Goal: Information Seeking & Learning: Compare options

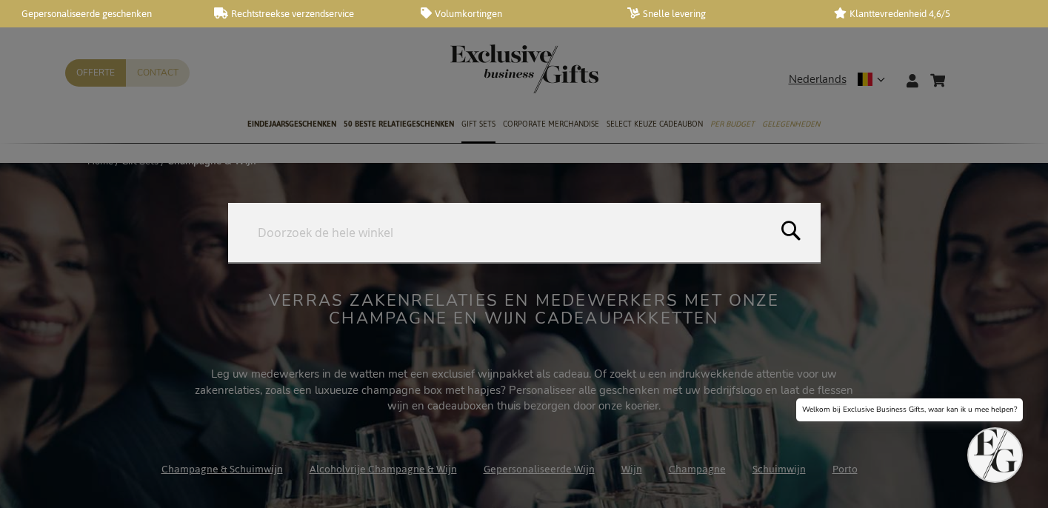
click at [965, 71] on form "Search Search" at bounding box center [964, 71] width 15 height 0
paste input "Feudi Bordonaro Branciforti Catarratto 2023 White Wine"
type input "Feudi Bordonaro Branciforti Catarratto 2023 White Wine"
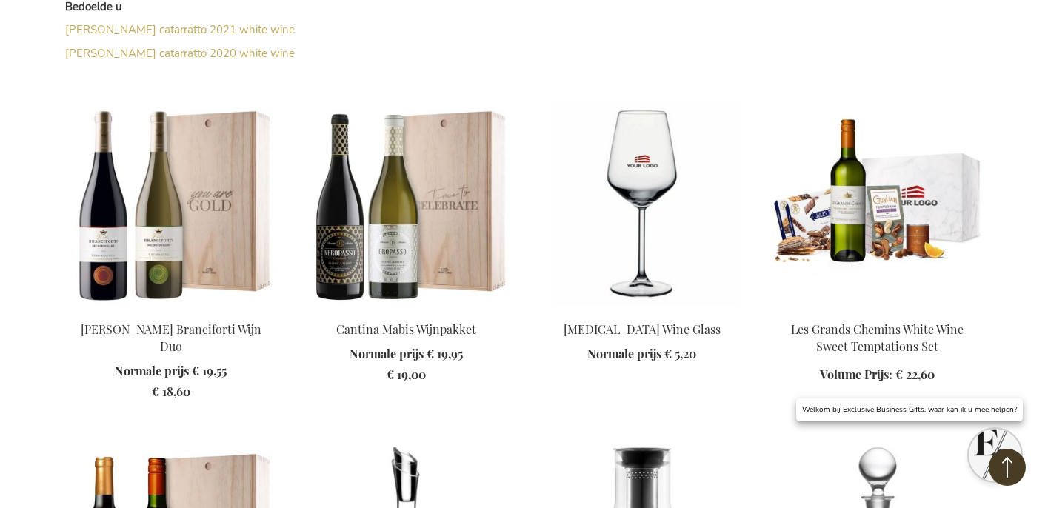
click at [163, 258] on img at bounding box center [171, 204] width 212 height 207
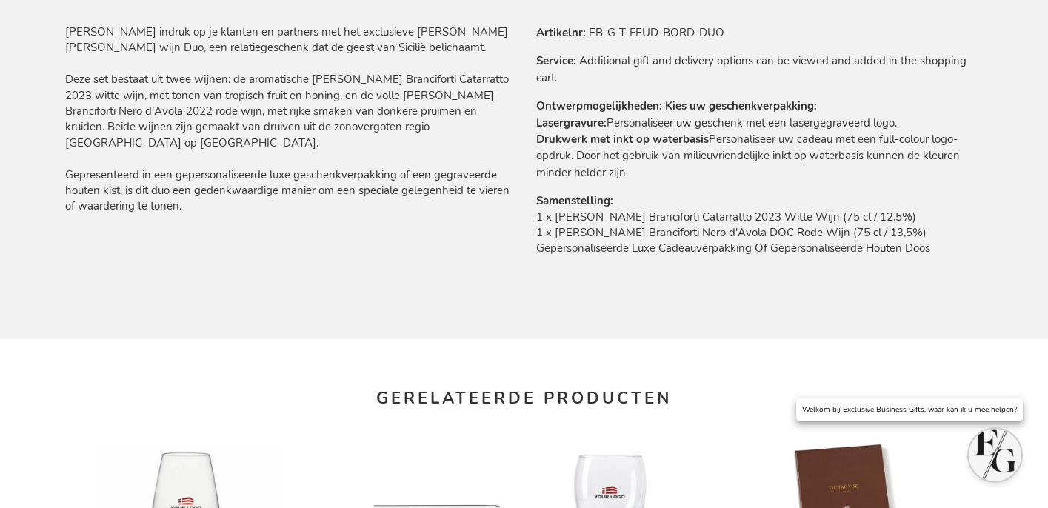
scroll to position [920, 0]
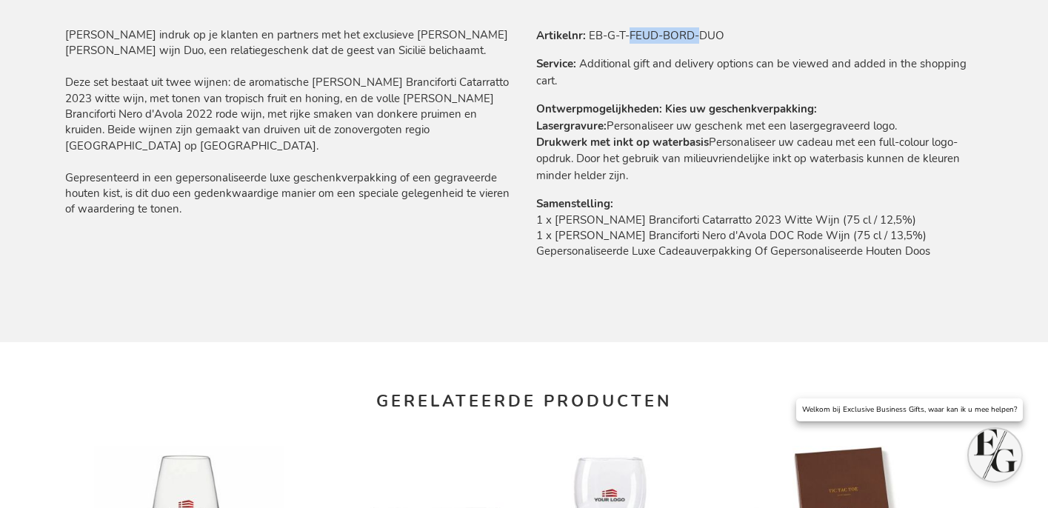
drag, startPoint x: 629, startPoint y: 33, endPoint x: 699, endPoint y: 36, distance: 69.7
click at [0, 0] on td "EB-G-T-FEUD-BORD-DUO" at bounding box center [0, 0] width 0 height 0
copy td "FEUD-BORD-"
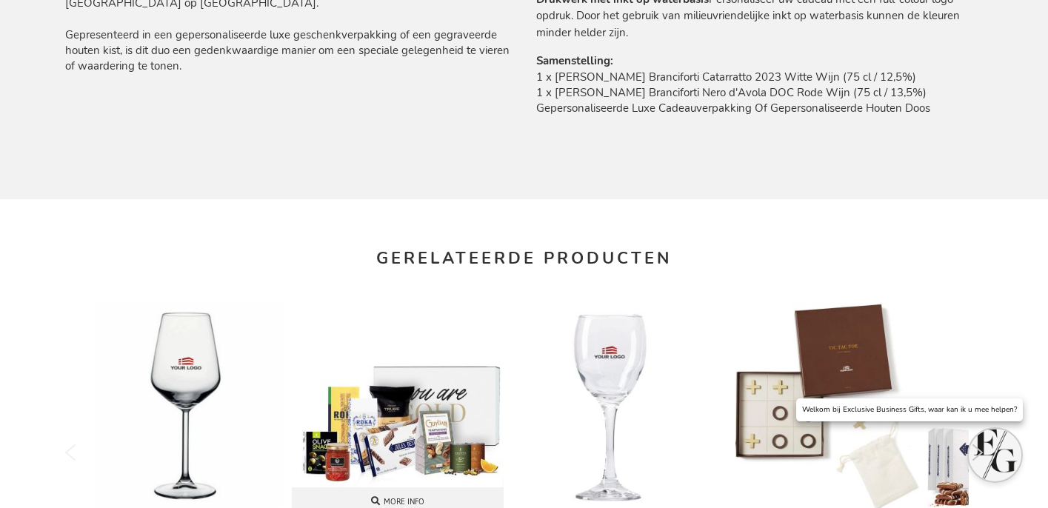
scroll to position [1336, 0]
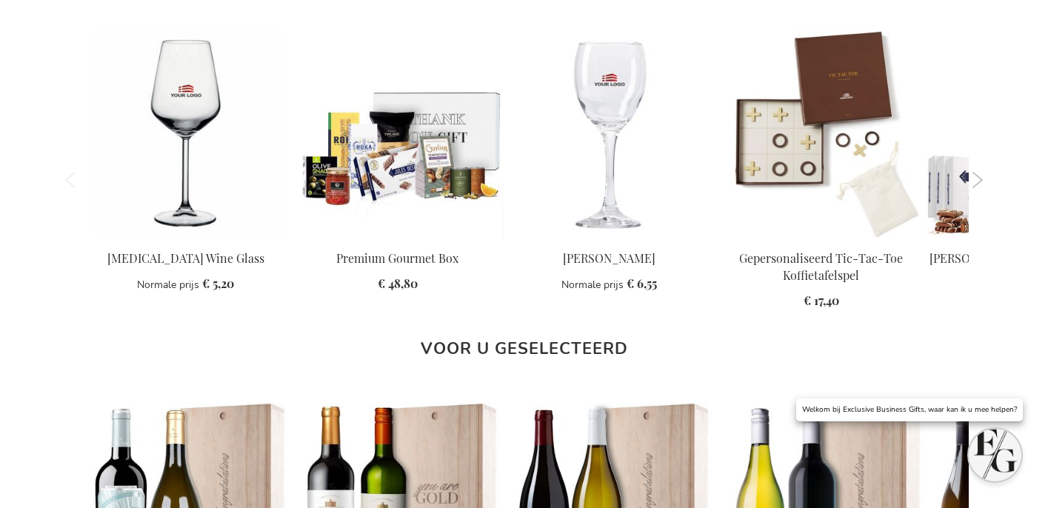
click at [977, 186] on button "Next" at bounding box center [978, 180] width 11 height 16
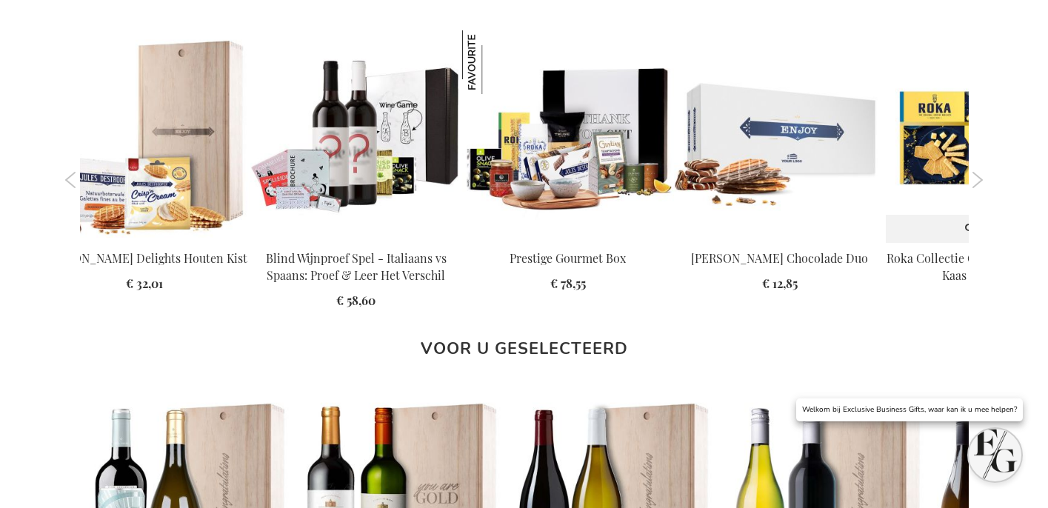
click at [924, 122] on img at bounding box center [992, 136] width 212 height 212
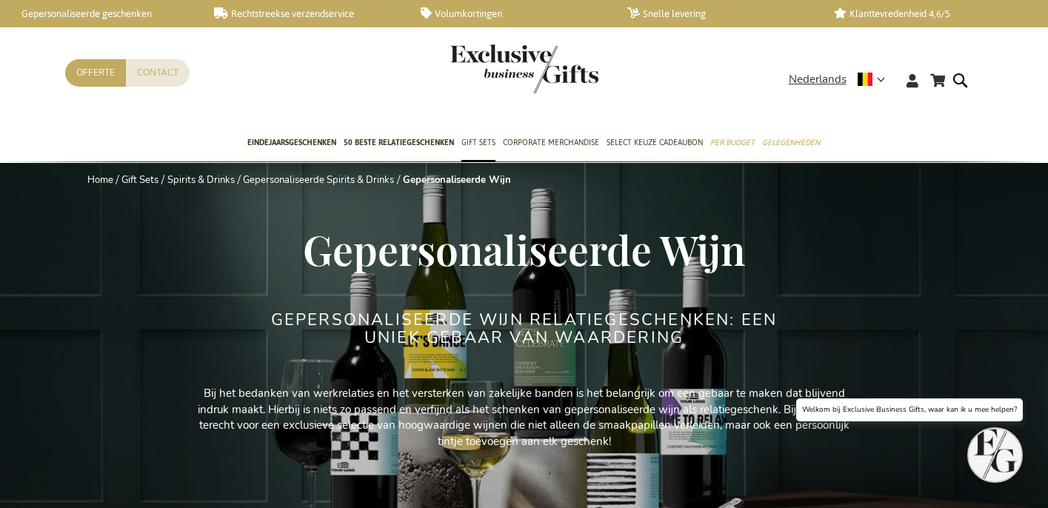
scroll to position [708, 0]
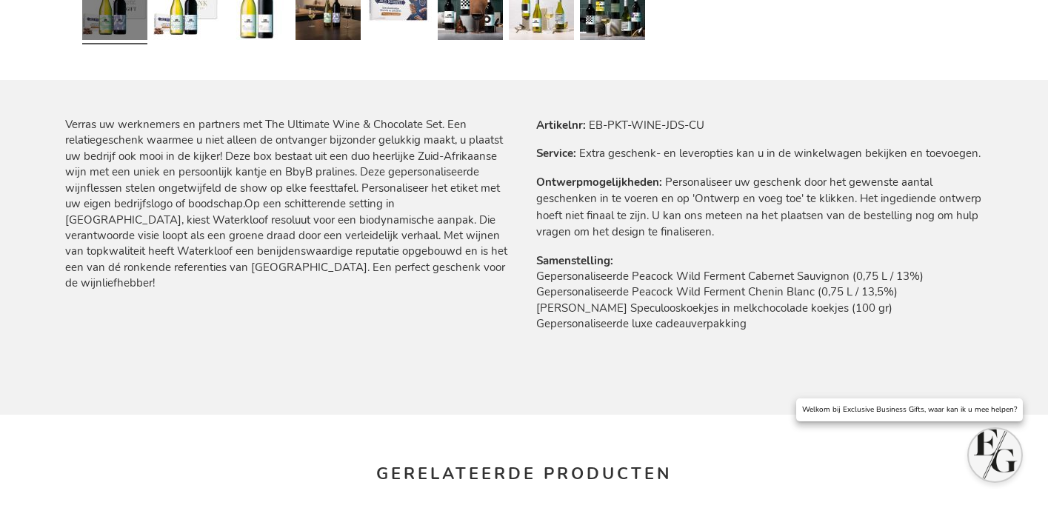
scroll to position [659, 0]
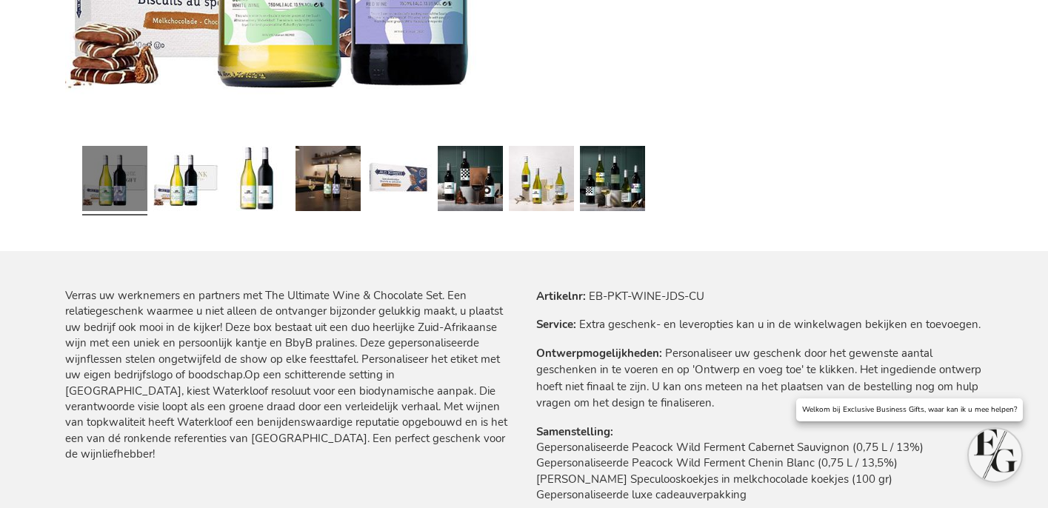
drag, startPoint x: 567, startPoint y: 298, endPoint x: 583, endPoint y: 296, distance: 16.5
click at [0, 0] on th "Artikelnr" at bounding box center [0, 0] width 0 height 0
drag, startPoint x: 593, startPoint y: 296, endPoint x: 775, endPoint y: 238, distance: 191.2
click at [758, 293] on tr "Artikelnr EB-PKT-WINE-JDS-CU" at bounding box center [760, 296] width 448 height 16
copy td "EB-PKT-WINE-JDS-CU"
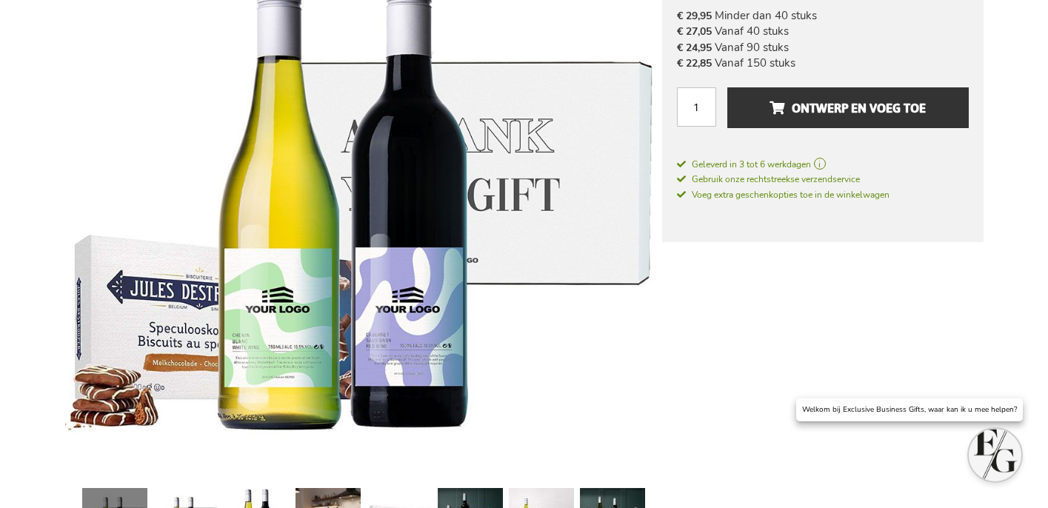
scroll to position [0, 0]
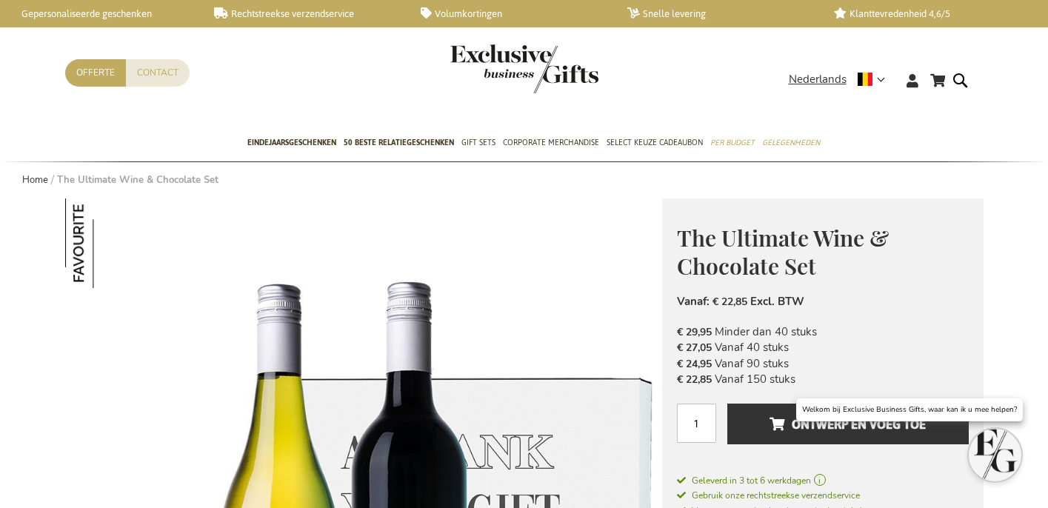
click at [527, 112] on div "Contact Offerte" at bounding box center [427, 92] width 724 height 66
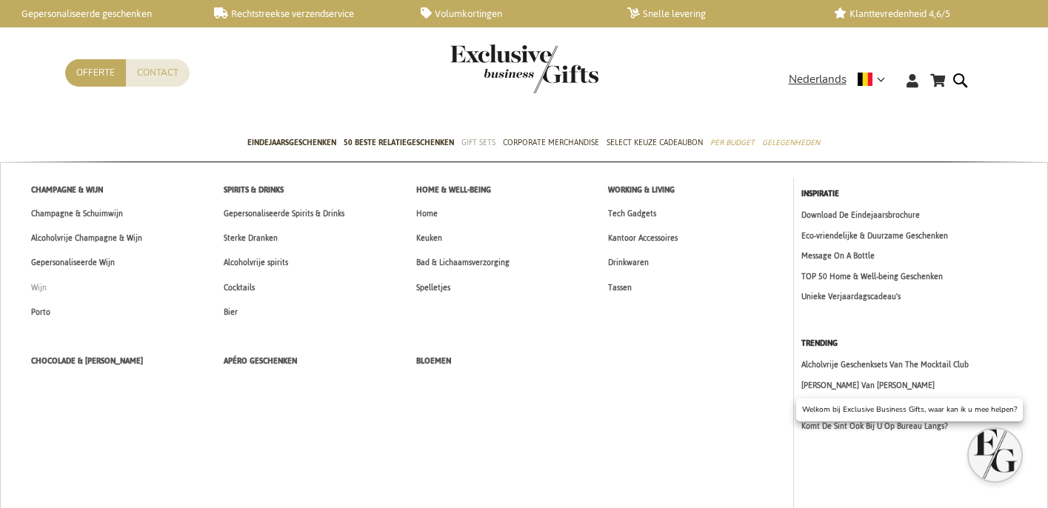
drag, startPoint x: 110, startPoint y: 265, endPoint x: 162, endPoint y: 275, distance: 52.8
click at [111, 265] on span "Gepersonaliseerde Wijn" at bounding box center [73, 263] width 84 height 16
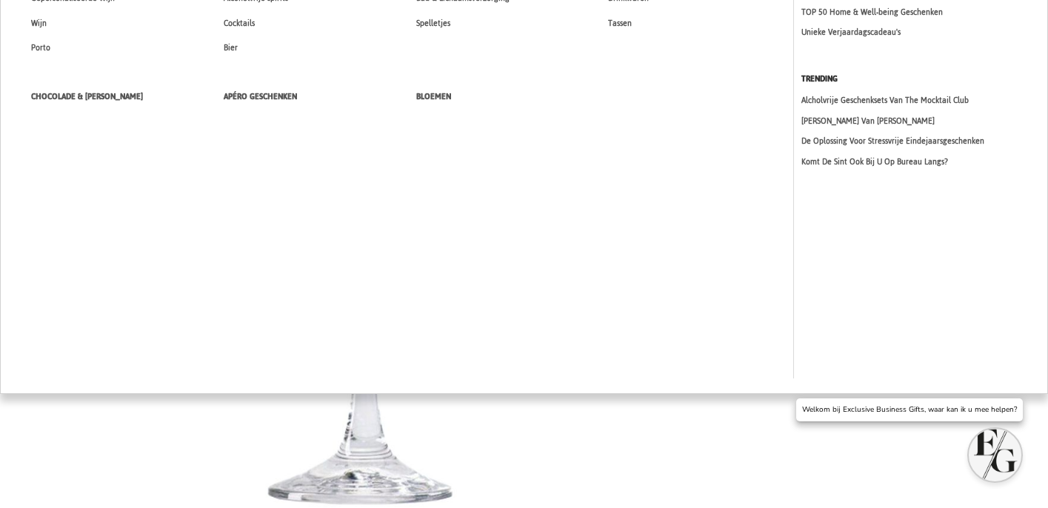
scroll to position [791, 0]
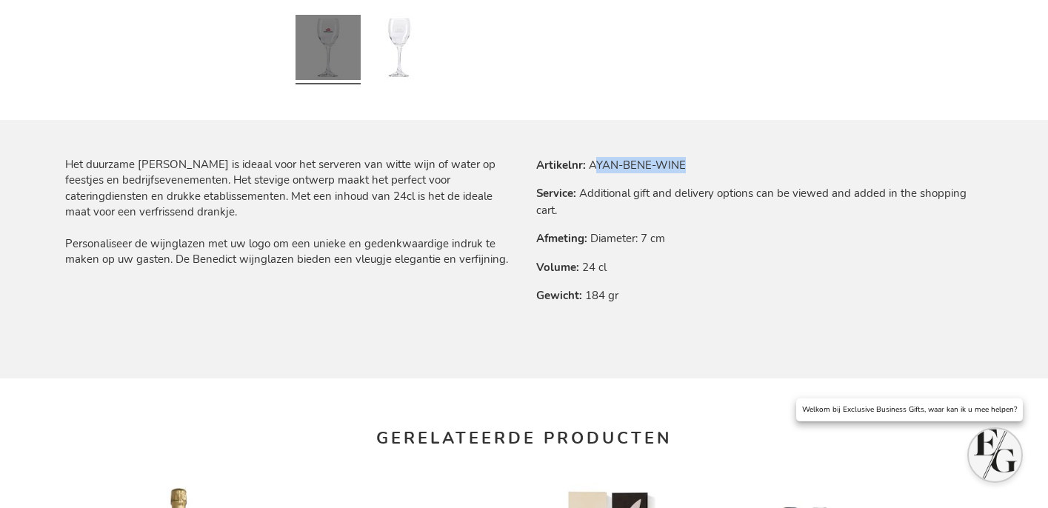
drag, startPoint x: 592, startPoint y: 167, endPoint x: 739, endPoint y: 148, distance: 147.9
click at [726, 168] on tr "Artikelnr AYAN-BENE-WINE" at bounding box center [760, 165] width 448 height 16
copy td "YAN-BENE-WINE"
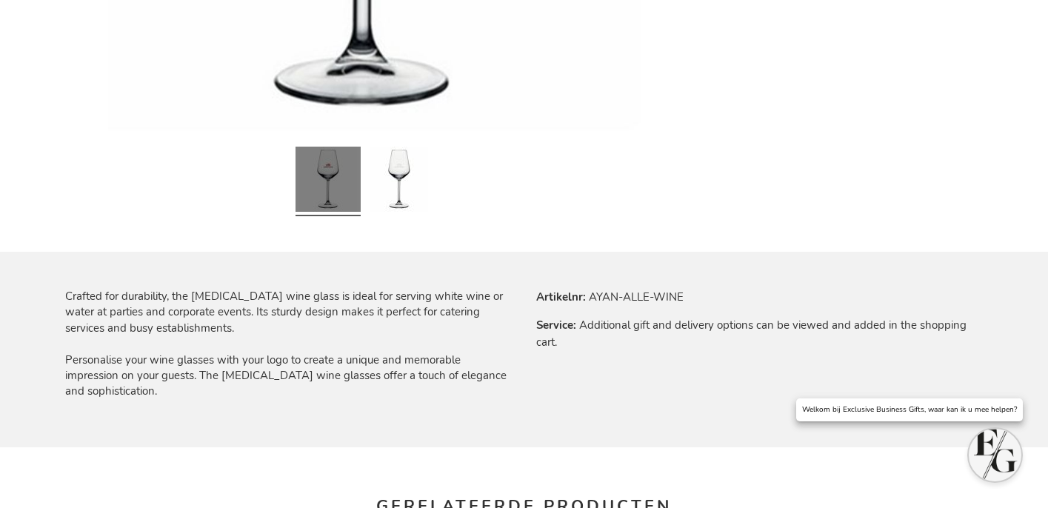
scroll to position [884, 0]
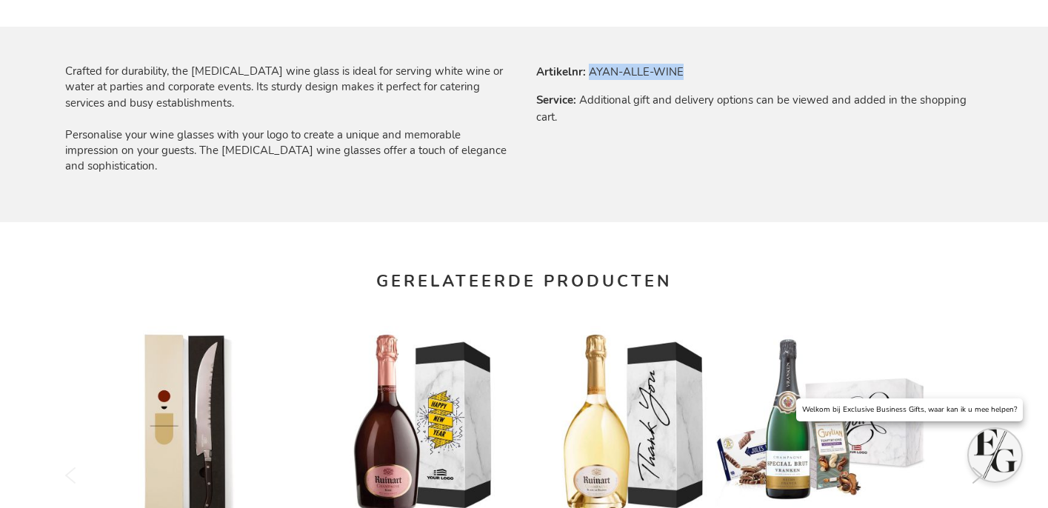
drag, startPoint x: 590, startPoint y: 67, endPoint x: 728, endPoint y: 72, distance: 138.6
click at [728, 72] on tr "Artikelnr AYAN-ALLE-WINE" at bounding box center [760, 72] width 448 height 16
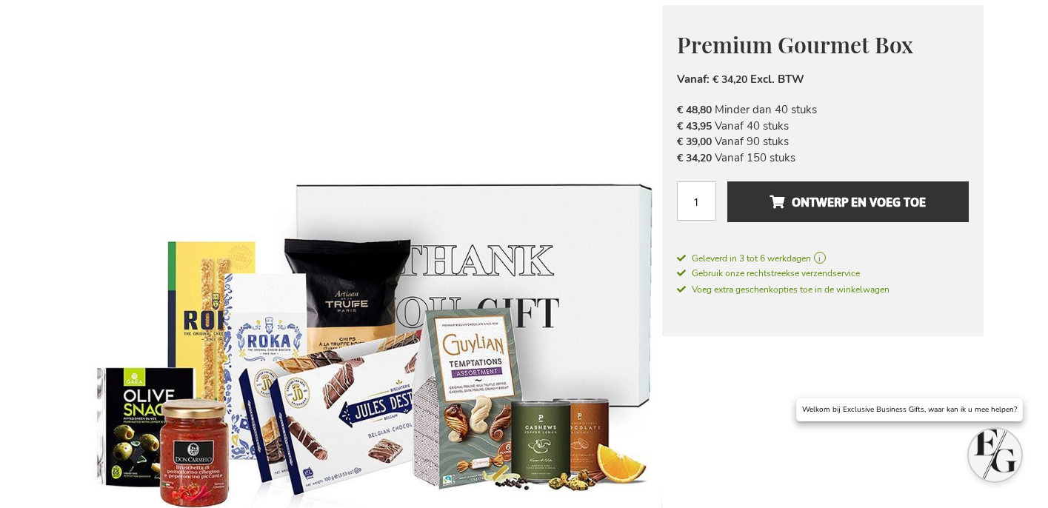
scroll to position [611, 0]
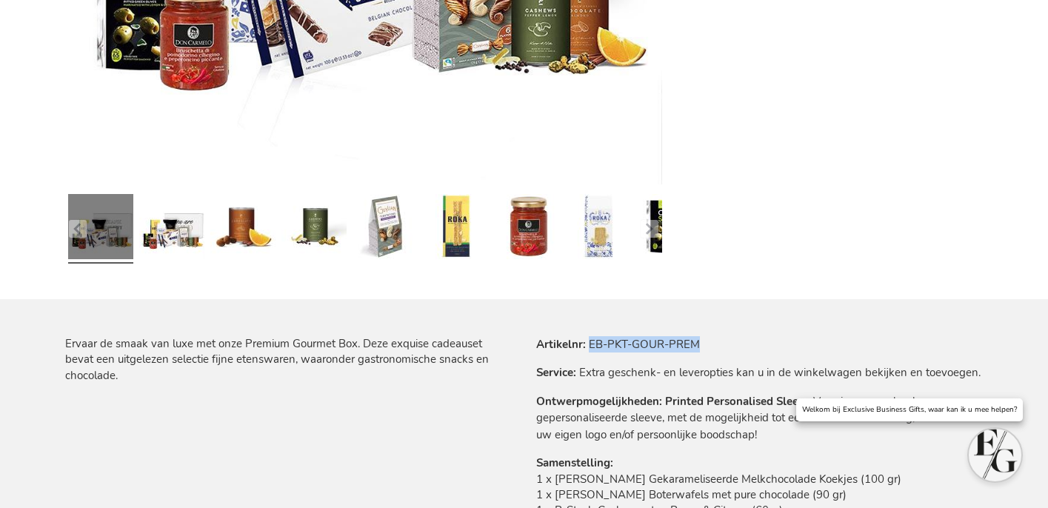
drag, startPoint x: 590, startPoint y: 342, endPoint x: 774, endPoint y: 345, distance: 183.8
click at [773, 346] on tr "Artikelnr EB-PKT-GOUR-PREM" at bounding box center [760, 344] width 448 height 16
copy td "EB-PKT-GOUR-PREM"
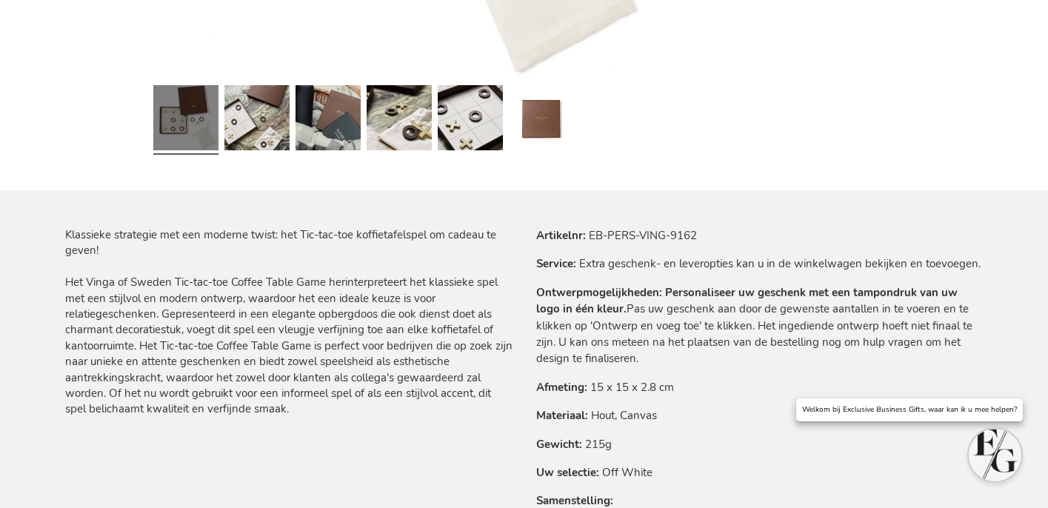
scroll to position [761, 0]
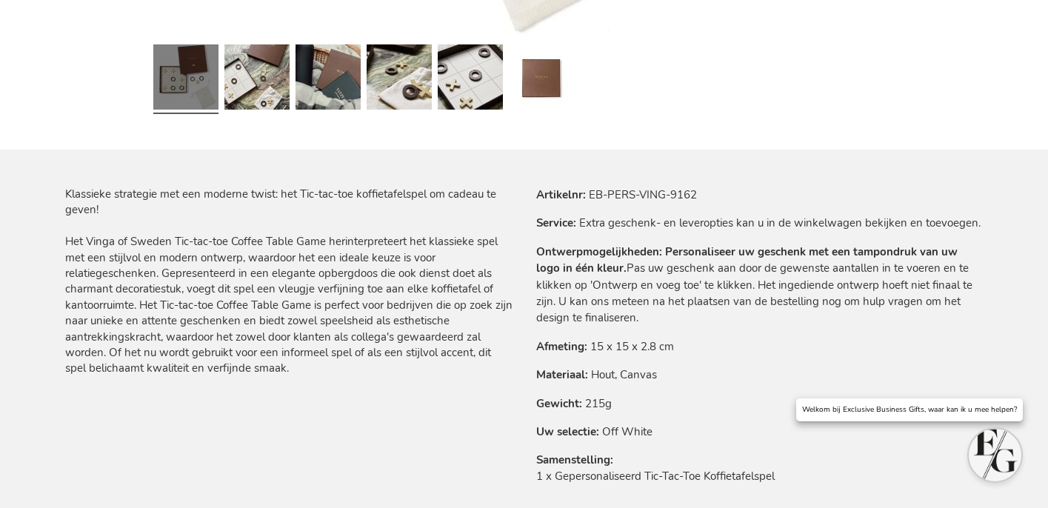
click at [614, 202] on tr "Artikelnr EB-PERS-VING-9162" at bounding box center [760, 195] width 448 height 16
drag, startPoint x: 591, startPoint y: 191, endPoint x: 757, endPoint y: 185, distance: 166.1
click at [757, 188] on tr "Artikelnr EB-PERS-VING-9162" at bounding box center [760, 195] width 448 height 16
copy td "EB-PERS-VING-9162"
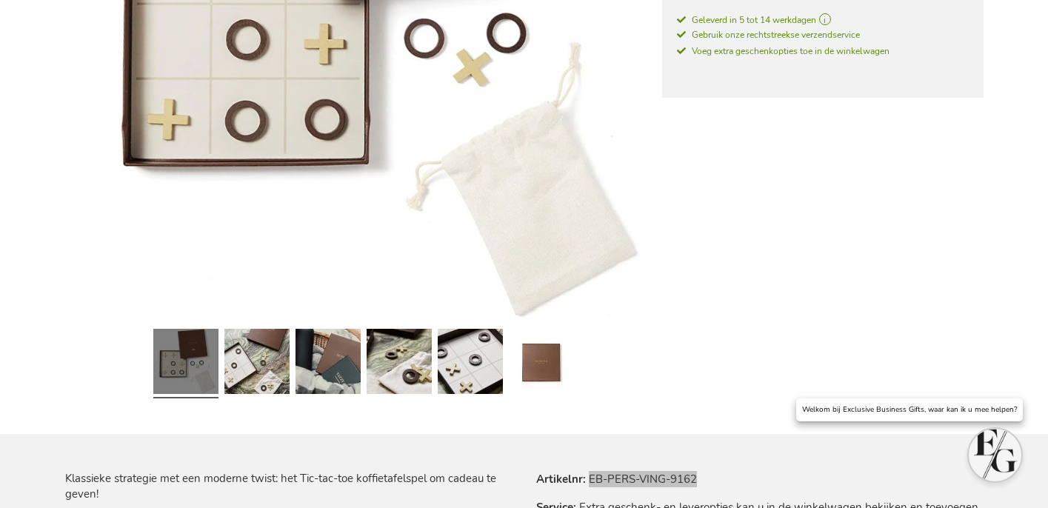
scroll to position [0, 0]
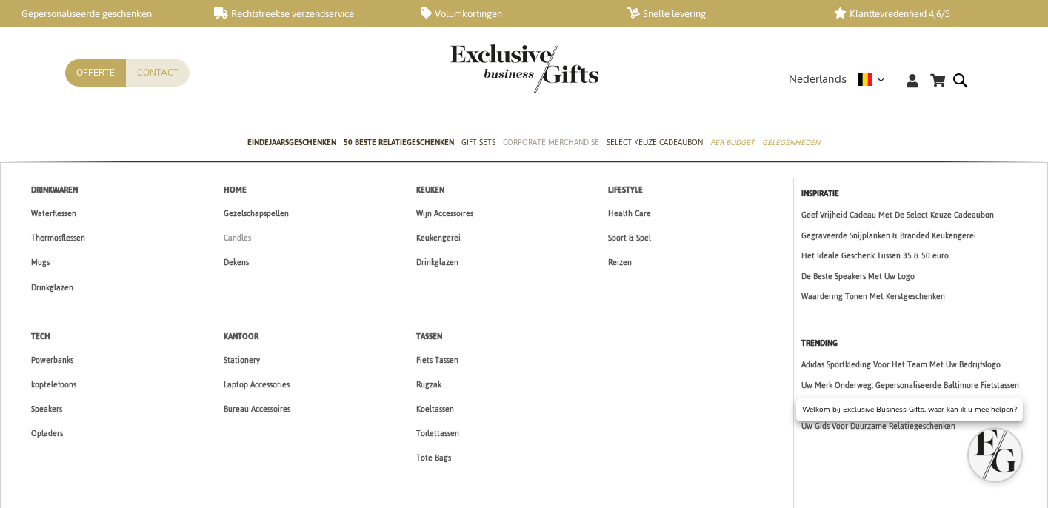
click at [233, 241] on span "Candles" at bounding box center [237, 238] width 27 height 16
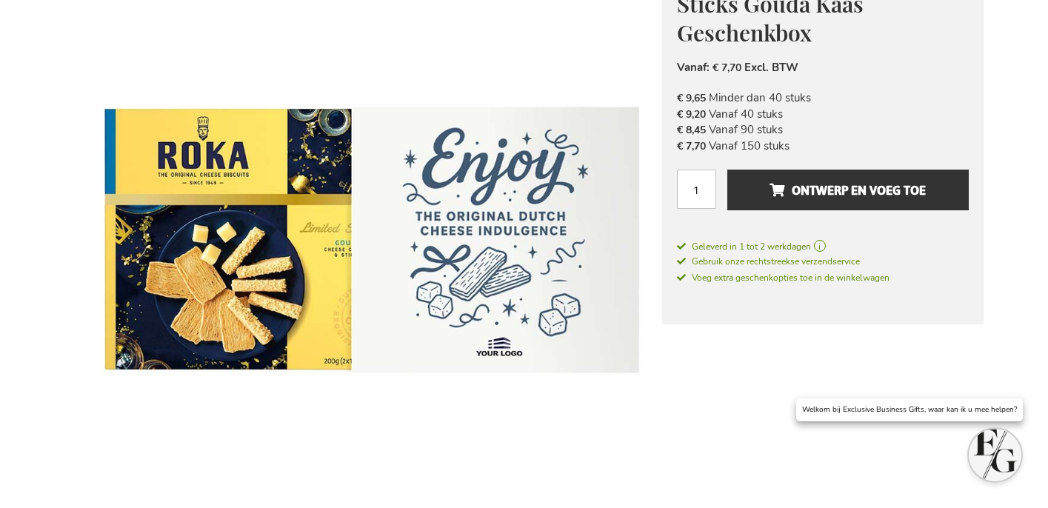
scroll to position [850, 0]
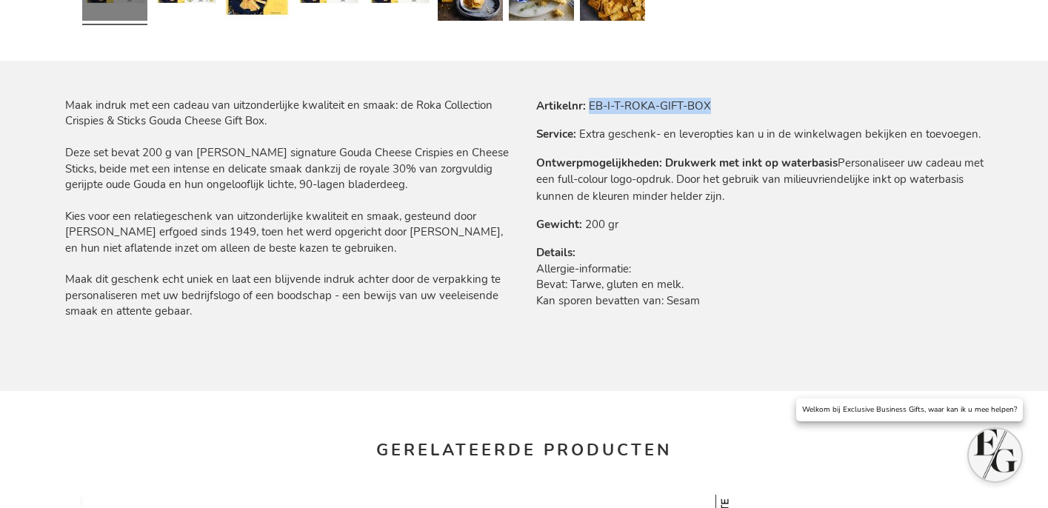
drag, startPoint x: 588, startPoint y: 104, endPoint x: 742, endPoint y: 109, distance: 153.4
click at [742, 108] on tr "Artikelnr EB-I-T-ROKA-GIFT-BOX" at bounding box center [760, 106] width 448 height 16
copy td "EB-I-T-ROKA-GIFT-BOX"
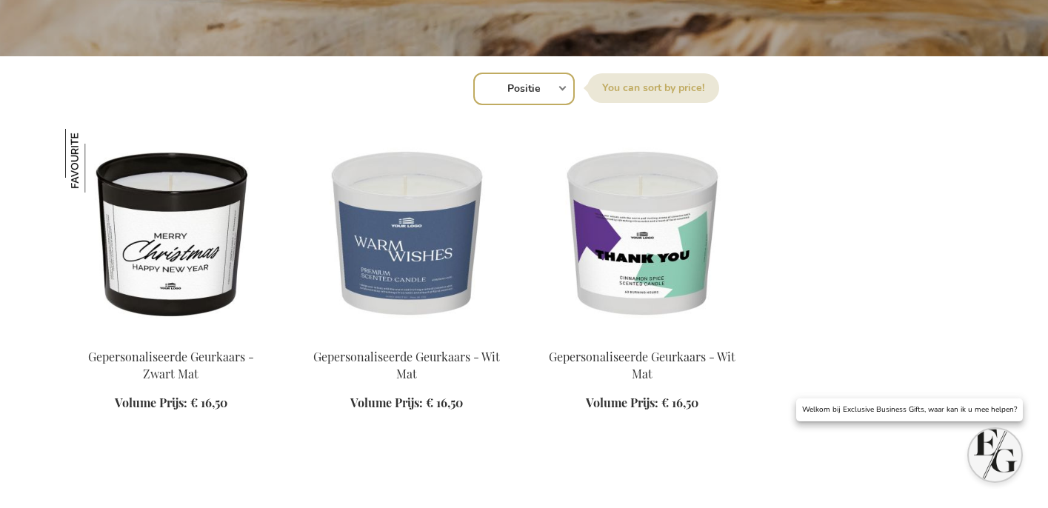
click at [227, 233] on img at bounding box center [171, 232] width 212 height 207
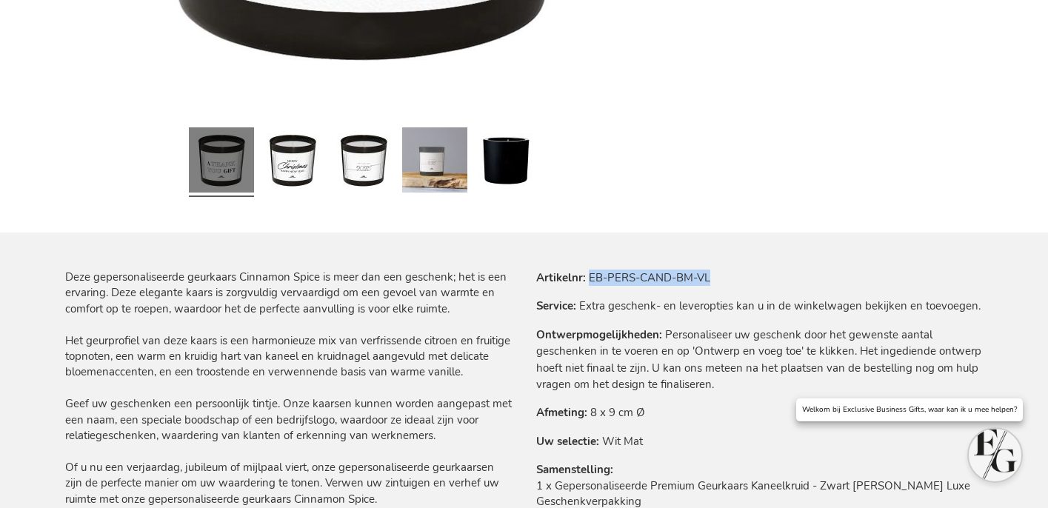
drag, startPoint x: 590, startPoint y: 275, endPoint x: 751, endPoint y: 225, distance: 168.3
click at [752, 276] on tr "Artikelnr EB-PERS-CAND-BM-VL" at bounding box center [760, 278] width 448 height 16
copy td "EB-PERS-CAND-BM-VL"
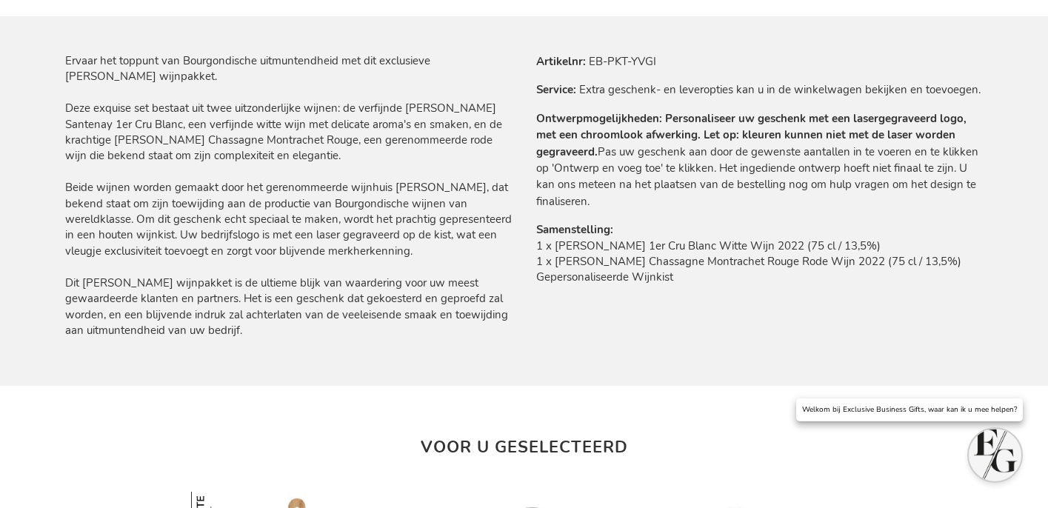
scroll to position [896, 0]
drag, startPoint x: 605, startPoint y: 53, endPoint x: 591, endPoint y: 51, distance: 14.2
click at [0, 0] on td "EB-PKT-YVGI" at bounding box center [0, 0] width 0 height 0
drag, startPoint x: 590, startPoint y: 55, endPoint x: 682, endPoint y: 58, distance: 92.7
click at [682, 58] on tr "Artikelnr EB-PKT-YVGI" at bounding box center [760, 60] width 448 height 16
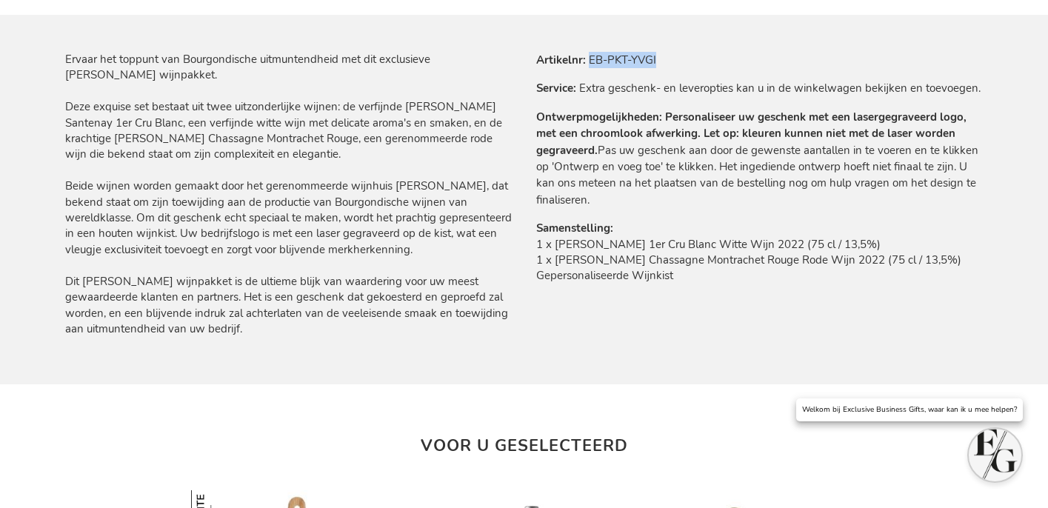
copy td "EB-PKT-YVGI"
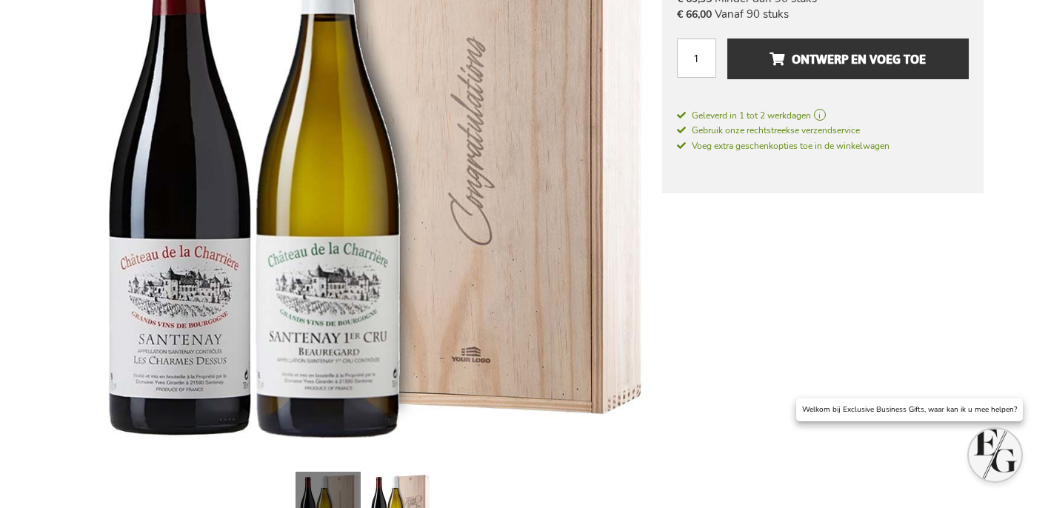
scroll to position [0, 0]
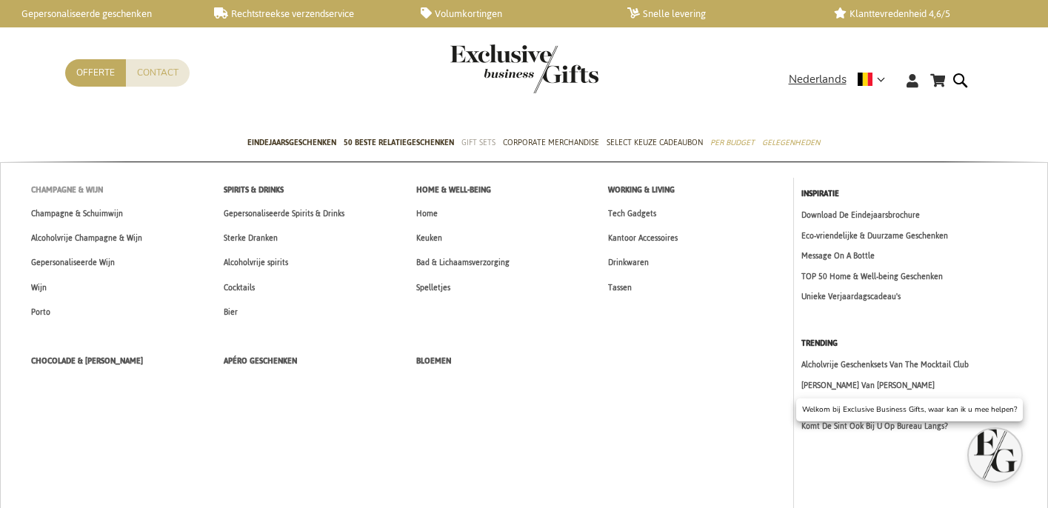
drag, startPoint x: 94, startPoint y: 188, endPoint x: 116, endPoint y: 187, distance: 22.2
click at [94, 188] on span "Champagne & Wijn" at bounding box center [67, 190] width 72 height 16
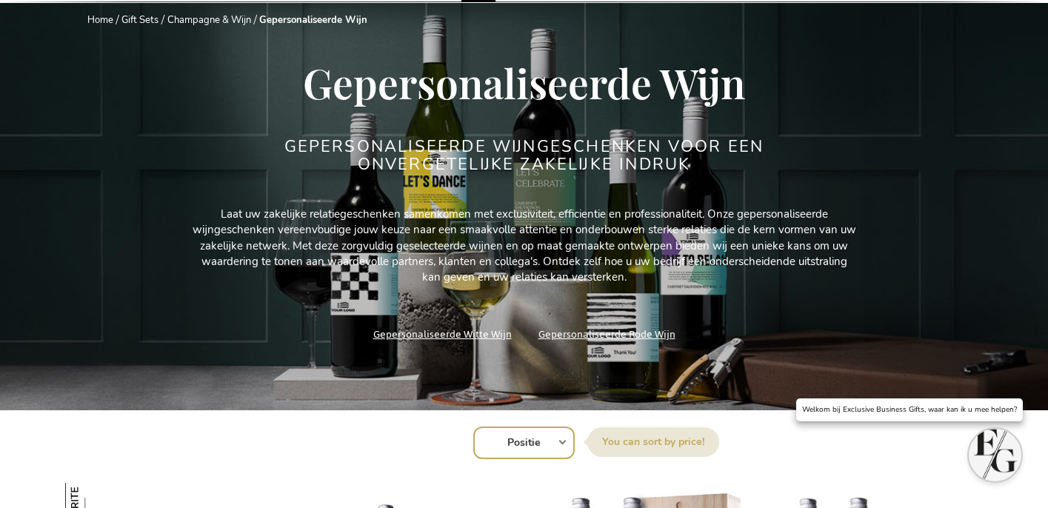
scroll to position [153, 0]
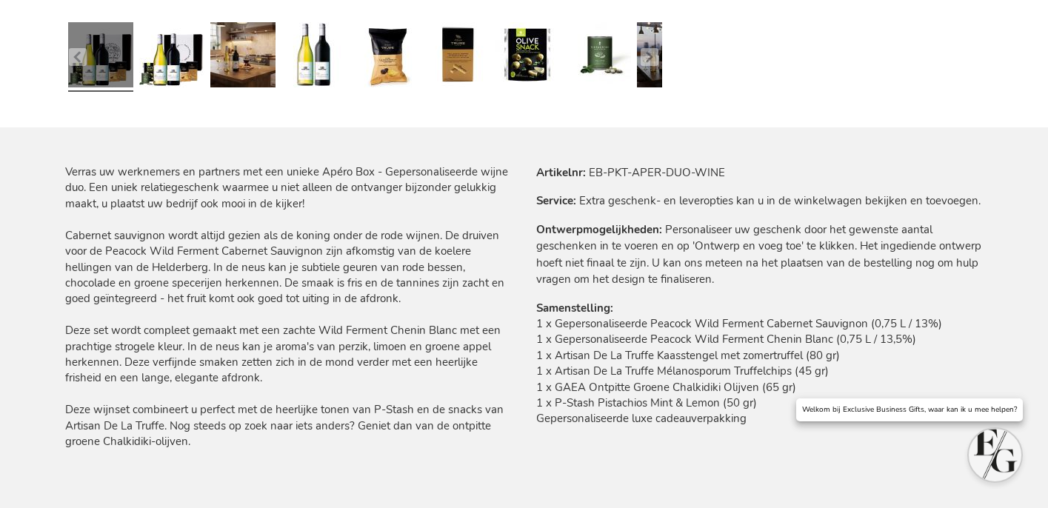
click at [0, 0] on td "EB-PKT-APER-DUO-WINE" at bounding box center [0, 0] width 0 height 0
drag, startPoint x: 590, startPoint y: 173, endPoint x: 752, endPoint y: 168, distance: 162.3
click at [751, 171] on tr "Artikelnr EB-PKT-APER-DUO-WINE" at bounding box center [760, 173] width 448 height 16
copy td "EB-PKT-APER-DUO-WINE"
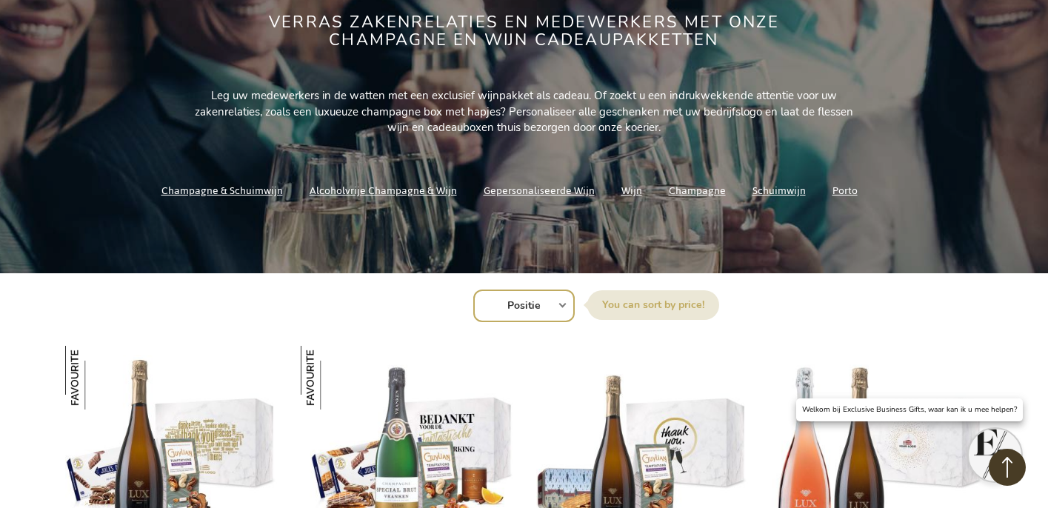
scroll to position [297, 0]
click at [634, 190] on link "Wijn" at bounding box center [632, 191] width 21 height 20
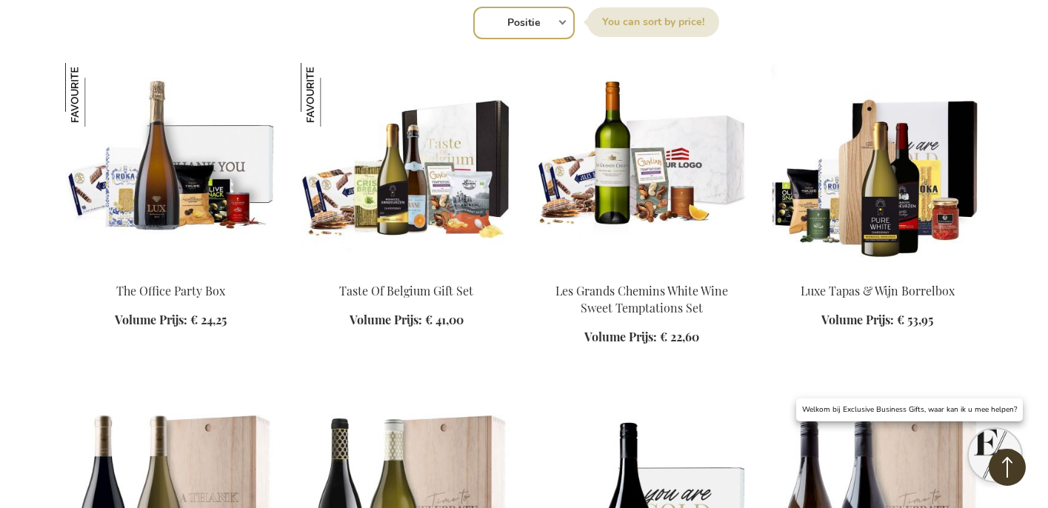
scroll to position [552, 0]
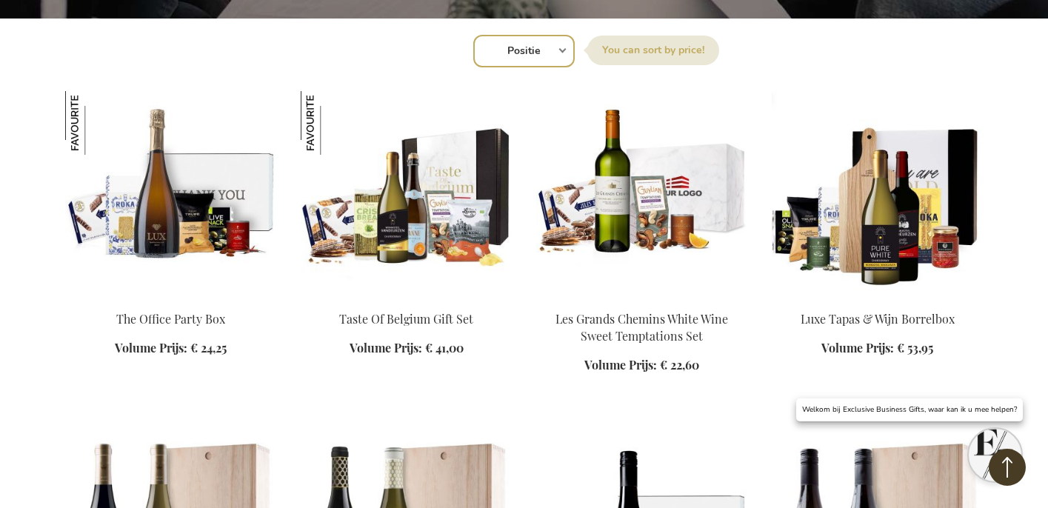
click at [540, 44] on select "Positie Best Sellers Meest bekeken Nieuw Biggest Saving Price: low to high Pric…" at bounding box center [524, 51] width 102 height 33
select select "new"
click at [473, 35] on select "Positie Best Sellers Meest bekeken Nieuw Biggest Saving Price: low to high Pric…" at bounding box center [524, 51] width 102 height 33
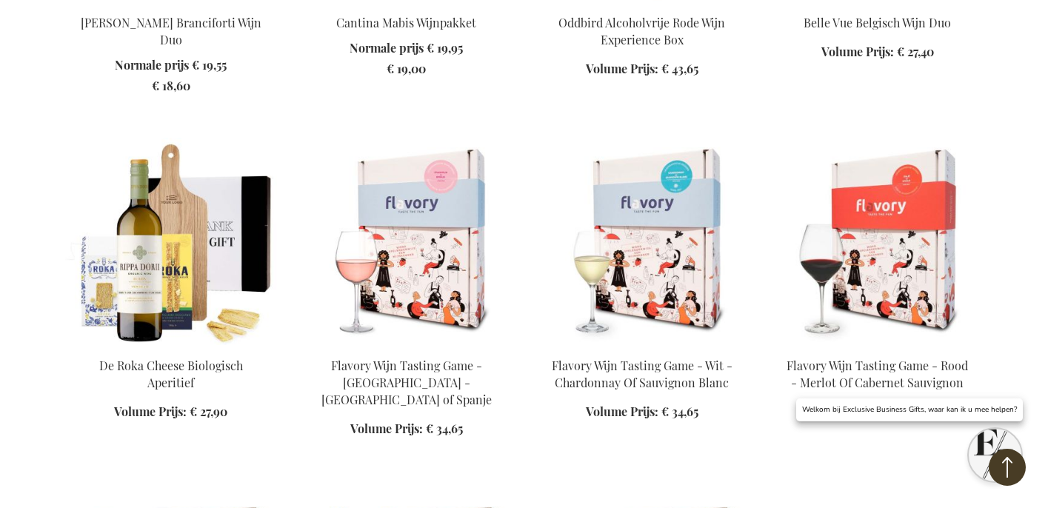
scroll to position [989, 0]
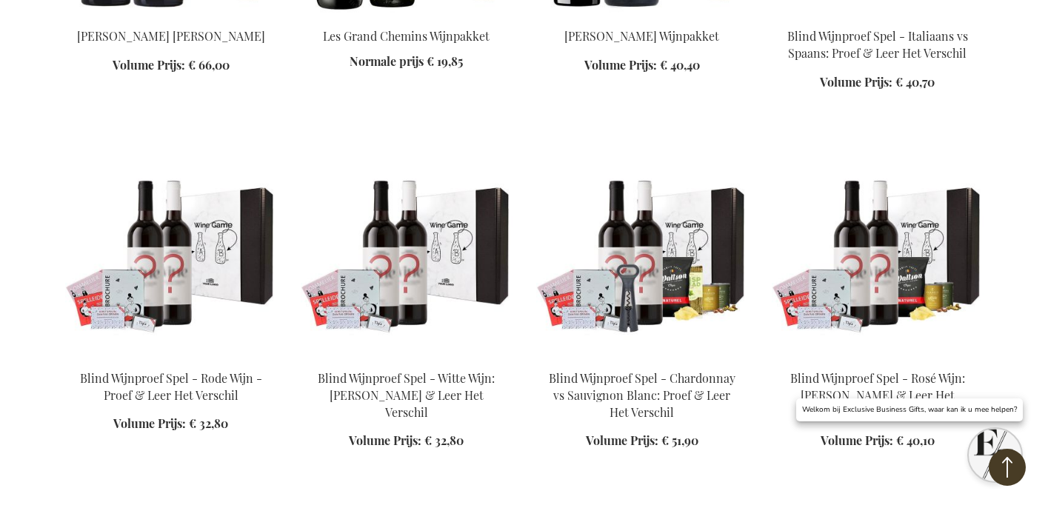
scroll to position [1710, 0]
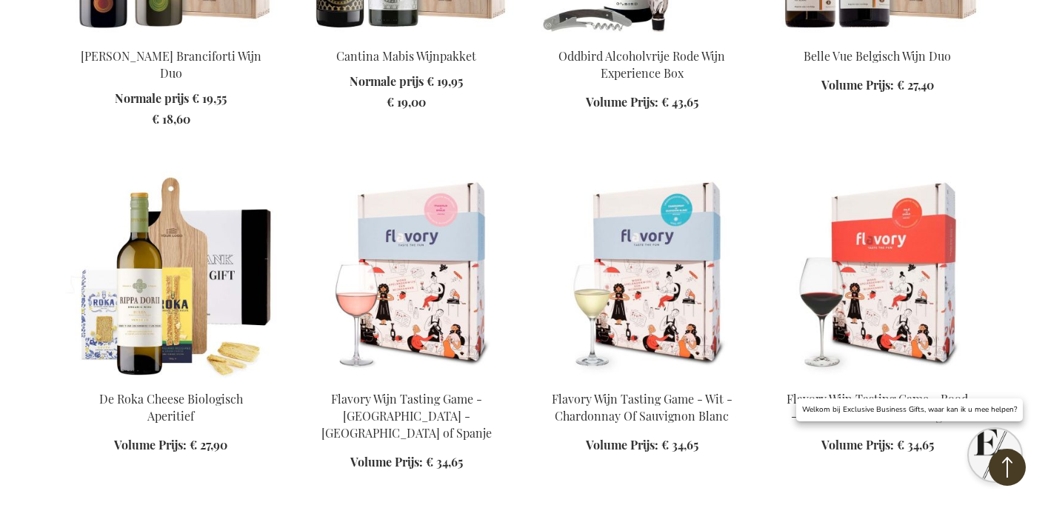
scroll to position [478, 0]
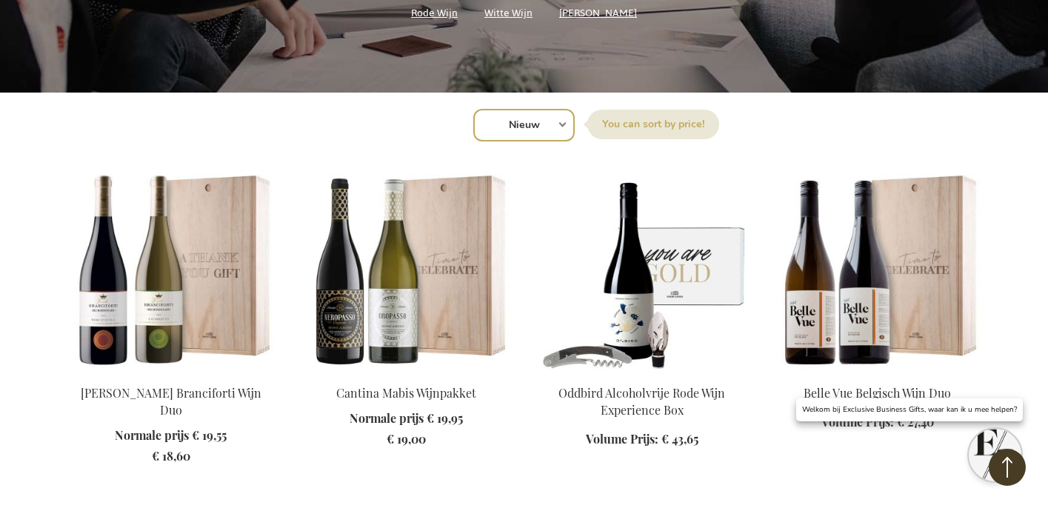
click at [506, 126] on select "Positie Best Sellers Meest bekeken Nieuw Biggest Saving Price: low to high Pric…" at bounding box center [524, 125] width 102 height 33
select select "price_desc"
click at [473, 109] on select "Positie Best Sellers Meest bekeken Nieuw Biggest Saving Price: low to high Pric…" at bounding box center [524, 125] width 102 height 33
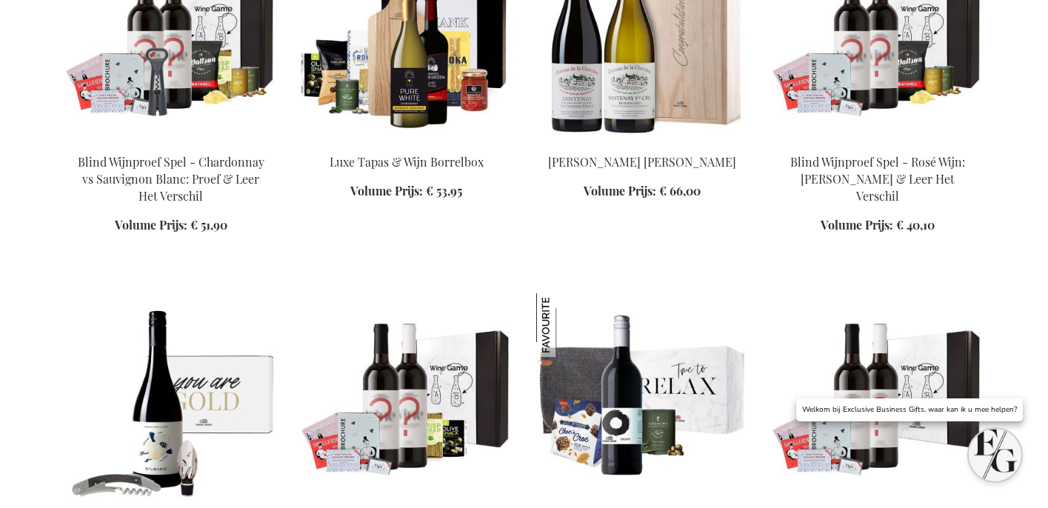
scroll to position [627, 0]
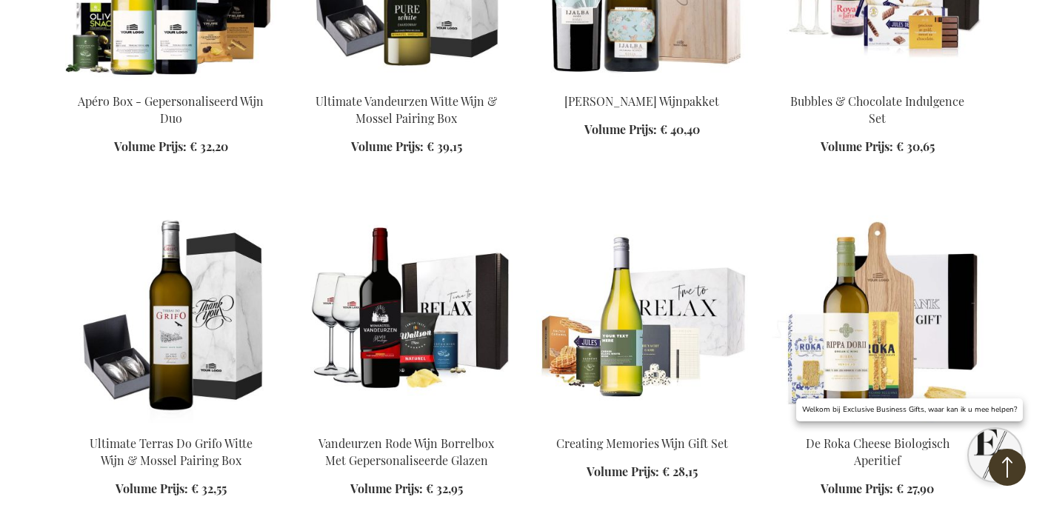
scroll to position [2239, 0]
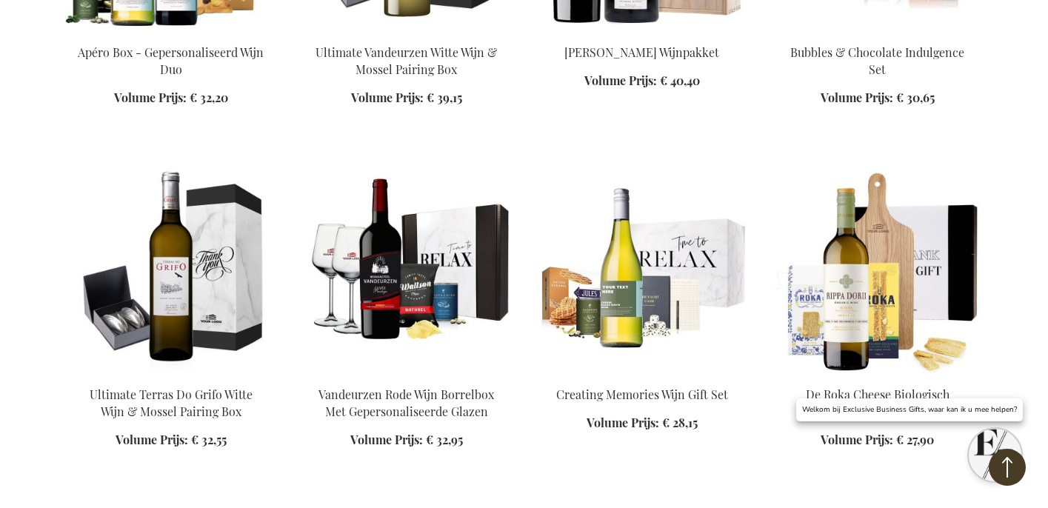
click at [619, 214] on img at bounding box center [642, 270] width 212 height 207
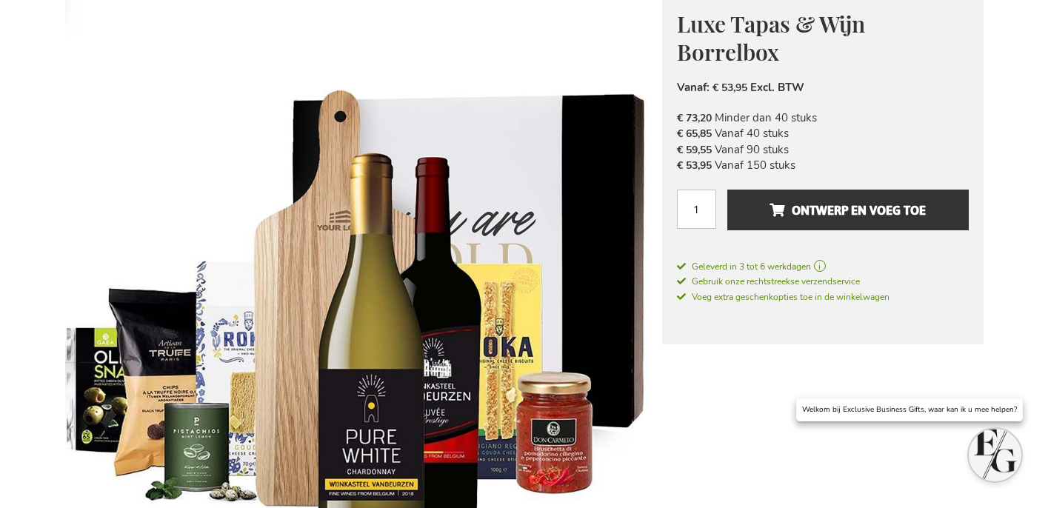
scroll to position [684, 0]
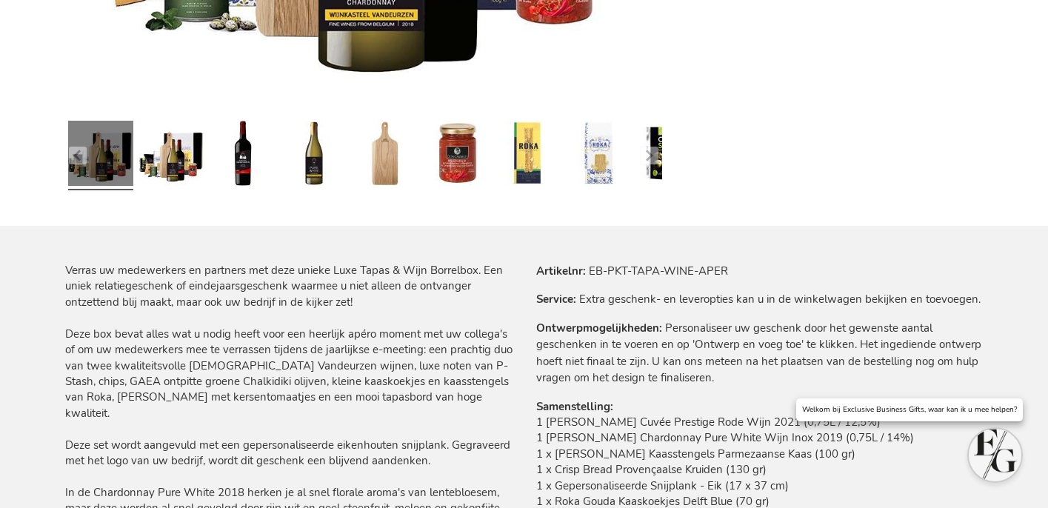
drag, startPoint x: 591, startPoint y: 249, endPoint x: 670, endPoint y: 256, distance: 79.6
click at [701, 253] on div "Ga naar het einde van de afbeeldingen-gallerij Ga naar het begin van de afbeeld…" at bounding box center [524, 512] width 919 height 1995
click at [0, 0] on td "EB-PKT-TAPA-WINE-APER" at bounding box center [0, 0] width 0 height 0
drag, startPoint x: 589, startPoint y: 268, endPoint x: 786, endPoint y: 267, distance: 197.1
click at [791, 269] on tr "Artikelnr EB-PKT-TAPA-WINE-APER" at bounding box center [760, 271] width 448 height 16
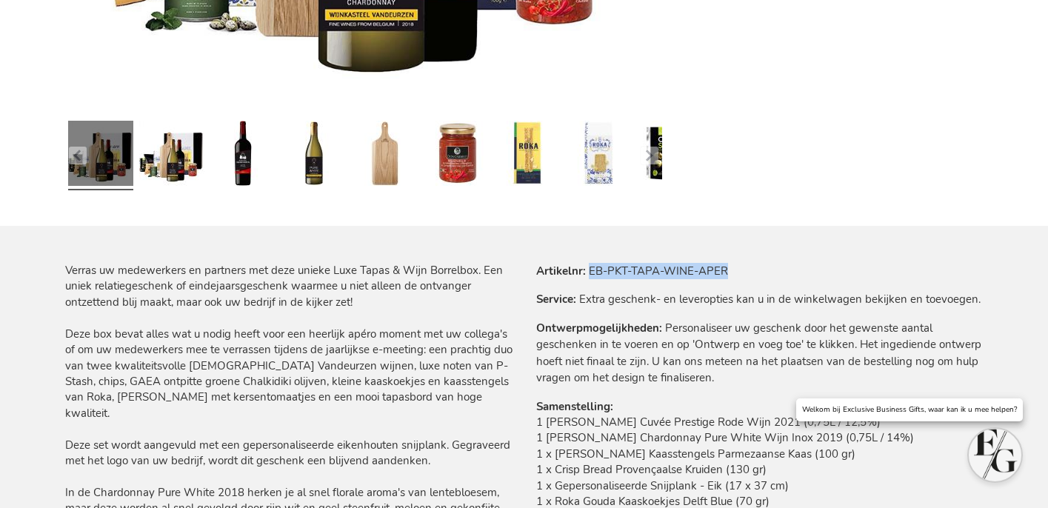
copy td "EB-PKT-TAPA-WINE-APER"
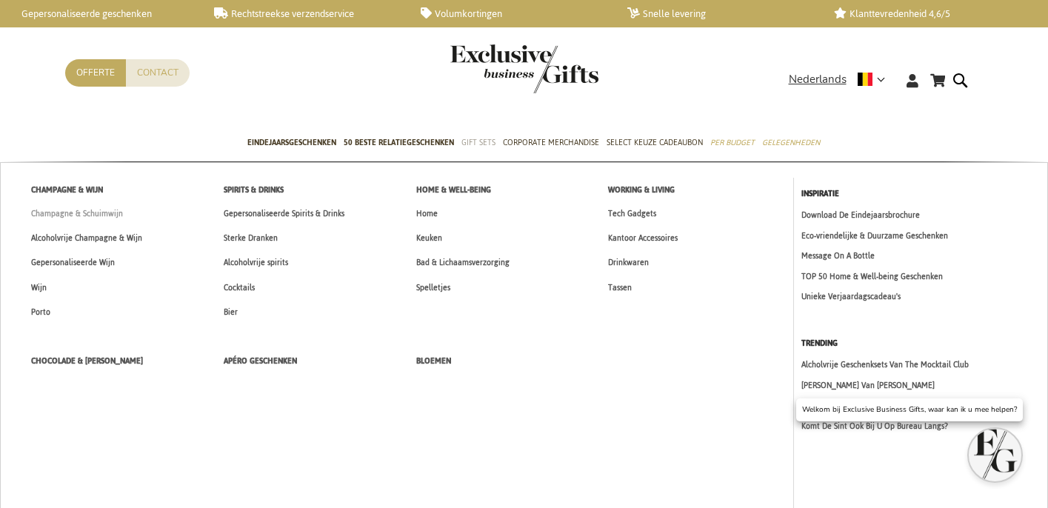
click at [65, 208] on span "Champagne & Schuimwijn" at bounding box center [77, 214] width 92 height 16
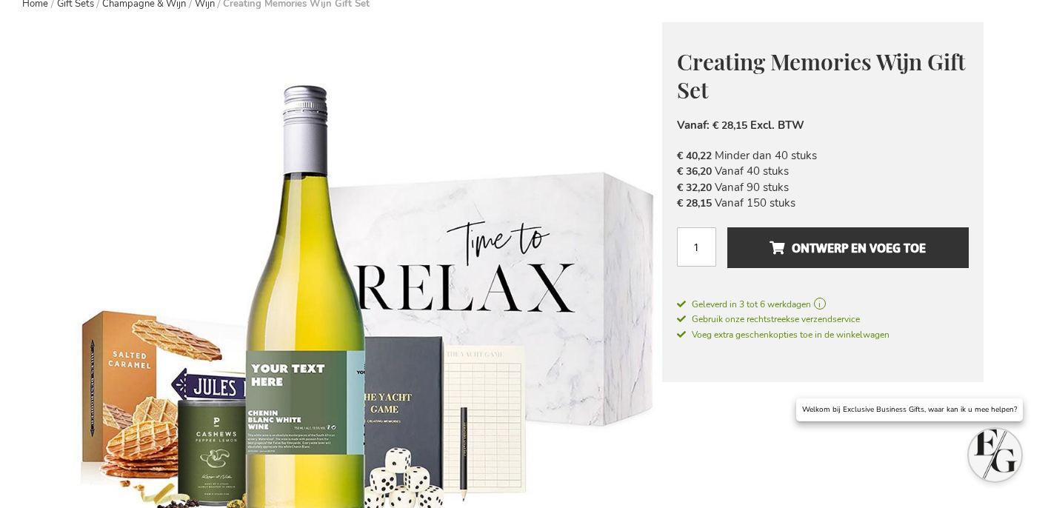
scroll to position [842, 0]
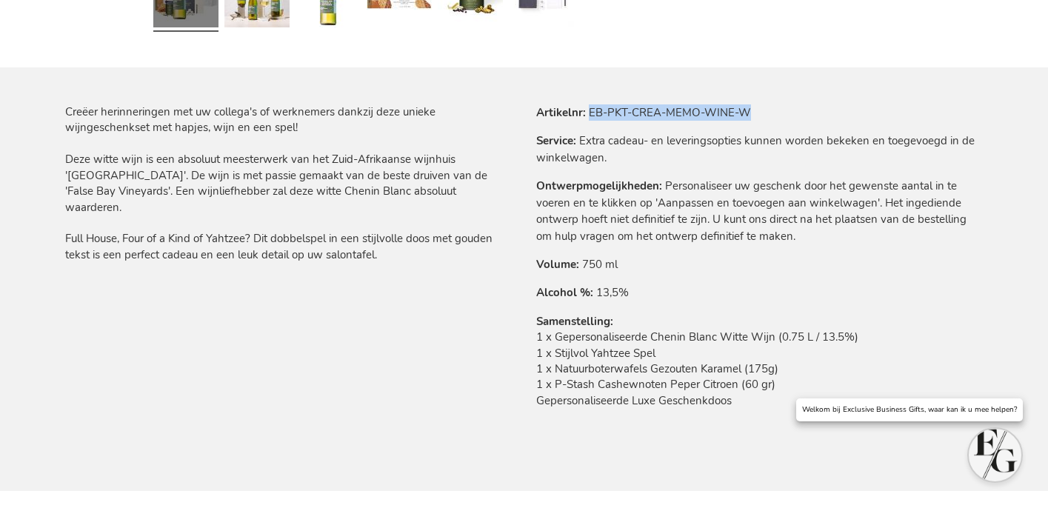
drag, startPoint x: 591, startPoint y: 108, endPoint x: 901, endPoint y: 96, distance: 310.7
click at [900, 105] on tr "Artikelnr EB-PKT-CREA-MEMO-WINE-W" at bounding box center [760, 112] width 448 height 16
copy td "EB-PKT-CREA-MEMO-WINE-W"
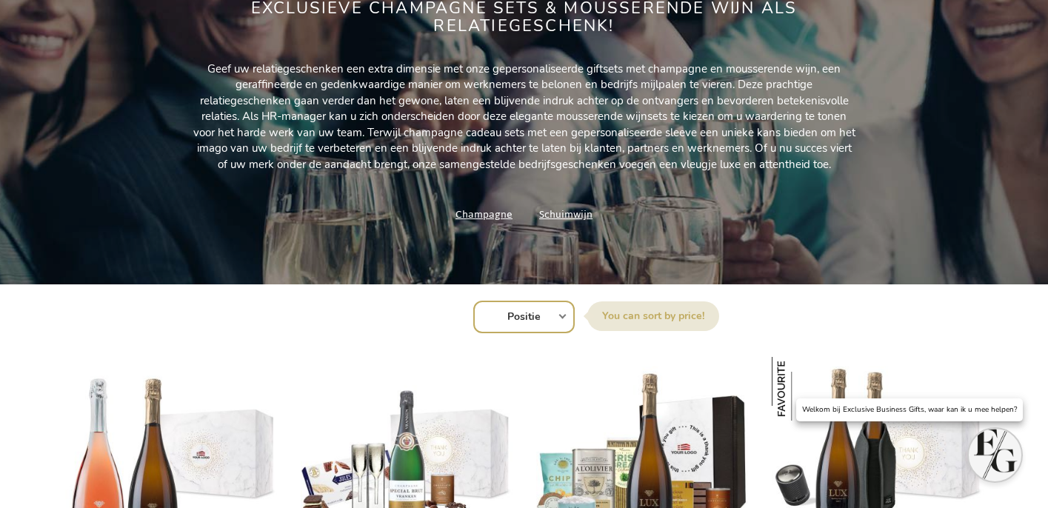
scroll to position [286, 0]
click at [464, 217] on link "Champagne" at bounding box center [484, 215] width 57 height 20
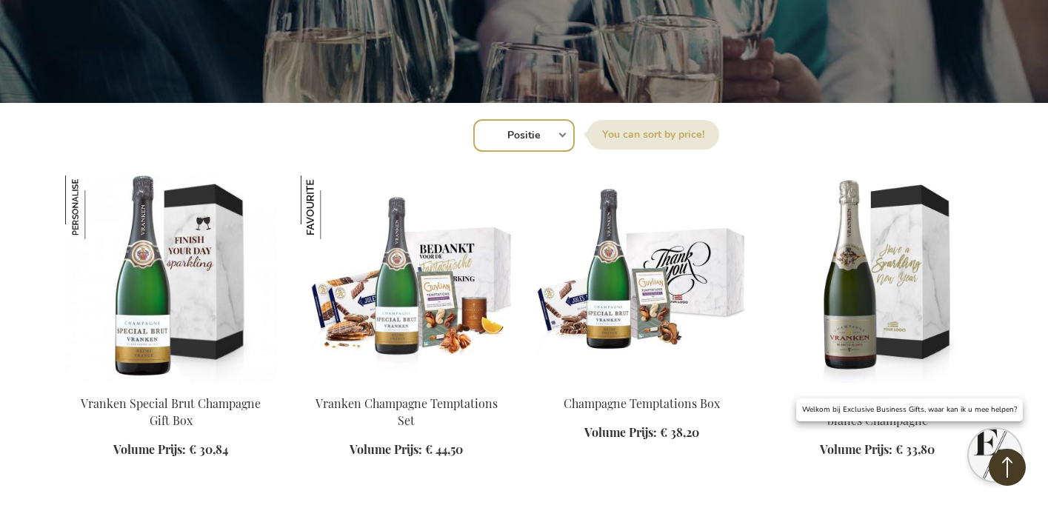
click at [511, 144] on select "Positie Best Sellers Meest bekeken Nieuw Biggest Saving Price: low to high Pric…" at bounding box center [524, 135] width 102 height 33
select select "new"
click at [473, 119] on select "Positie Best Sellers Meest bekeken Nieuw Biggest Saving Price: low to high Pric…" at bounding box center [524, 135] width 102 height 33
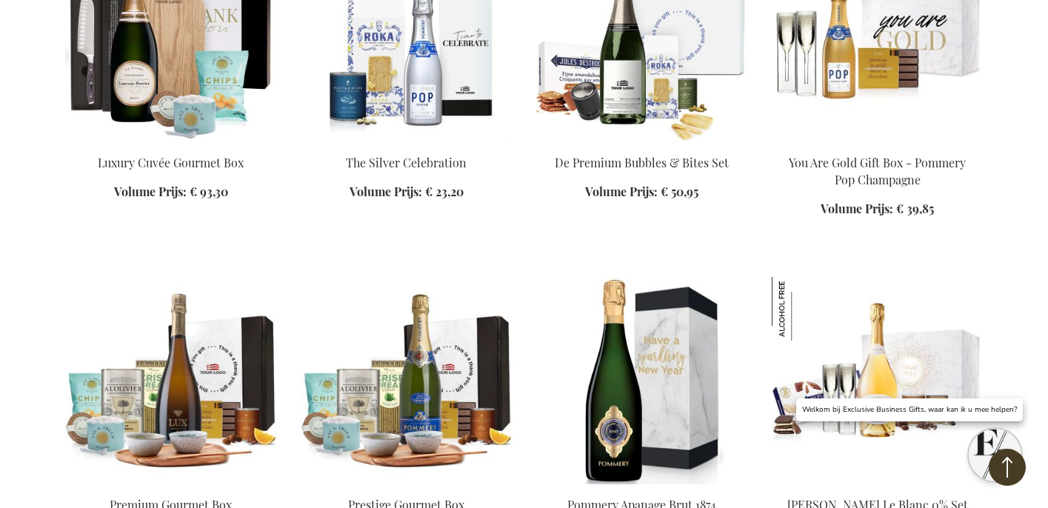
scroll to position [1388, 0]
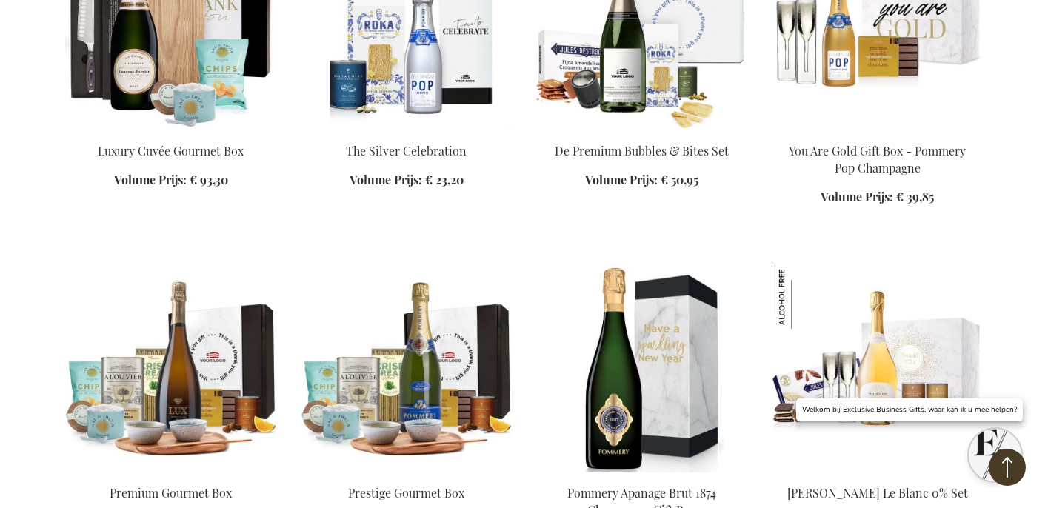
click at [183, 67] on img at bounding box center [171, 26] width 212 height 207
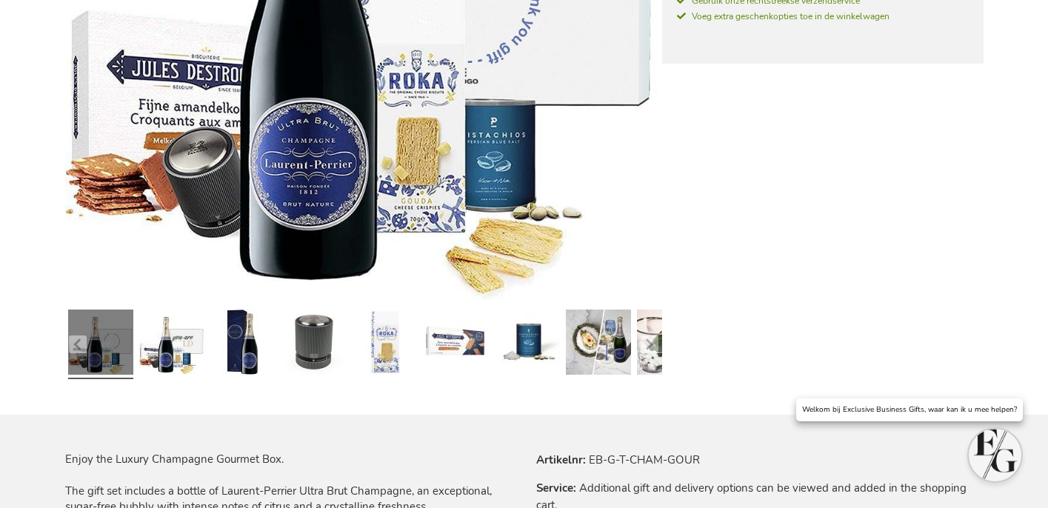
scroll to position [765, 0]
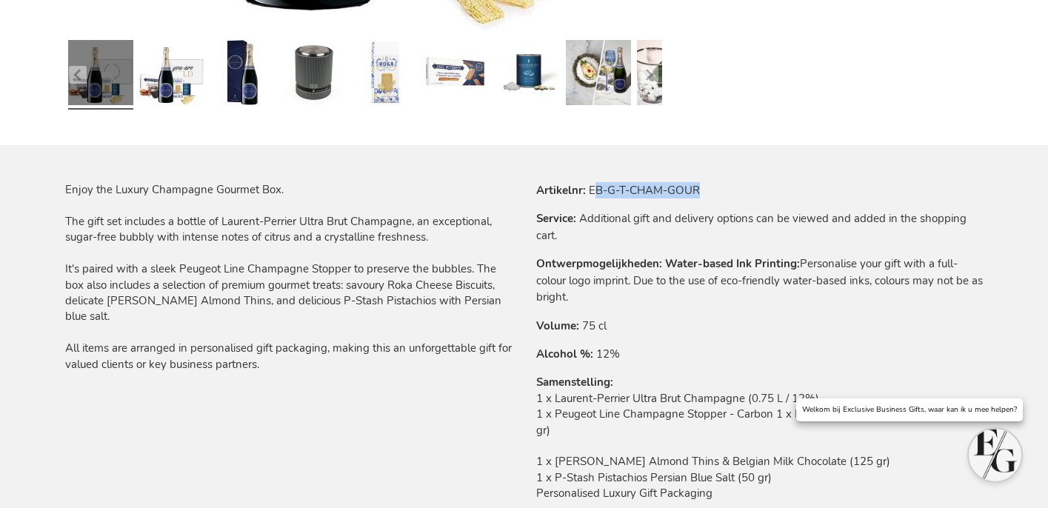
drag, startPoint x: 592, startPoint y: 194, endPoint x: 726, endPoint y: 176, distance: 135.3
click at [722, 189] on tr "Artikelnr EB-G-T-CHAM-GOUR" at bounding box center [760, 190] width 448 height 16
copy td "B-G-T-CHAM-GOUR"
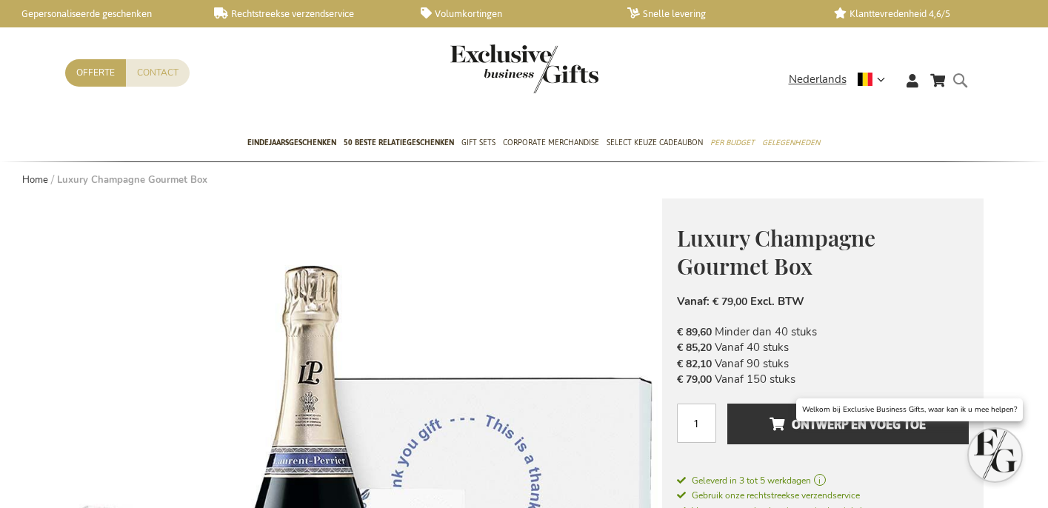
click at [957, 87] on form "Search Search" at bounding box center [964, 92] width 15 height 42
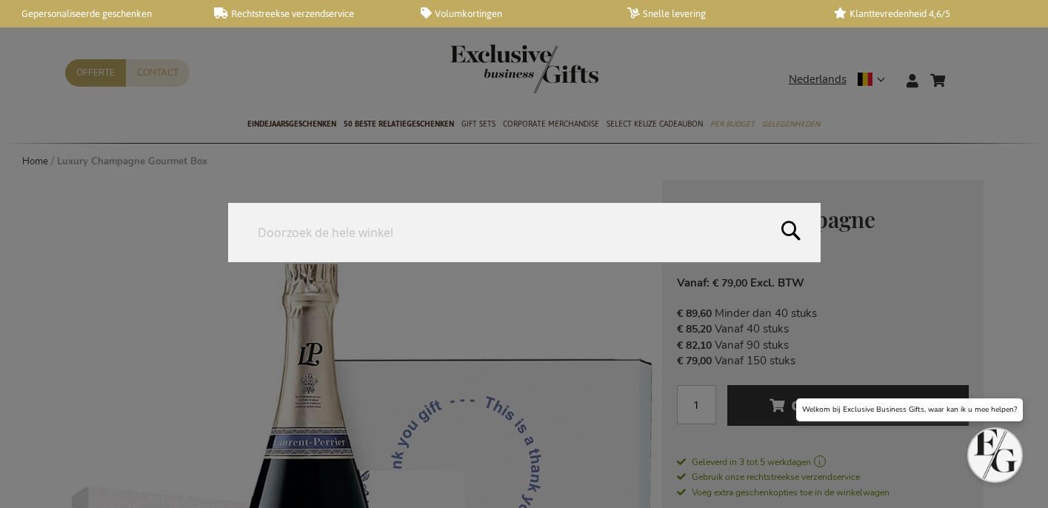
type input "W"
type input "KIST"
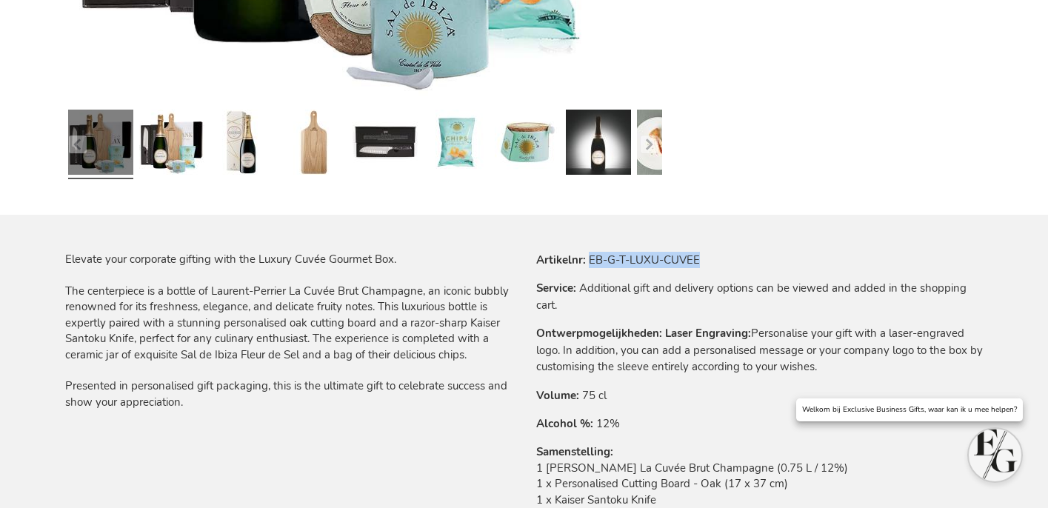
drag, startPoint x: 594, startPoint y: 255, endPoint x: 820, endPoint y: 72, distance: 290.2
click at [750, 257] on tr "Artikelnr EB-G-T-LUXU-CUVEE" at bounding box center [760, 260] width 448 height 16
copy td "EB-G-T-LUXU-CUVEE"
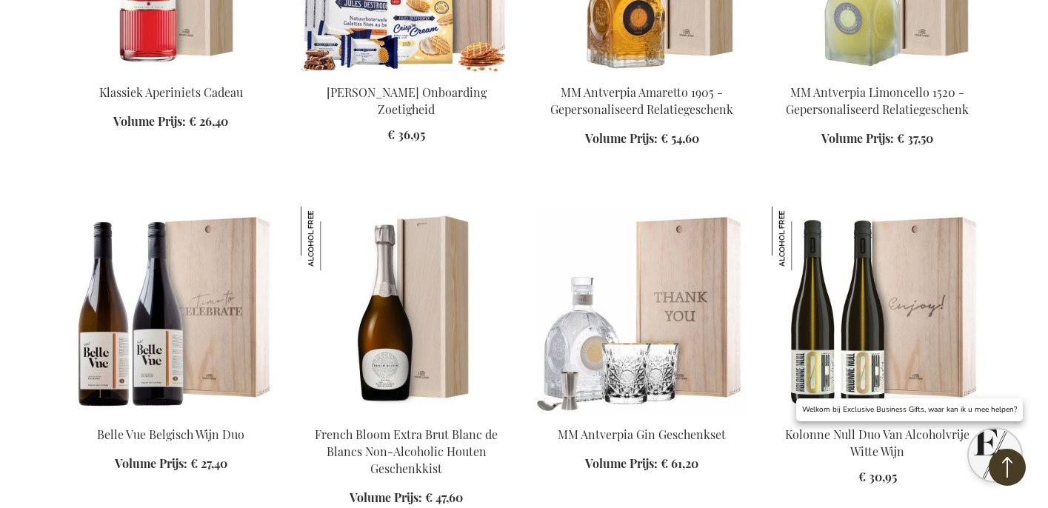
scroll to position [1038, 0]
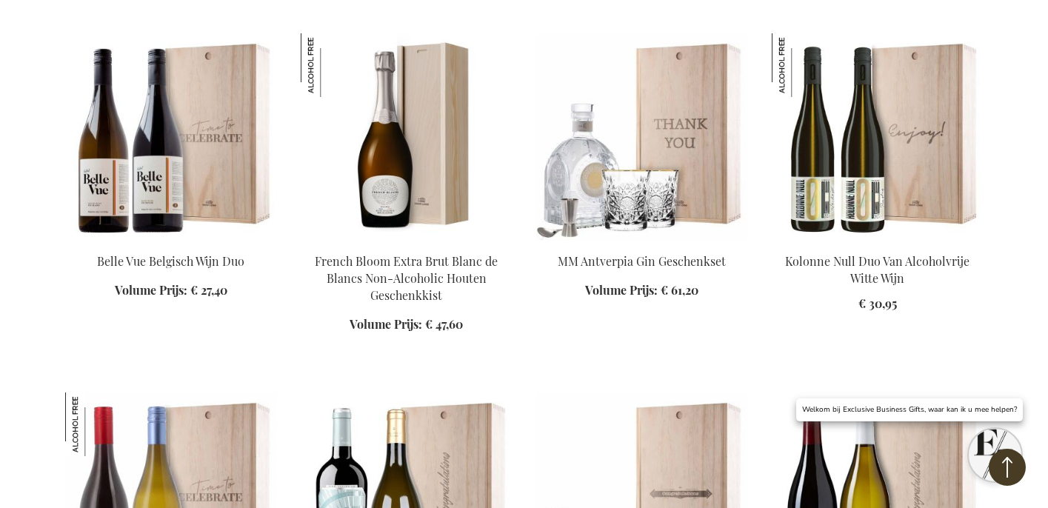
click at [236, 147] on img at bounding box center [171, 136] width 212 height 207
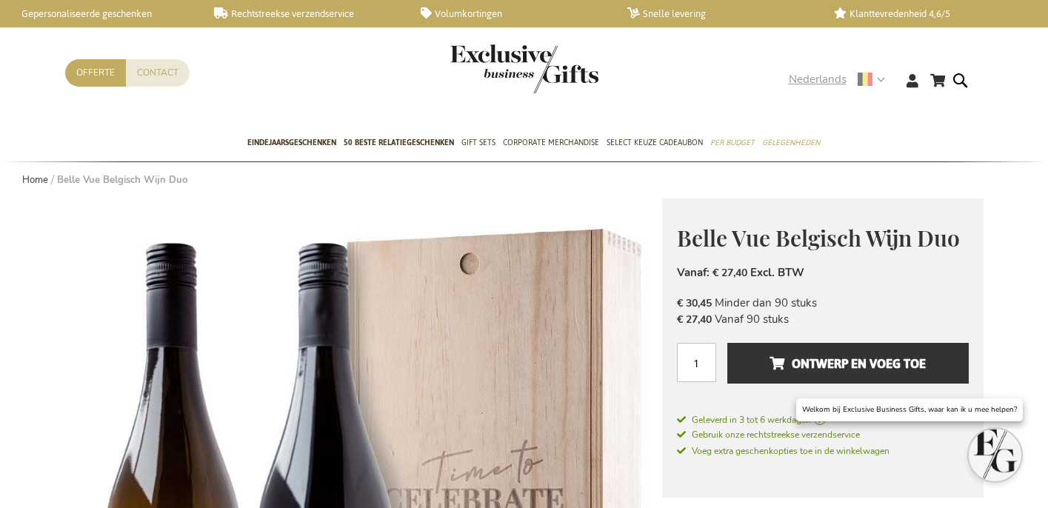
click at [808, 82] on span "Nederlands" at bounding box center [818, 79] width 58 height 17
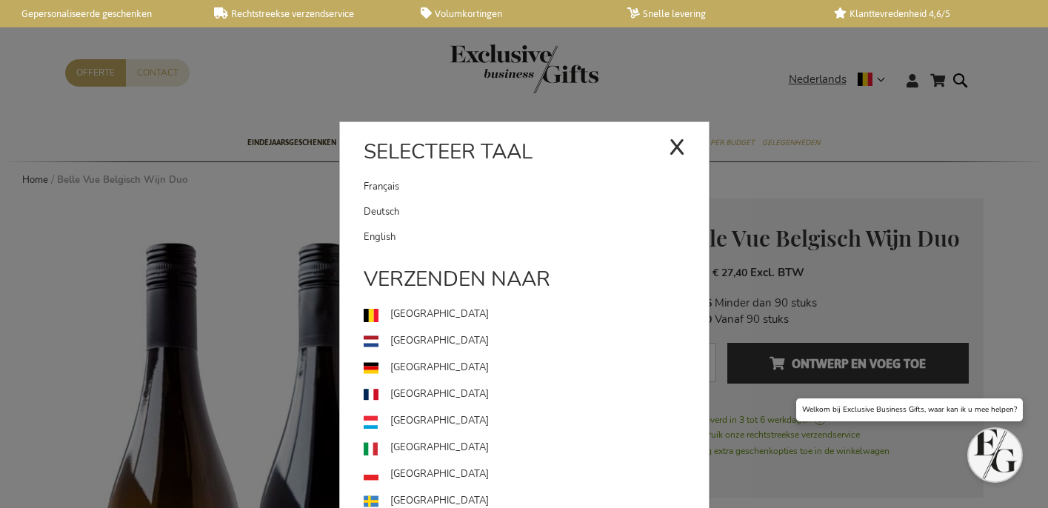
click at [518, 234] on link "English" at bounding box center [536, 237] width 345 height 25
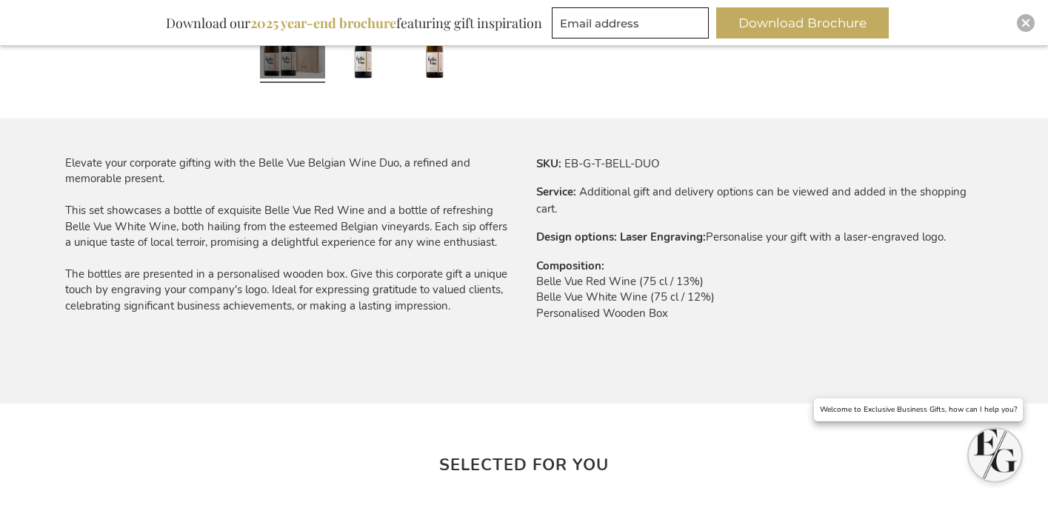
scroll to position [851, 0]
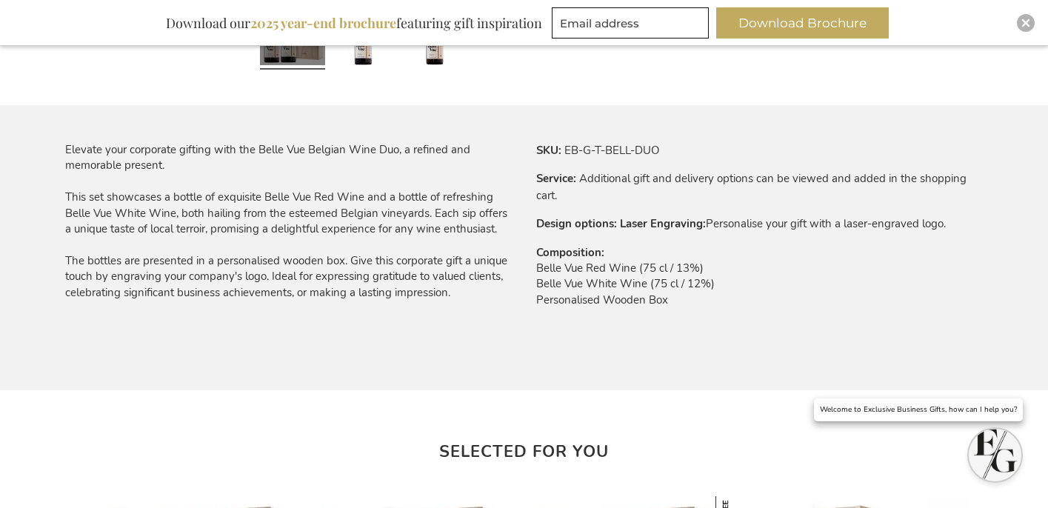
click at [589, 278] on td "Belle Vue Red Wine (75 cl / 13%) Belle Vue White Wine (75 cl / 12%) Personalise…" at bounding box center [760, 288] width 448 height 55
click at [556, 302] on td "Belle Vue Red Wine (75 cl / 13%) Belle Vue White Wine (75 cl / 12%) Personalise…" at bounding box center [760, 288] width 448 height 55
click at [557, 302] on td "Belle Vue Red Wine (75 cl / 13%) Belle Vue White Wine (75 cl / 12%) Personalise…" at bounding box center [760, 288] width 448 height 55
copy div "Personalised Wooden Box"
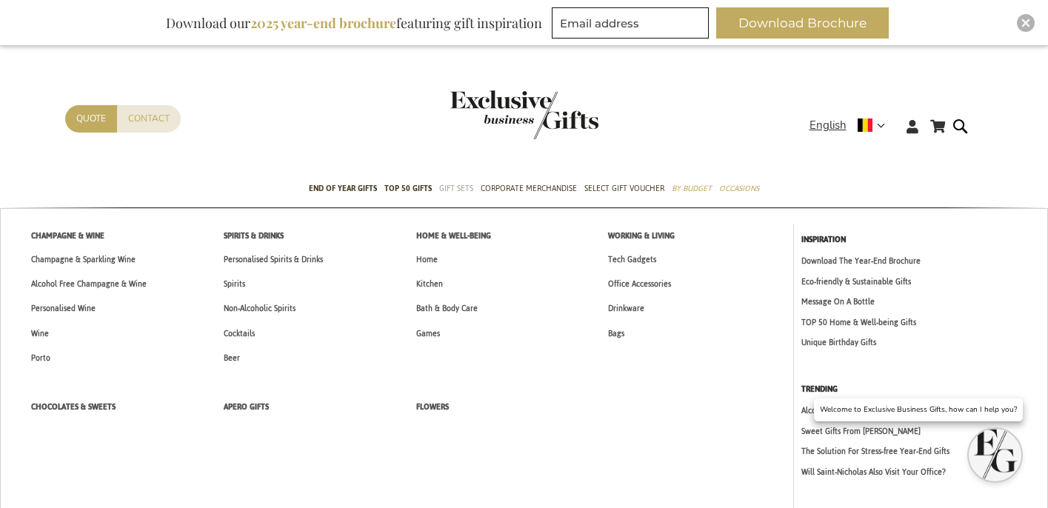
scroll to position [1, 0]
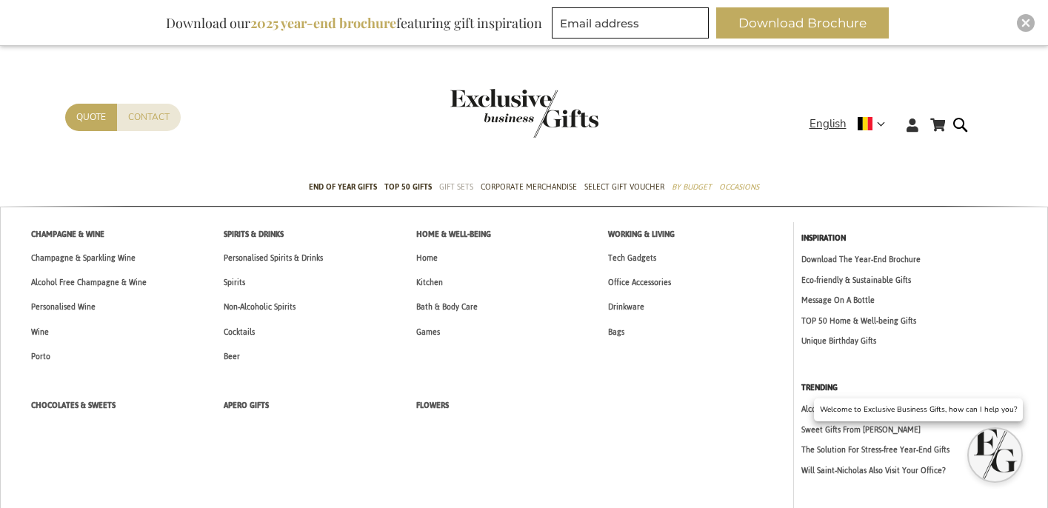
click at [455, 191] on span "Gift Sets" at bounding box center [456, 187] width 34 height 16
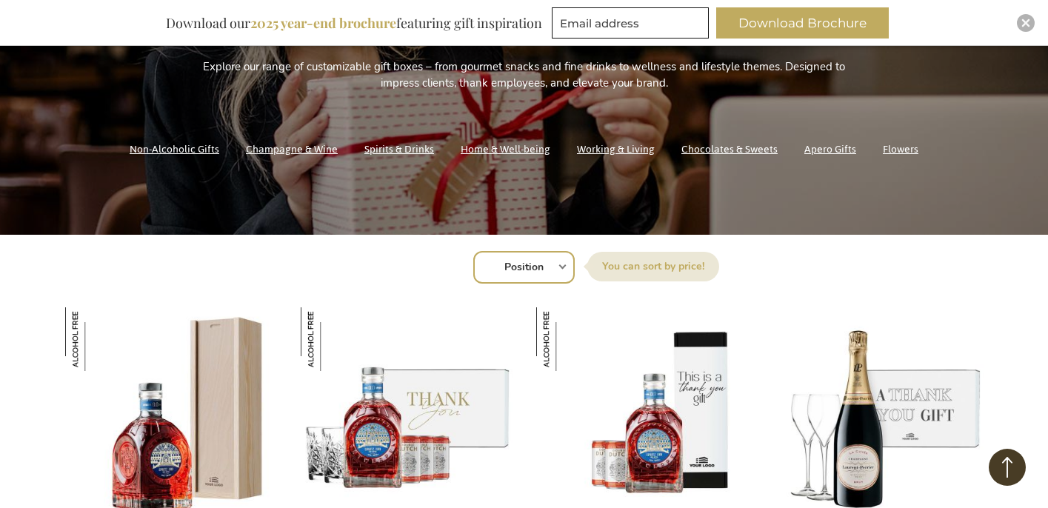
click at [517, 270] on select "Position Best Sellers Most Viewed New Biggest Saving Price: low to high Price: …" at bounding box center [524, 267] width 102 height 33
select select "new"
click at [473, 251] on select "Position Best Sellers Most Viewed New Biggest Saving Price: low to high Price: …" at bounding box center [524, 267] width 102 height 33
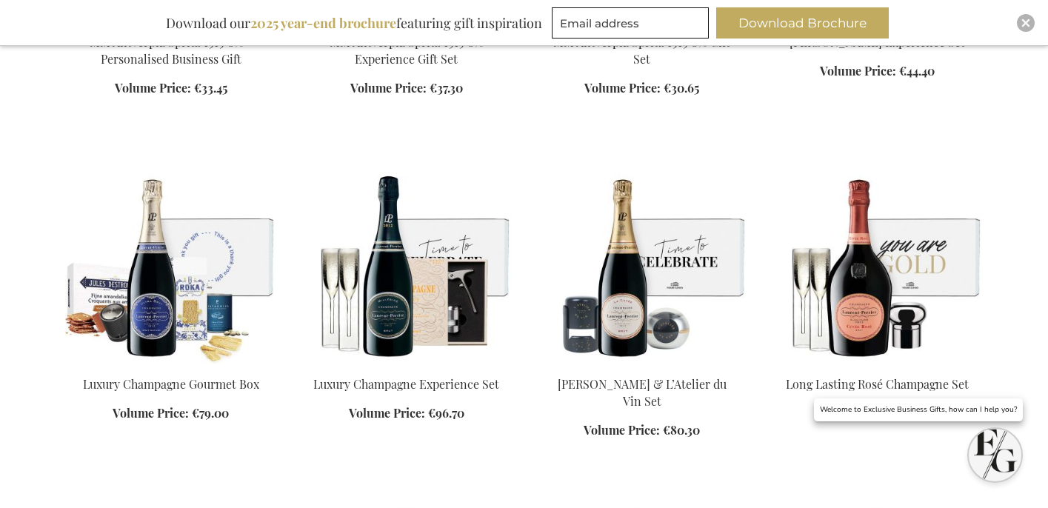
scroll to position [870, 0]
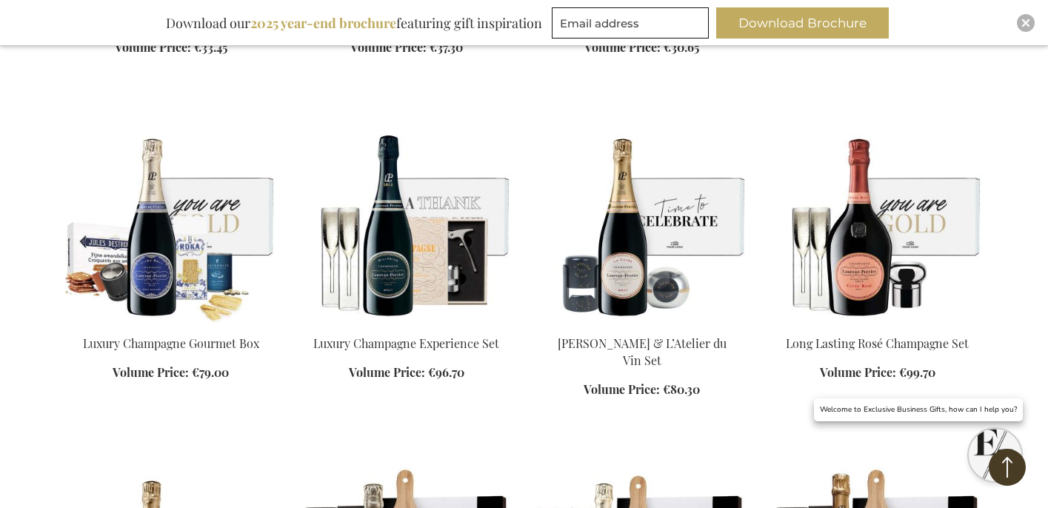
click at [168, 226] on img at bounding box center [171, 219] width 212 height 207
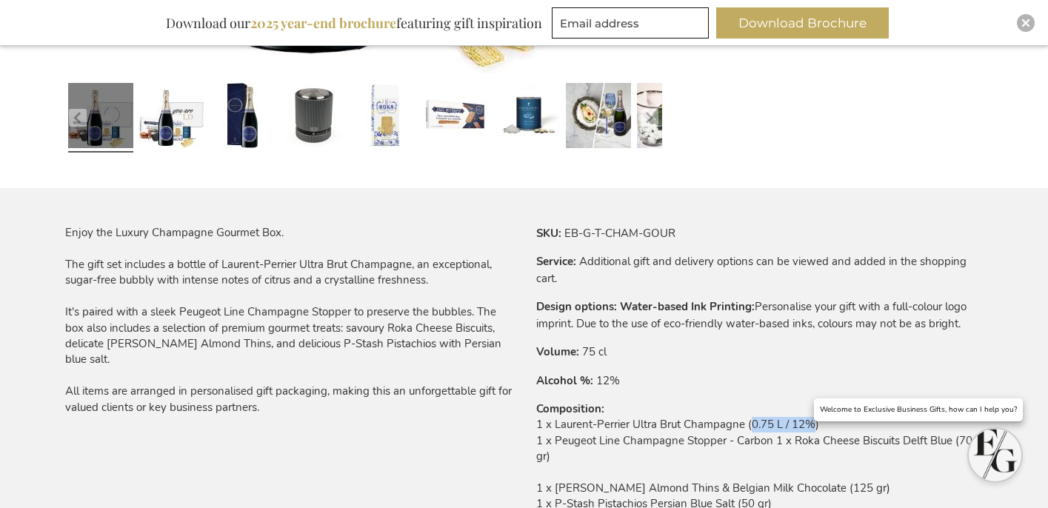
drag, startPoint x: 768, startPoint y: 429, endPoint x: 788, endPoint y: 427, distance: 20.1
click at [814, 431] on td "1 x Laurent-Perrier Ultra Brut Champagne (0.75 L / 12%) 1 x Peugeot Line Champa…" at bounding box center [760, 476] width 448 height 119
click at [782, 427] on td "1 x Laurent-Perrier Ultra Brut Champagne (0.75 L / 12%) 1 x Peugeot Line Champa…" at bounding box center [760, 476] width 448 height 119
click at [782, 426] on td "1 x Laurent-Perrier Ultra Brut Champagne (0.75 L / 12%) 1 x Peugeot Line Champa…" at bounding box center [760, 476] width 448 height 119
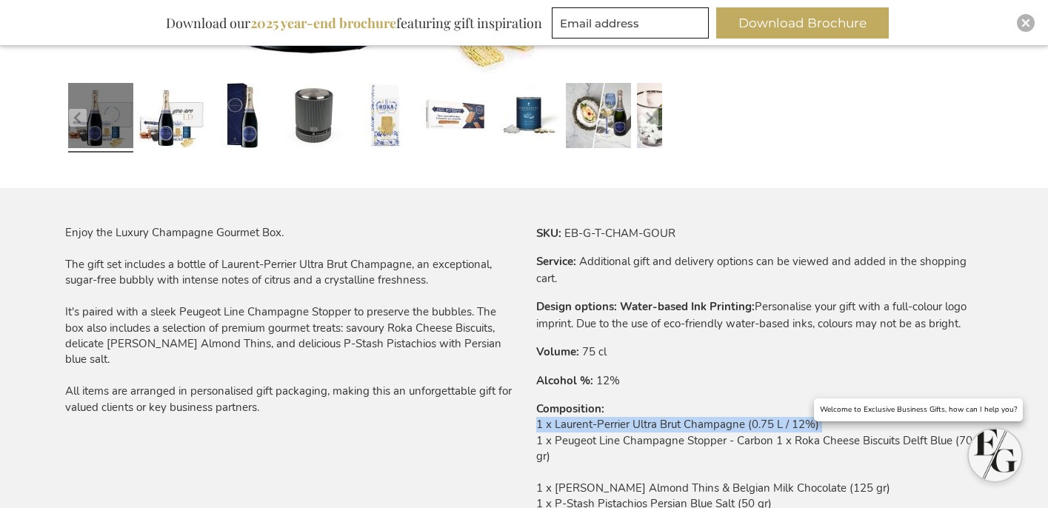
copy td "1 x Laurent-Perrier Ultra Brut Champagne (0.75 L / 12%)"
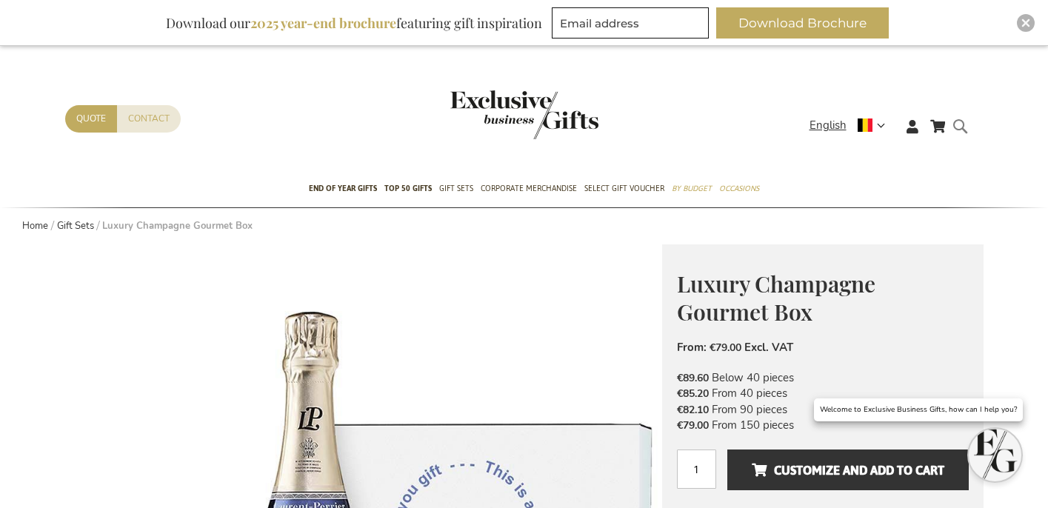
drag, startPoint x: 957, startPoint y: 125, endPoint x: 950, endPoint y: 133, distance: 10.5
click at [957, 125] on form "Search Search" at bounding box center [964, 138] width 15 height 42
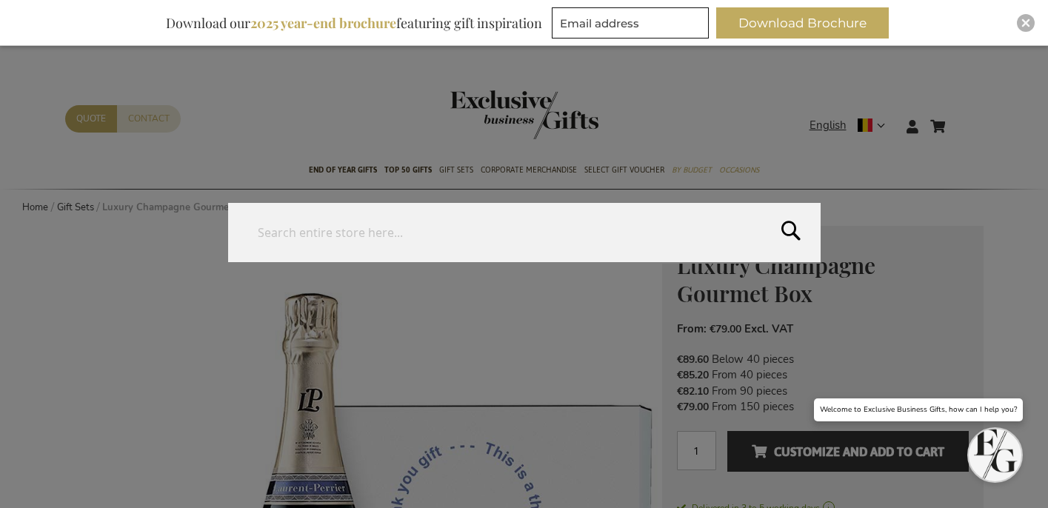
paste input "[PERSON_NAME] La Cuvée Brut Champagne"
type input "[PERSON_NAME] La Cuvée Brut Champagne"
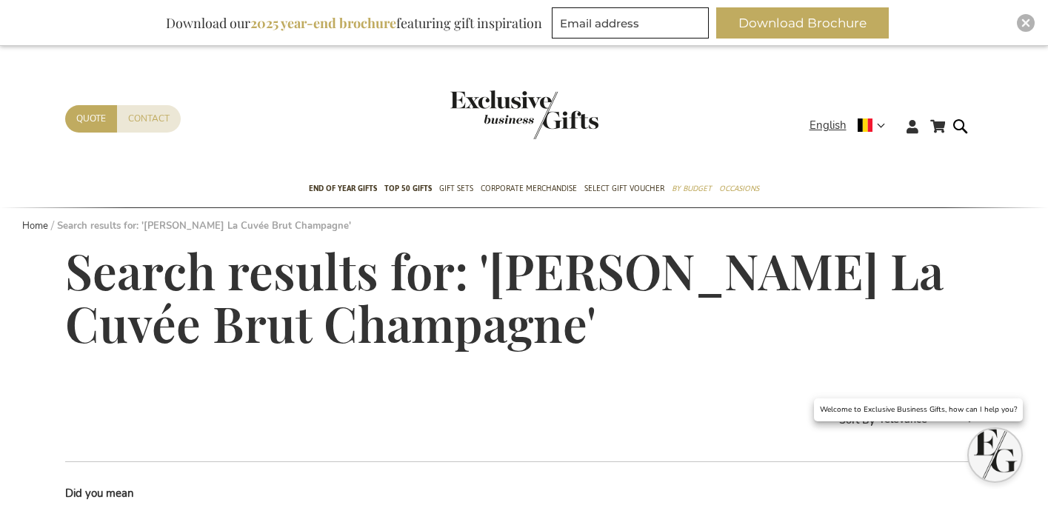
scroll to position [310, 0]
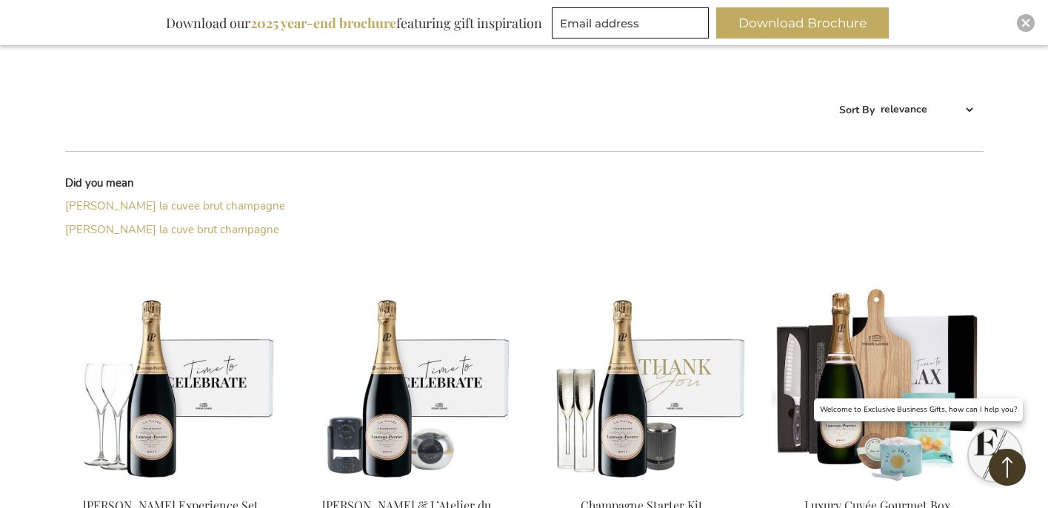
click at [233, 354] on img at bounding box center [171, 380] width 212 height 207
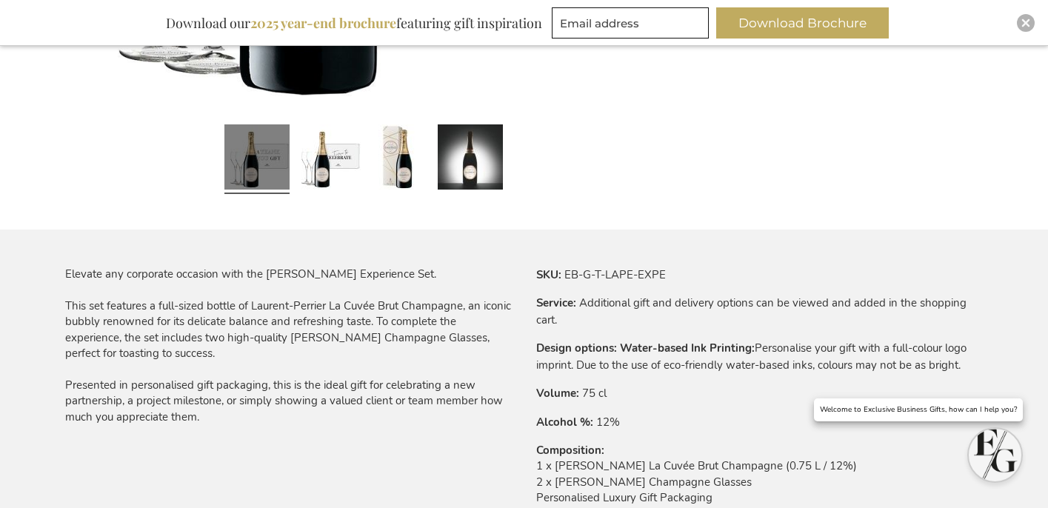
scroll to position [735, 0]
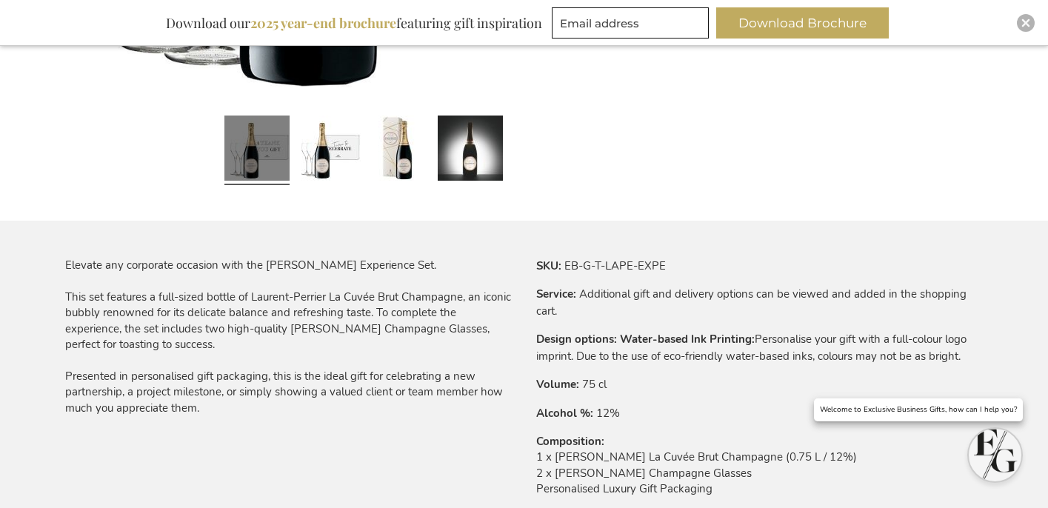
click at [648, 464] on td "1 x Laurent-Perrier La Cuvée Brut Champagne (0.75 L / 12%) 2 x Laurent Perrier …" at bounding box center [760, 477] width 448 height 55
click at [647, 466] on td "1 x Laurent-Perrier La Cuvée Brut Champagne (0.75 L / 12%) 2 x Laurent Perrier …" at bounding box center [760, 477] width 448 height 55
copy td "1 x Laurent-Perrier La Cuvée Brut Champagne (0.75 L / 12%)"
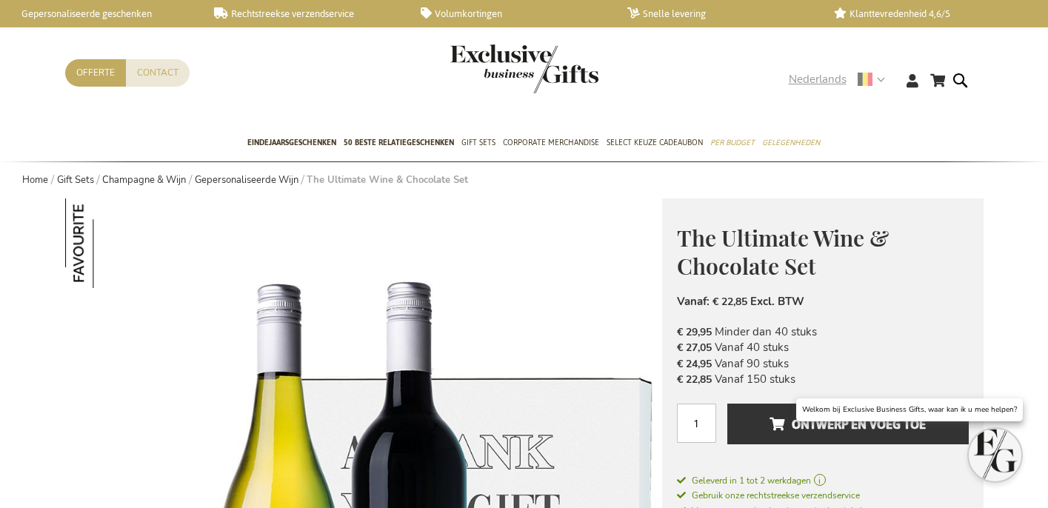
click at [804, 80] on span "Nederlands" at bounding box center [818, 79] width 58 height 17
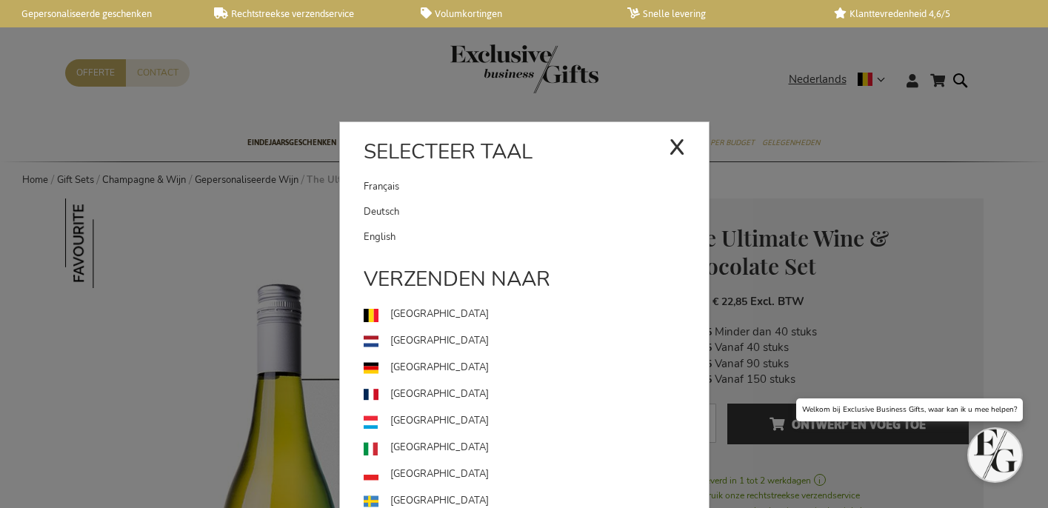
click at [477, 233] on link "English" at bounding box center [536, 237] width 345 height 25
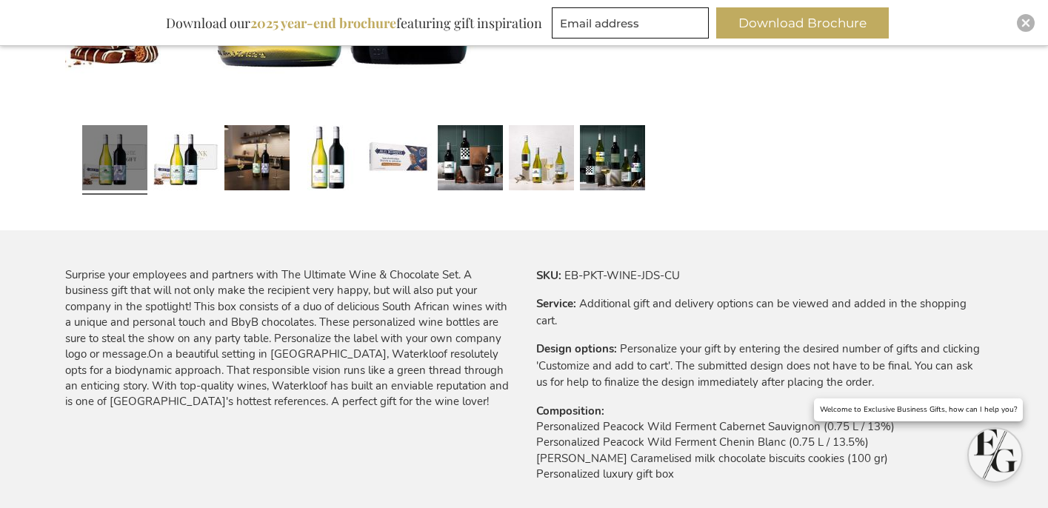
scroll to position [770, 0]
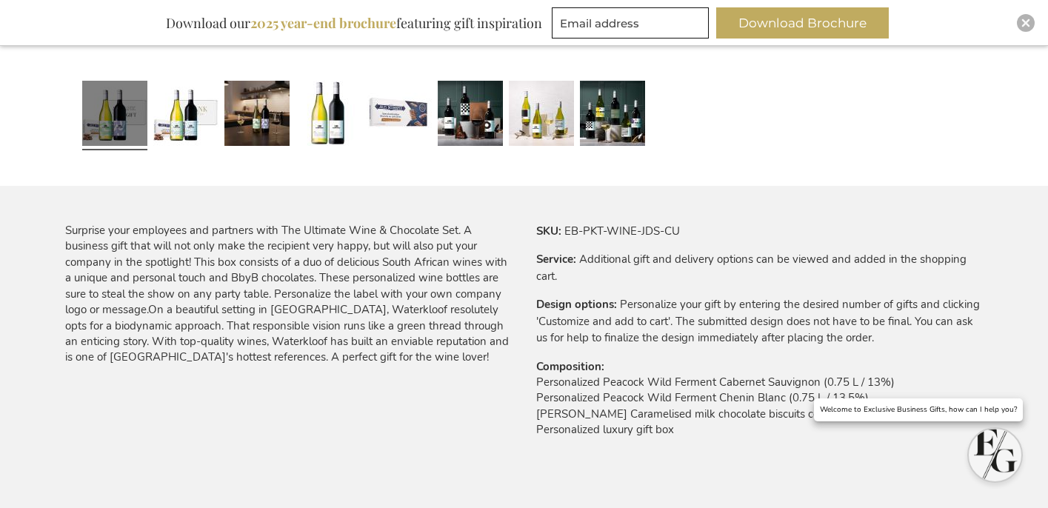
click at [567, 390] on td "Personalized Peacock Wild Ferment Cabernet Sauvignon (0.75 L / 13%) Personalize…" at bounding box center [760, 410] width 448 height 71
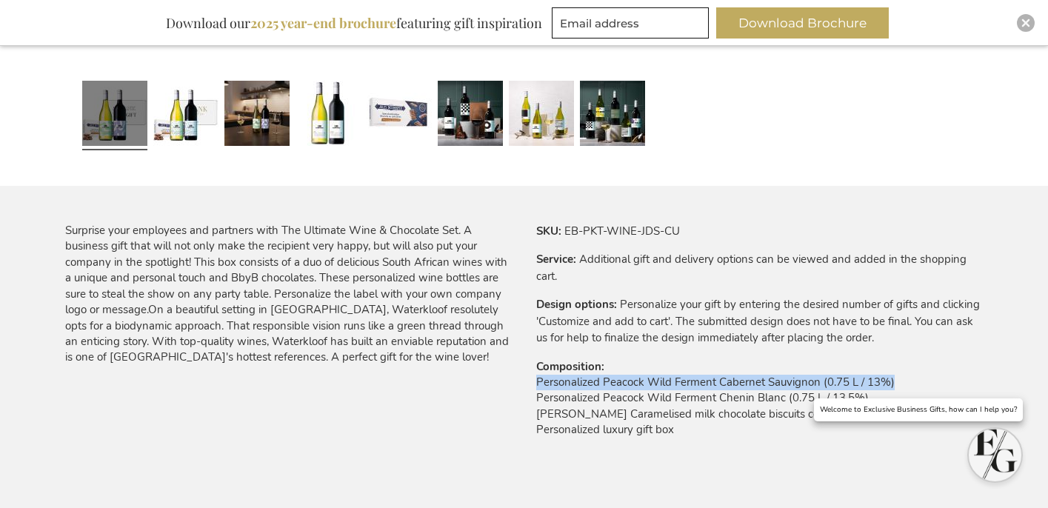
drag, startPoint x: 537, startPoint y: 385, endPoint x: 912, endPoint y: 377, distance: 375.0
click at [911, 377] on td "Personalized Peacock Wild Ferment Cabernet Sauvignon (0.75 L / 13%) Personalize…" at bounding box center [760, 410] width 448 height 71
copy td "Personalized Peacock Wild Ferment Cabernet Sauvignon (0.75 L / 13%)"
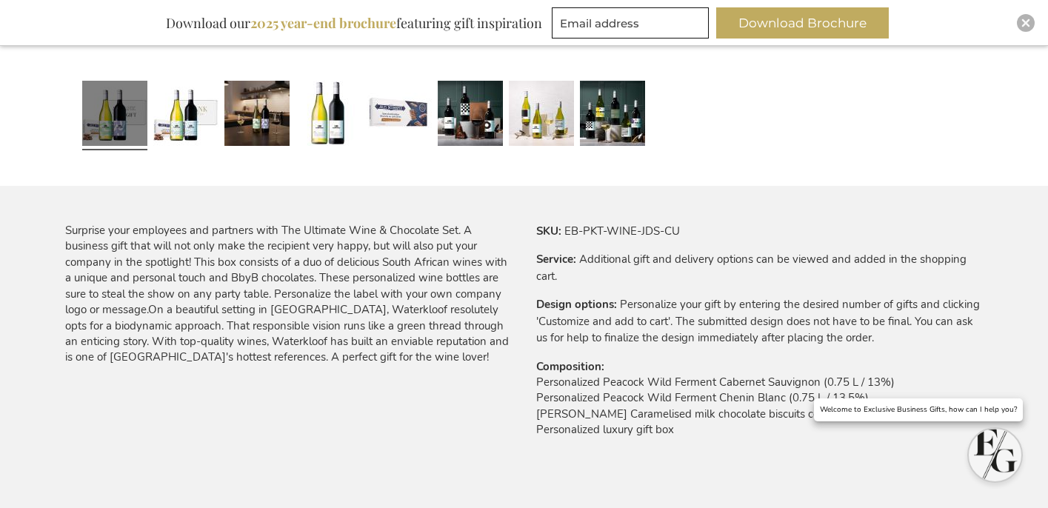
click at [679, 399] on td "Personalized Peacock Wild Ferment Cabernet Sauvignon (0.75 L / 13%) Personalize…" at bounding box center [760, 410] width 448 height 71
copy td "Personalized Peacock Wild Ferment Chenin Blanc (0.75 L / 13.5%)"
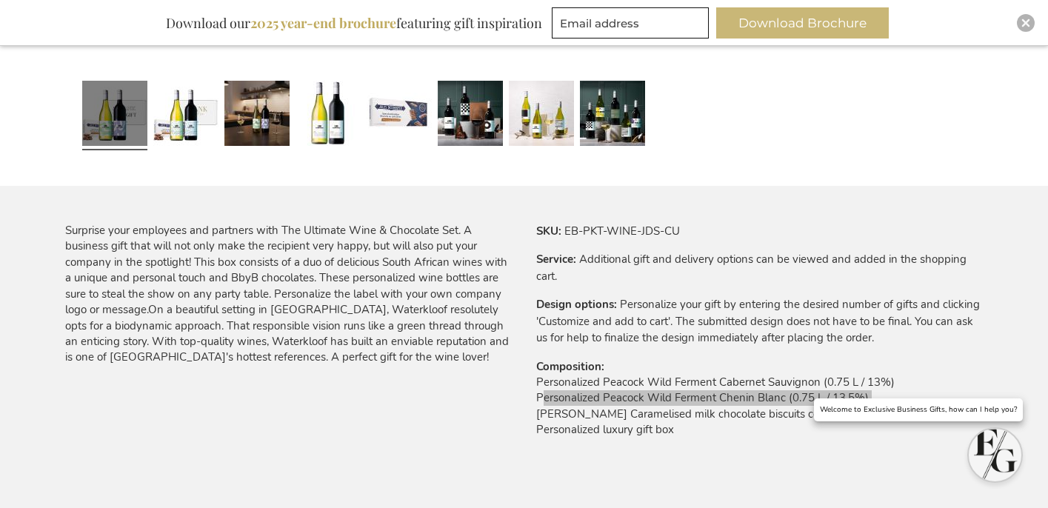
scroll to position [0, 0]
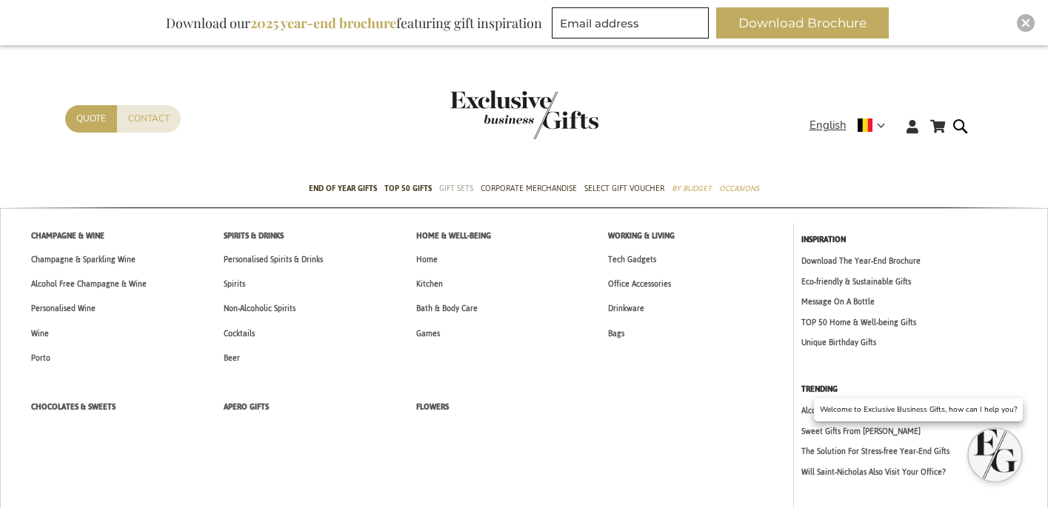
click at [449, 187] on span "Gift Sets" at bounding box center [456, 189] width 34 height 16
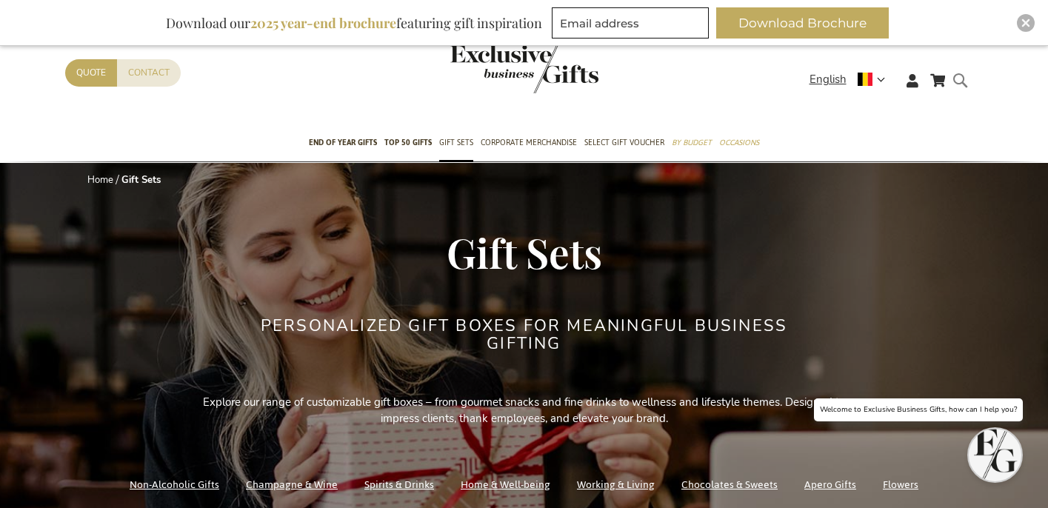
click at [960, 90] on form "Search Search" at bounding box center [964, 92] width 15 height 42
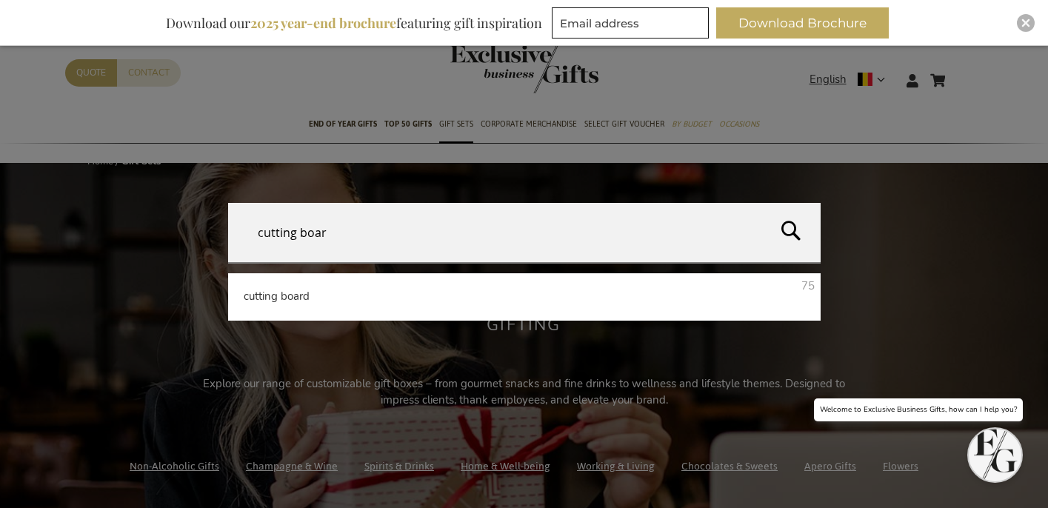
type input "cutting board"
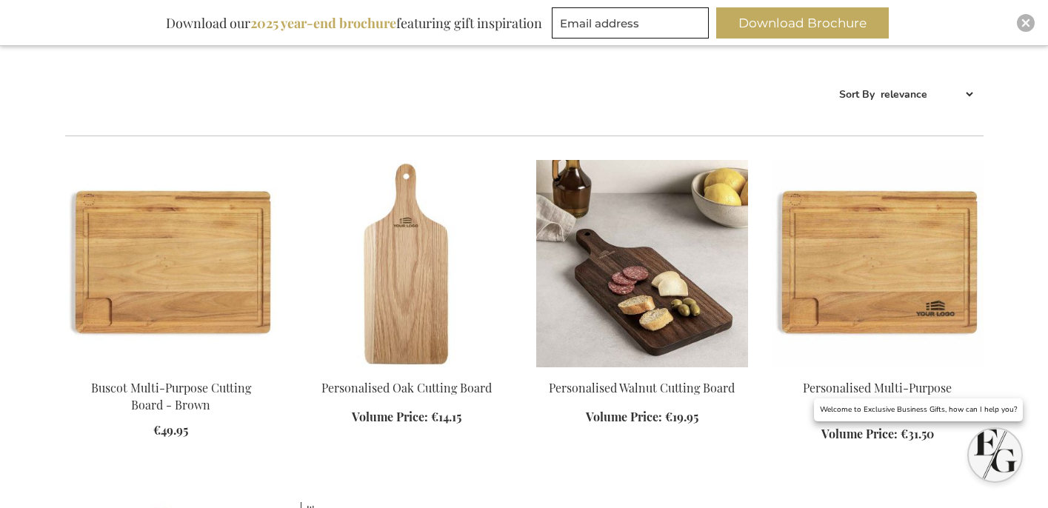
click at [633, 279] on img at bounding box center [642, 263] width 212 height 207
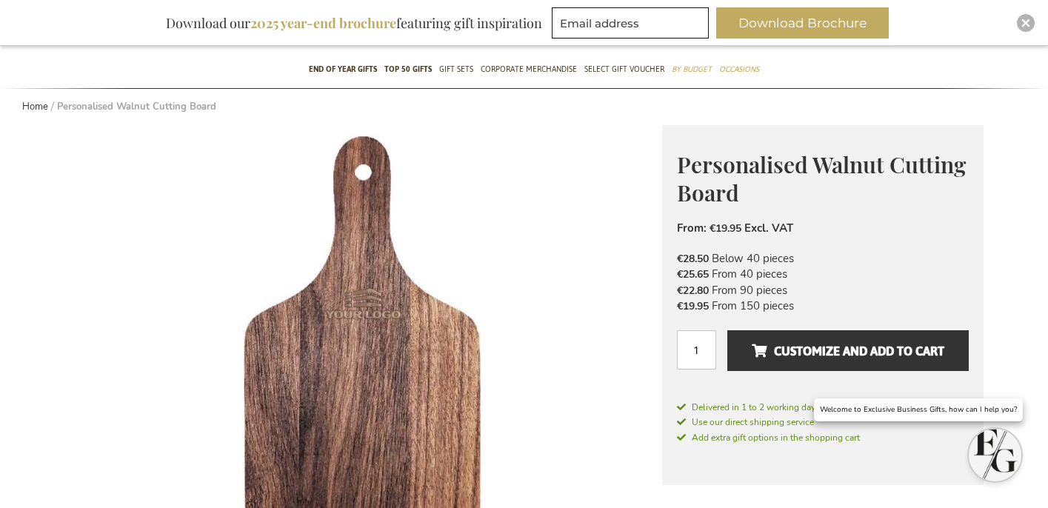
scroll to position [126, 0]
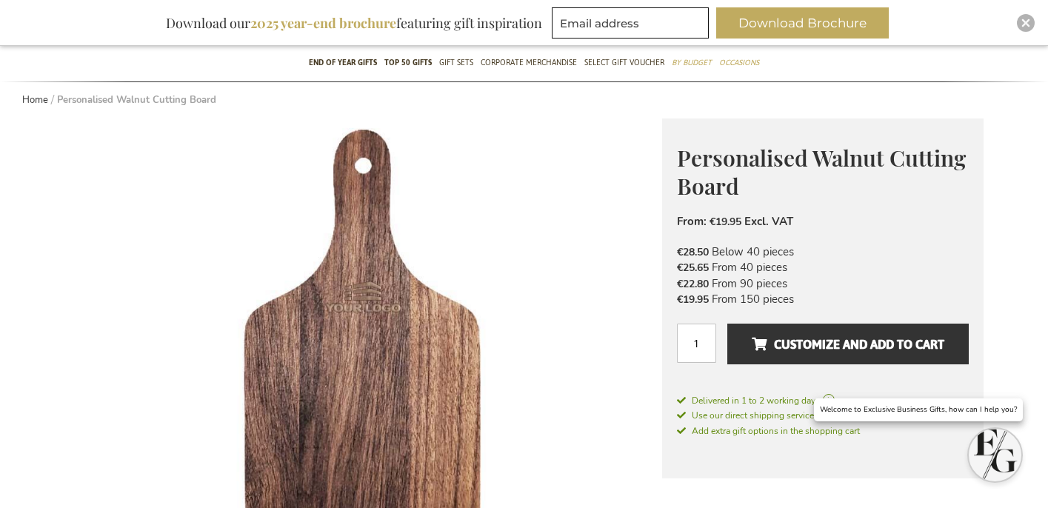
click at [713, 173] on span "Personalised Walnut Cutting Board" at bounding box center [821, 172] width 289 height 59
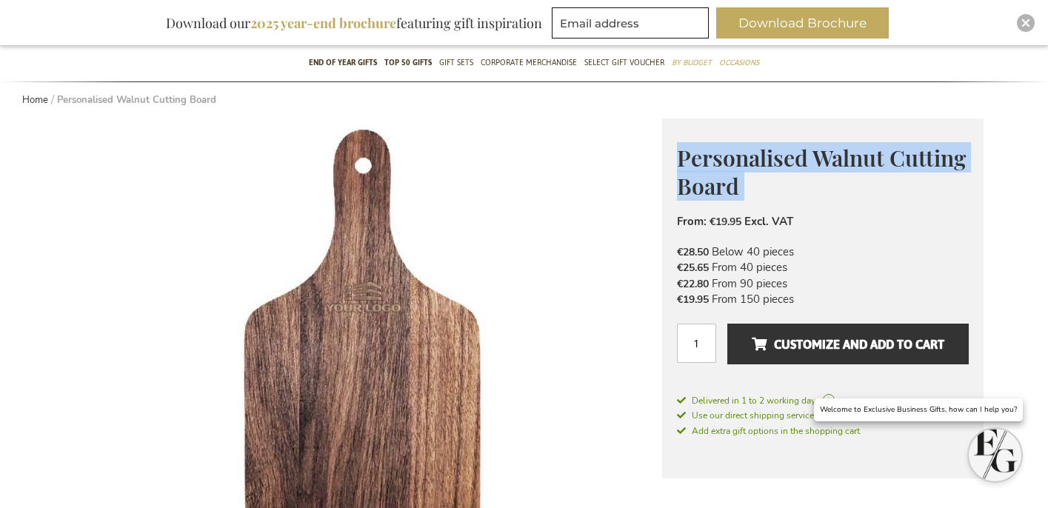
click at [713, 172] on span "Personalised Walnut Cutting Board" at bounding box center [821, 172] width 289 height 59
copy div "Personalised Walnut Cutting Board Under the idea that luxury does not have to b…"
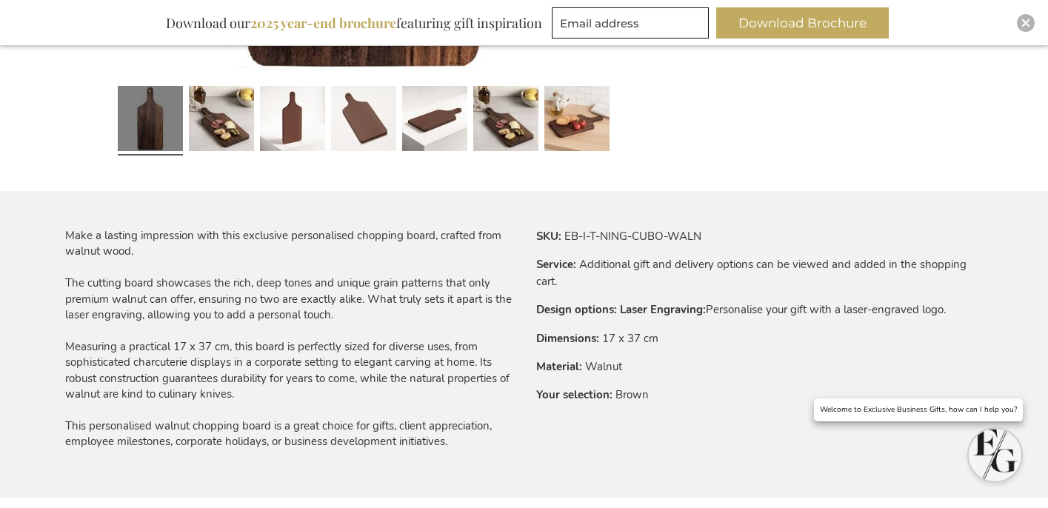
scroll to position [853, 0]
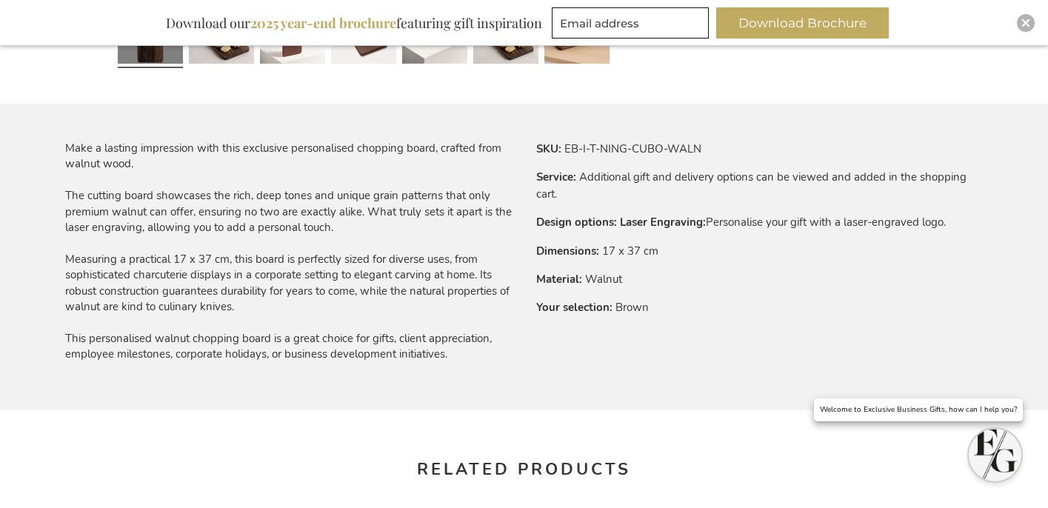
drag, startPoint x: 627, startPoint y: 256, endPoint x: 616, endPoint y: 259, distance: 11.7
click at [0, 0] on td "17 x 37 cm" at bounding box center [0, 0] width 0 height 0
drag, startPoint x: 602, startPoint y: 253, endPoint x: 681, endPoint y: 253, distance: 79.3
click at [680, 253] on tr "Dimensions 17 x 37 cm" at bounding box center [760, 251] width 448 height 16
copy td "17 x 37 cm"
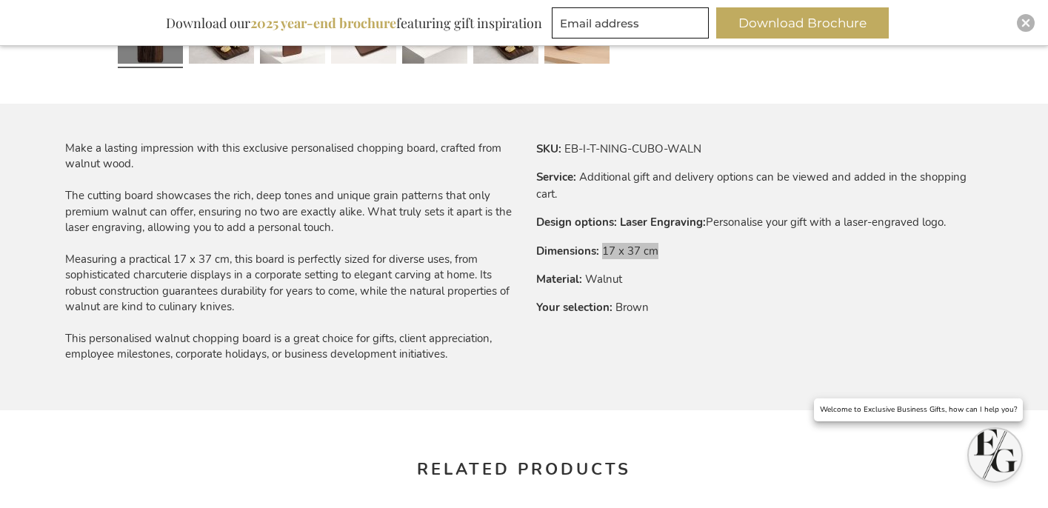
scroll to position [0, 0]
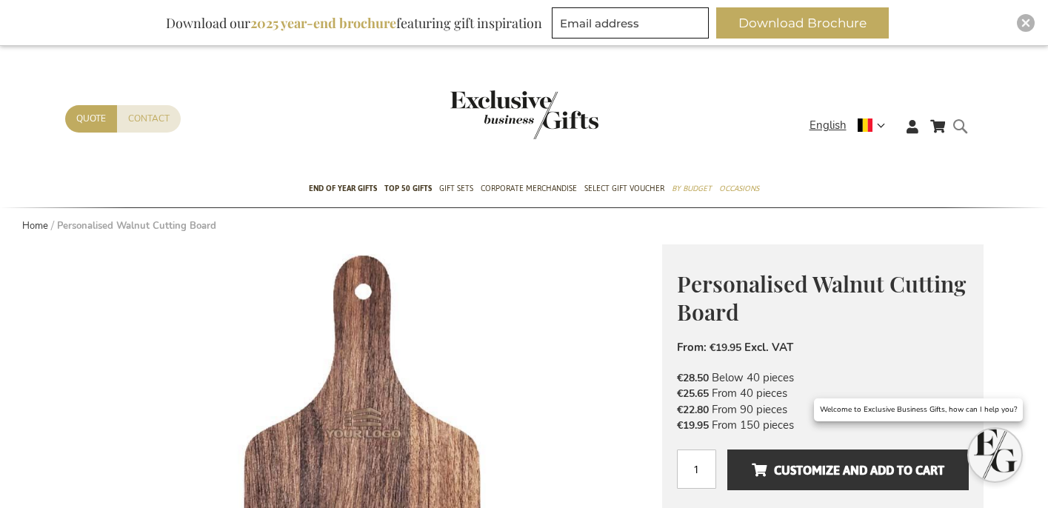
click at [965, 121] on form "Search Search" at bounding box center [964, 138] width 15 height 42
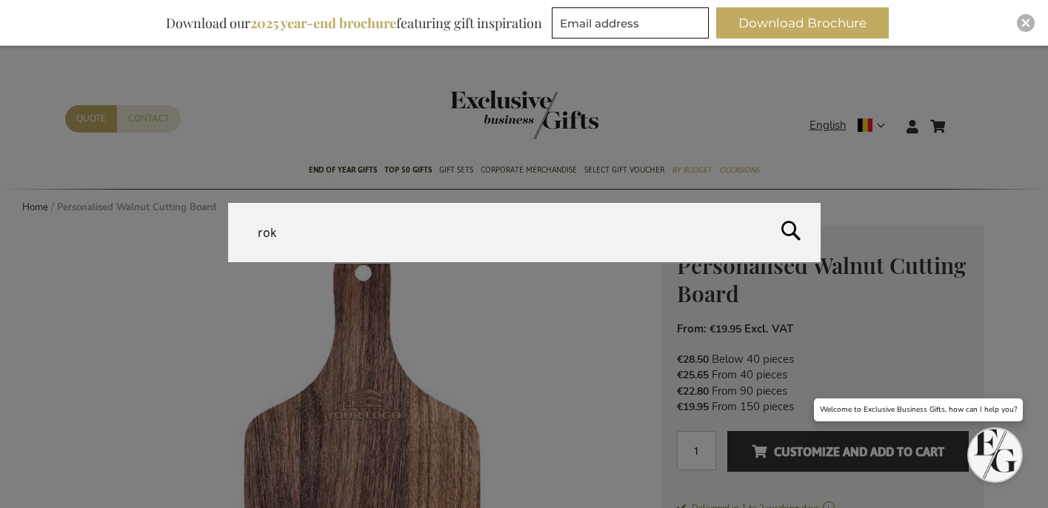
type input "roka"
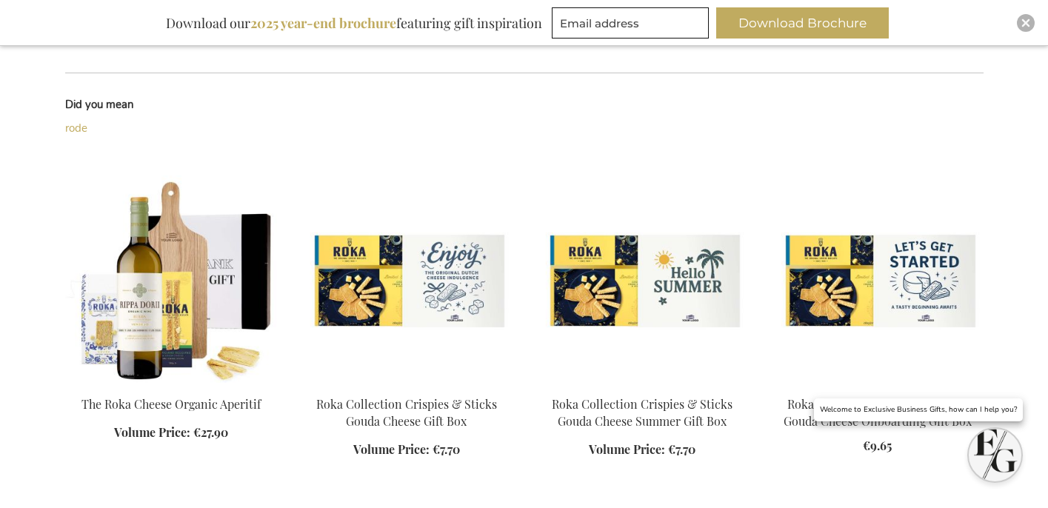
scroll to position [326, 0]
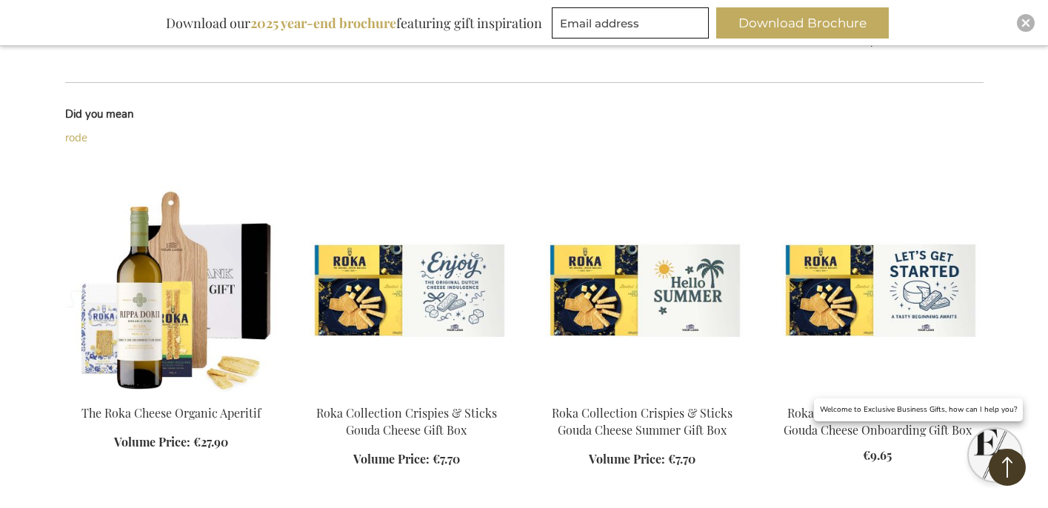
drag, startPoint x: 227, startPoint y: 316, endPoint x: 254, endPoint y: 328, distance: 30.2
click at [227, 316] on img at bounding box center [171, 288] width 212 height 207
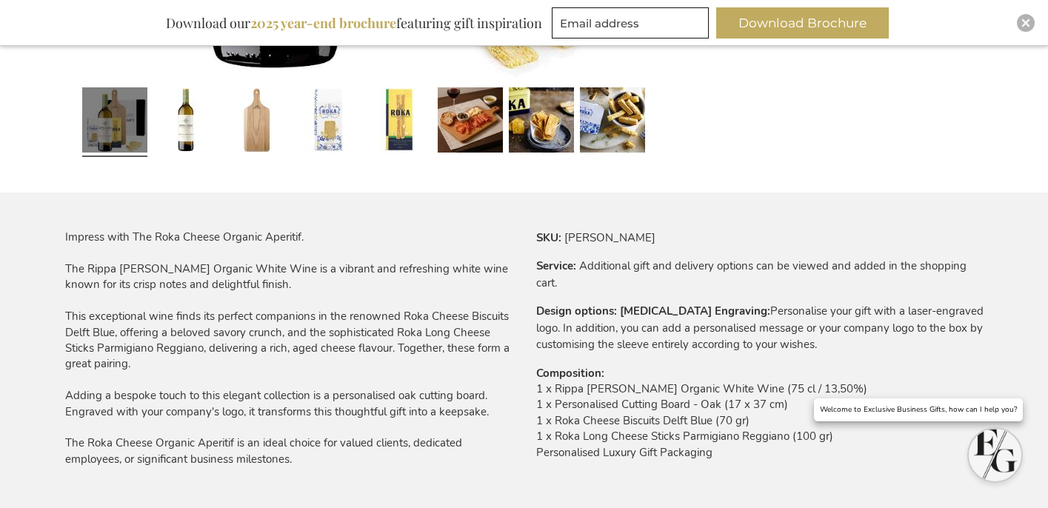
scroll to position [768, 0]
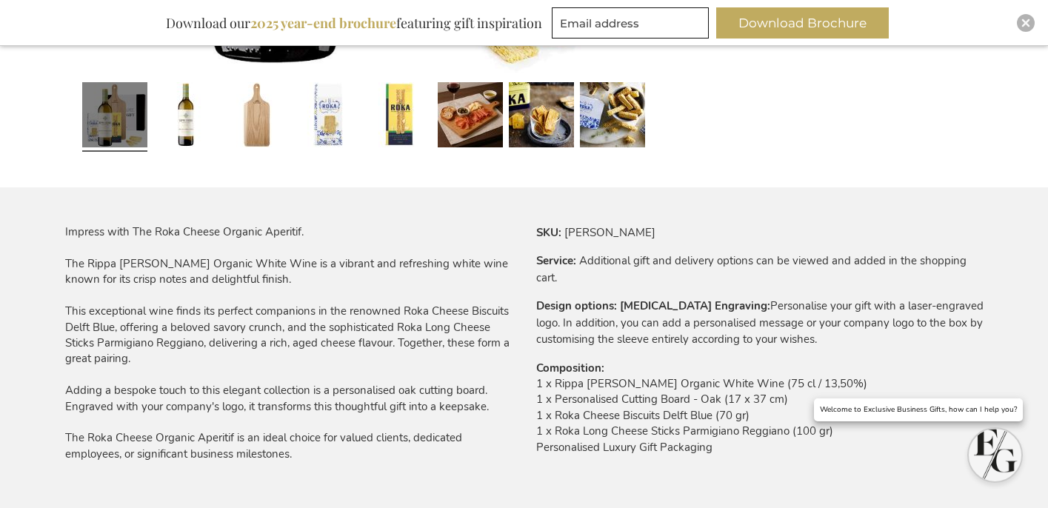
click at [626, 421] on td "1 x Rippa Dorii Verdejo Organic White Wine (75 cl / 13,50%) 1 x Personalised Cu…" at bounding box center [760, 419] width 448 height 87
click at [626, 422] on td "1 x Rippa Dorii Verdejo Organic White Wine (75 cl / 13,50%) 1 x Personalised Cu…" at bounding box center [760, 419] width 448 height 87
click at [626, 421] on td "1 x Rippa Dorii Verdejo Organic White Wine (75 cl / 13,50%) 1 x Personalised Cu…" at bounding box center [760, 419] width 448 height 87
copy td "1 x Roka Cheese Biscuits Delft Blue (70 gr)"
drag, startPoint x: 674, startPoint y: 442, endPoint x: 670, endPoint y: 454, distance: 12.7
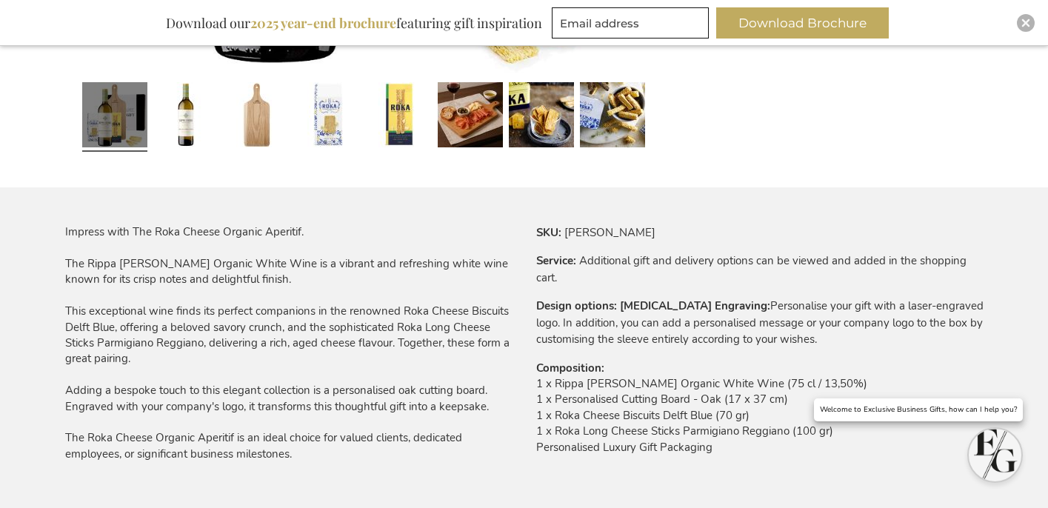
click at [674, 442] on td "1 x Rippa Dorii Verdejo Organic White Wine (75 cl / 13,50%) 1 x Personalised Cu…" at bounding box center [760, 419] width 448 height 87
click at [670, 455] on td "1 x Rippa Dorii Verdejo Organic White Wine (75 cl / 13,50%) 1 x Personalised Cu…" at bounding box center [760, 419] width 448 height 87
click at [667, 455] on td "1 x Rippa Dorii Verdejo Organic White Wine (75 cl / 13,50%) 1 x Personalised Cu…" at bounding box center [760, 419] width 448 height 87
click at [648, 448] on td "1 x Rippa Dorii Verdejo Organic White Wine (75 cl / 13,50%) 1 x Personalised Cu…" at bounding box center [760, 419] width 448 height 87
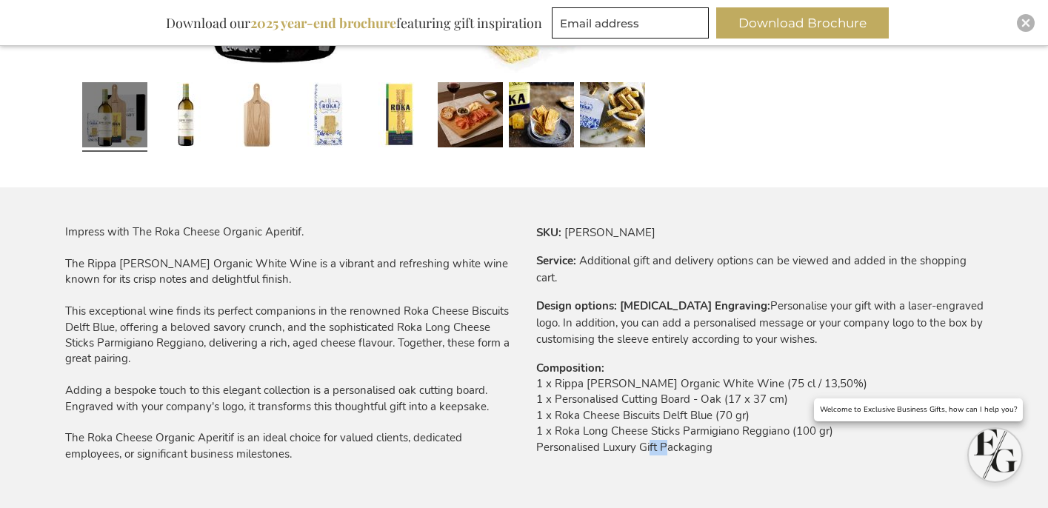
click at [648, 448] on td "1 x Rippa Dorii Verdejo Organic White Wine (75 cl / 13,50%) 1 x Personalised Cu…" at bounding box center [760, 419] width 448 height 87
copy div "Personalised Luxury Gift Packaging"
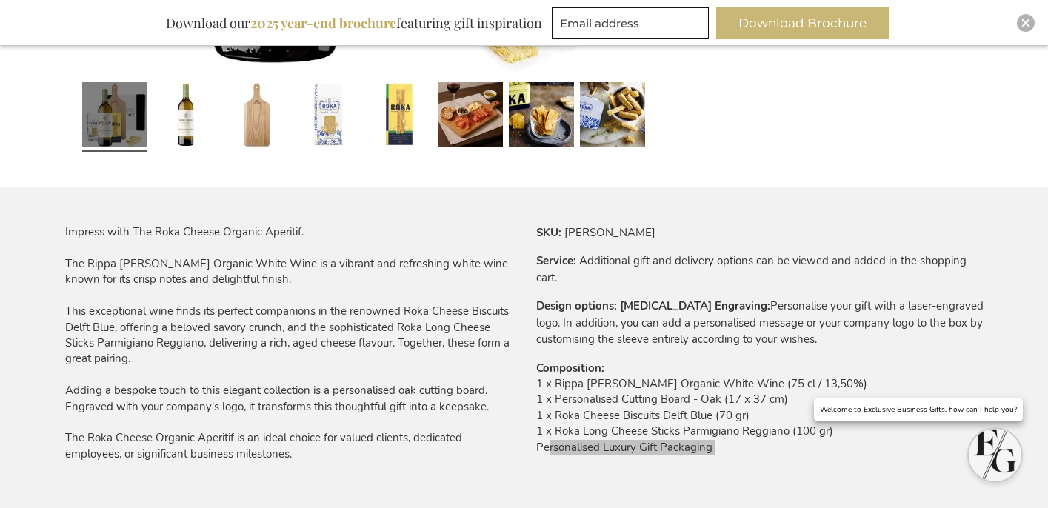
scroll to position [0, 0]
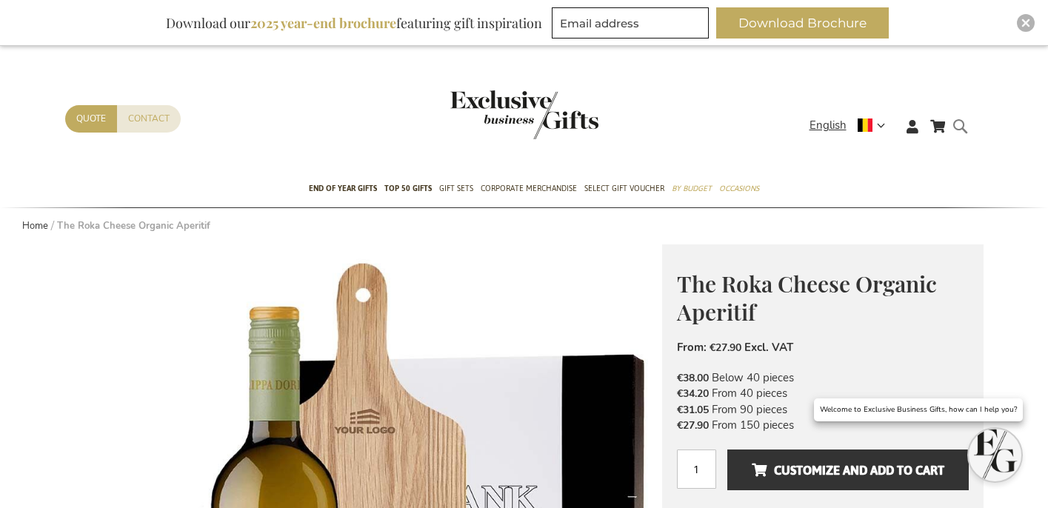
click at [957, 130] on form "Search Search" at bounding box center [964, 138] width 15 height 42
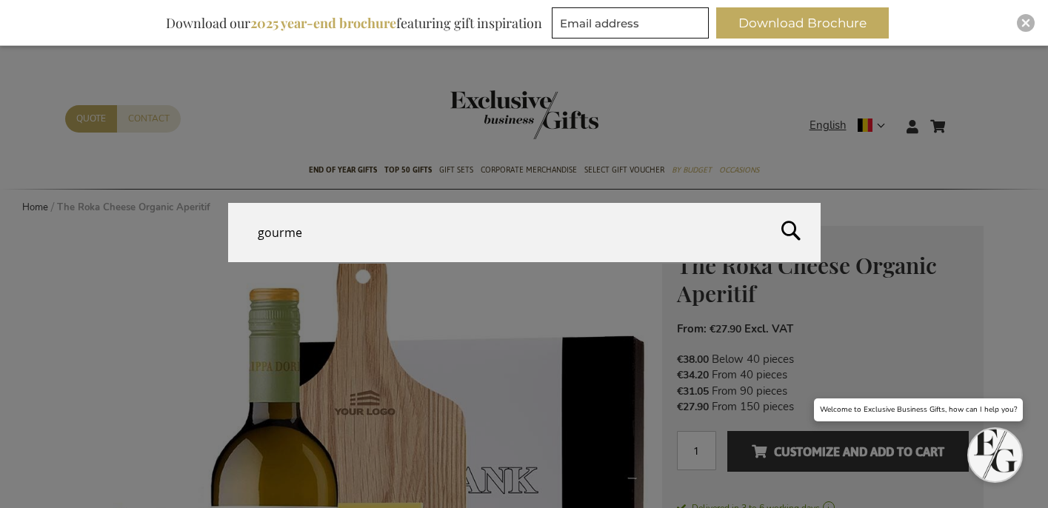
type input "gourmet"
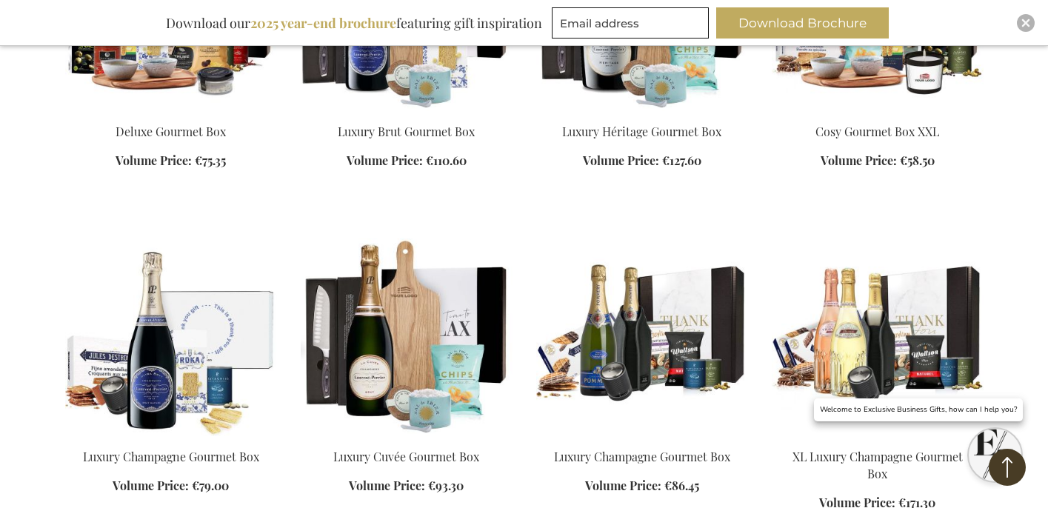
scroll to position [858, 0]
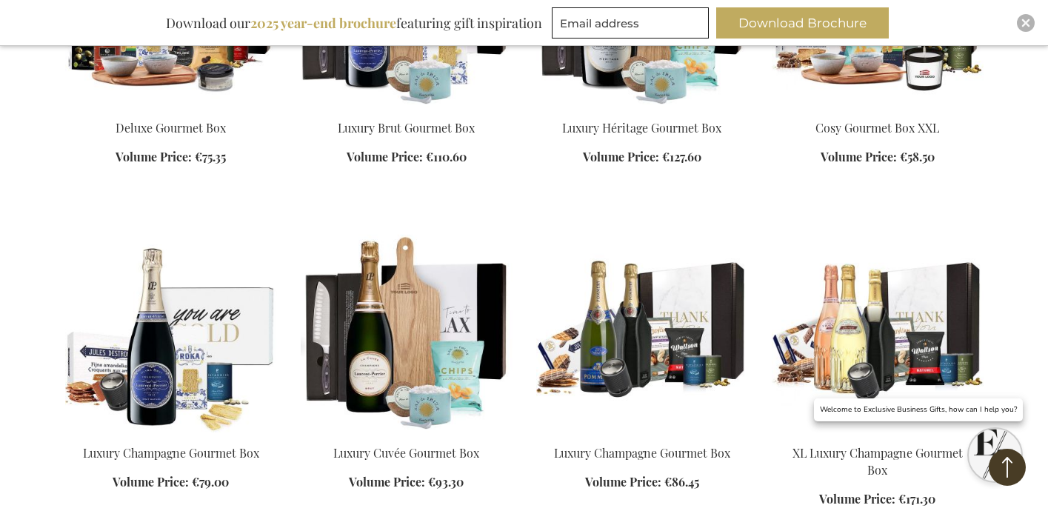
click at [184, 300] on img at bounding box center [171, 328] width 212 height 207
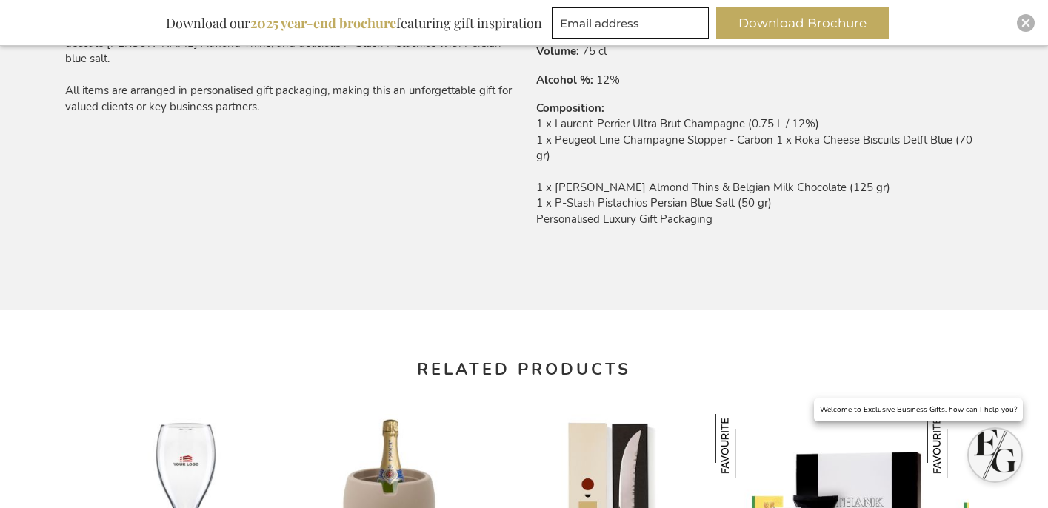
click at [787, 182] on td "1 x Laurent-Perrier Ultra Brut Champagne (0.75 L / 12%) 1 x Peugeot Line Champa…" at bounding box center [760, 175] width 448 height 119
drag, startPoint x: 895, startPoint y: 189, endPoint x: 531, endPoint y: 190, distance: 363.8
click at [531, 190] on div "More Information SKU EB-G-T-CHAM-GOUR Service Additional gift and delivery opti…" at bounding box center [754, 85] width 459 height 322
click at [555, 193] on td "1 x Laurent-Perrier Ultra Brut Champagne (0.75 L / 12%) 1 x Peugeot Line Champa…" at bounding box center [760, 175] width 448 height 119
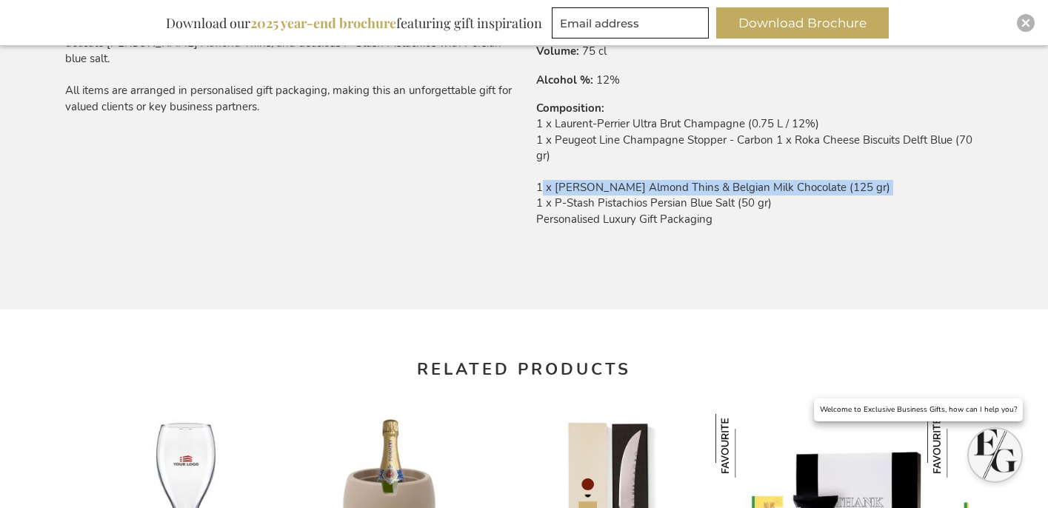
click at [555, 193] on td "1 x Laurent-Perrier Ultra Brut Champagne (0.75 L / 12%) 1 x Peugeot Line Champa…" at bounding box center [760, 175] width 448 height 119
copy td "1 x Jules Destrooper Almond Thins & Belgian Milk Chocolate (125 gr)"
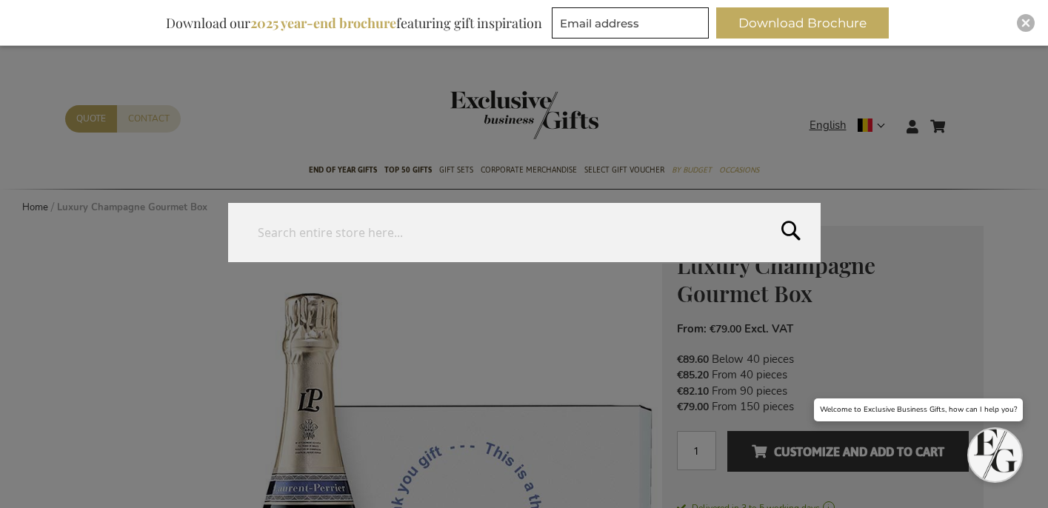
click at [967, 117] on form "Search Search" at bounding box center [964, 117] width 15 height 0
type input "olives"
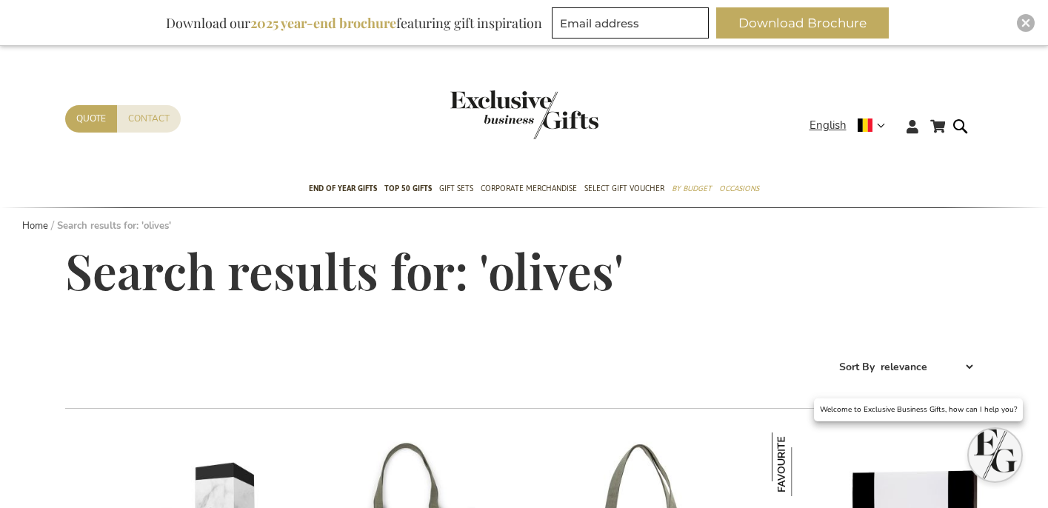
scroll to position [336, 0]
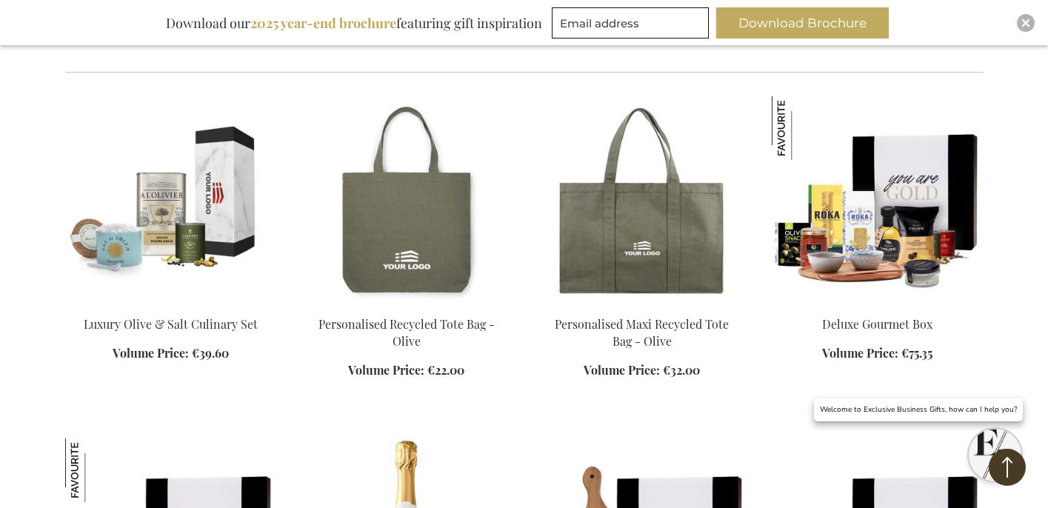
drag, startPoint x: 875, startPoint y: 258, endPoint x: 861, endPoint y: 259, distance: 14.2
click at [875, 258] on img at bounding box center [878, 199] width 212 height 207
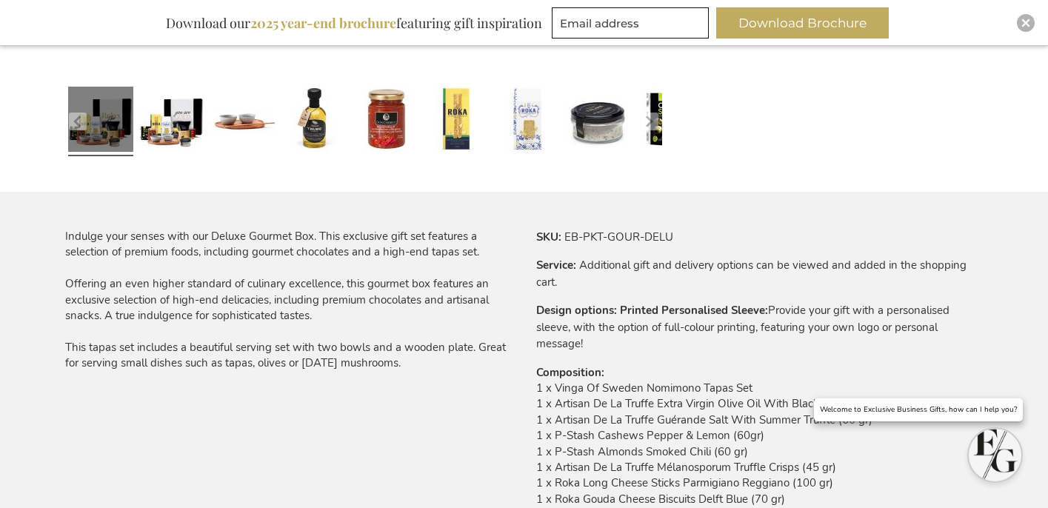
scroll to position [846, 0]
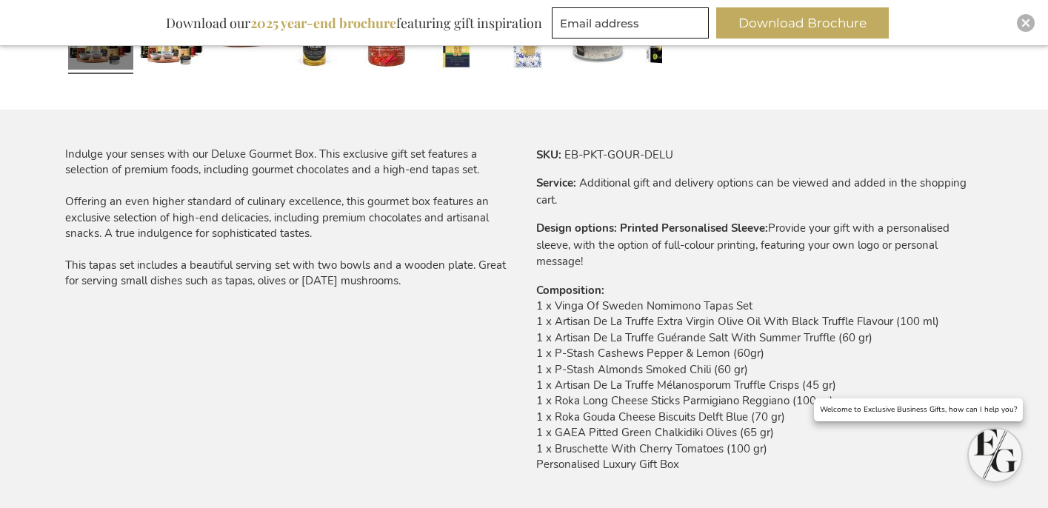
click at [636, 428] on td "1 x Vinga Of Sweden Nomimono Tapas Set 1 x Artisan De La Truffe Extra Virgin Ol…" at bounding box center [760, 390] width 448 height 182
copy td "1 x GAEA Pitted Green Chalkidiki Olives (65 gr)"
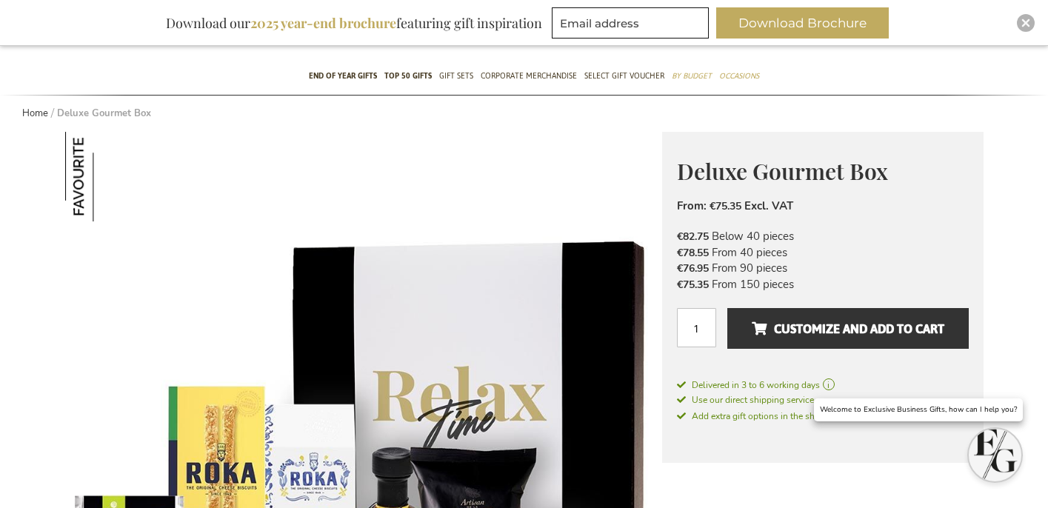
scroll to position [0, 0]
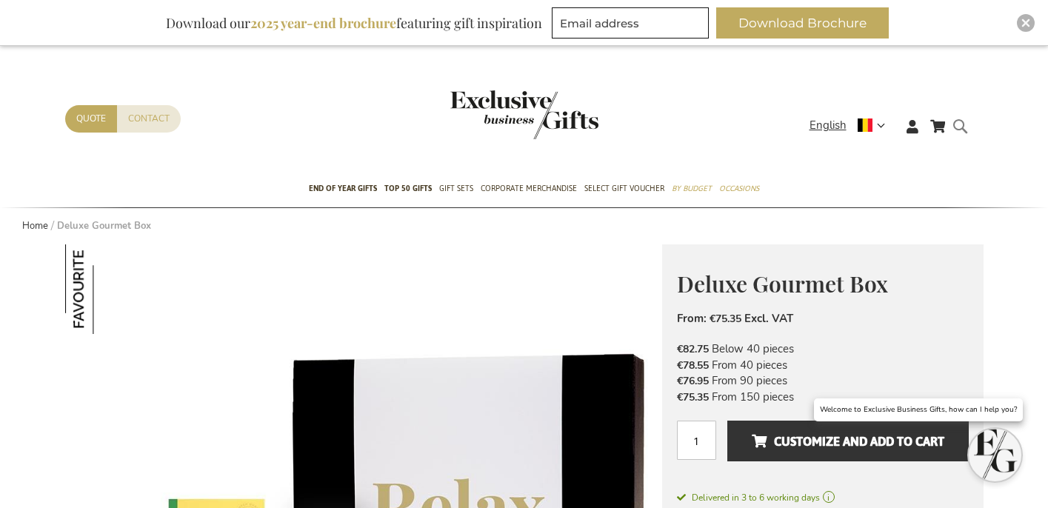
click at [975, 150] on div at bounding box center [972, 138] width 30 height 42
click at [968, 132] on form "Search Search" at bounding box center [964, 138] width 15 height 42
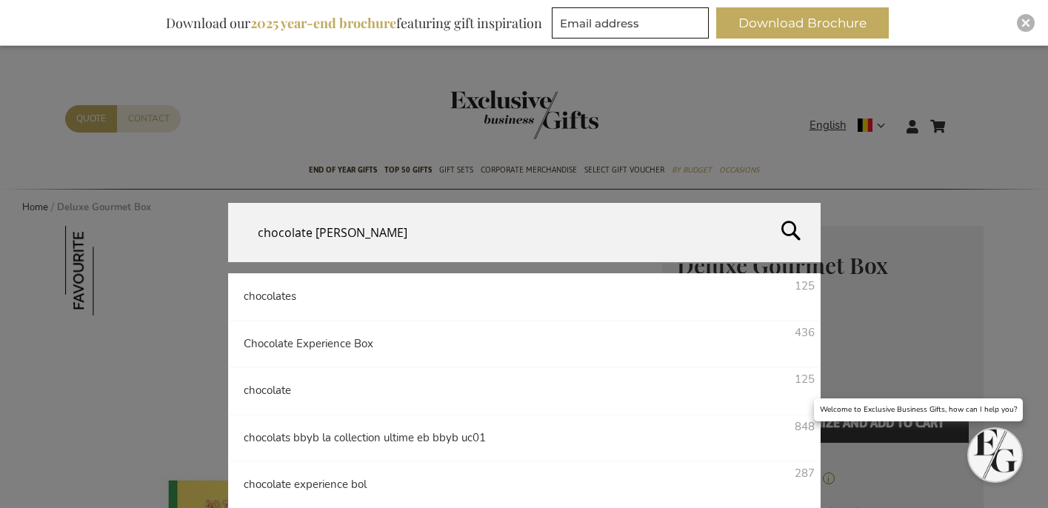
type input "chocolate almond"
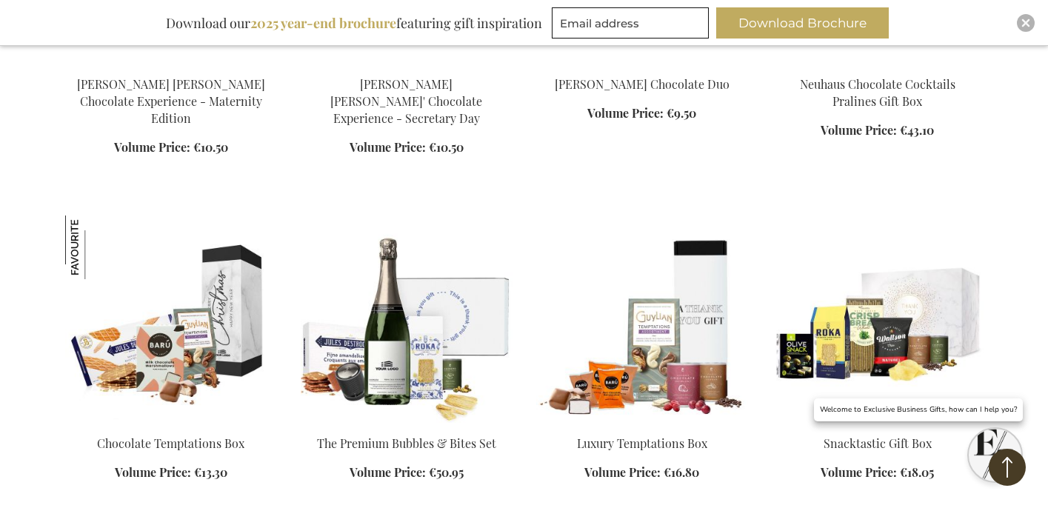
scroll to position [1143, 0]
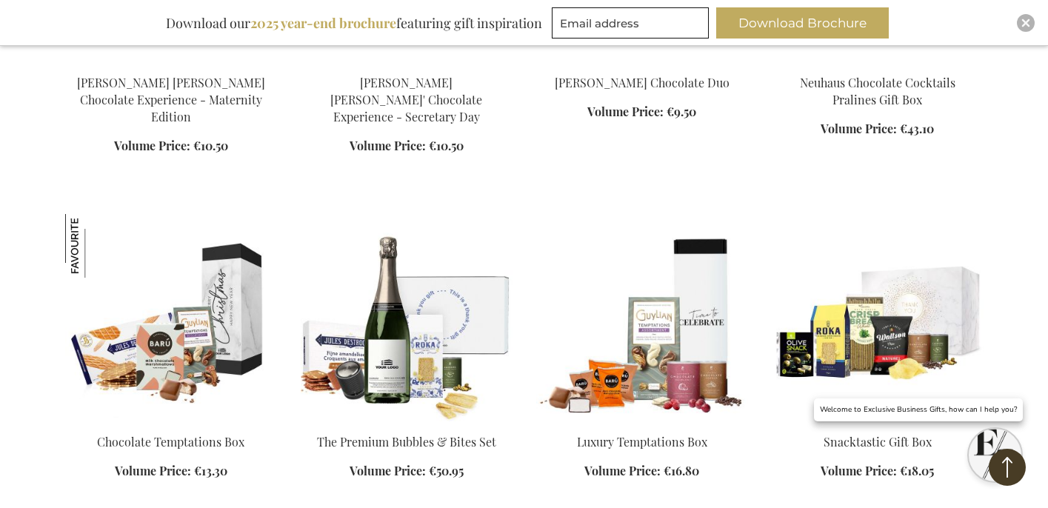
click at [725, 241] on img at bounding box center [642, 317] width 212 height 207
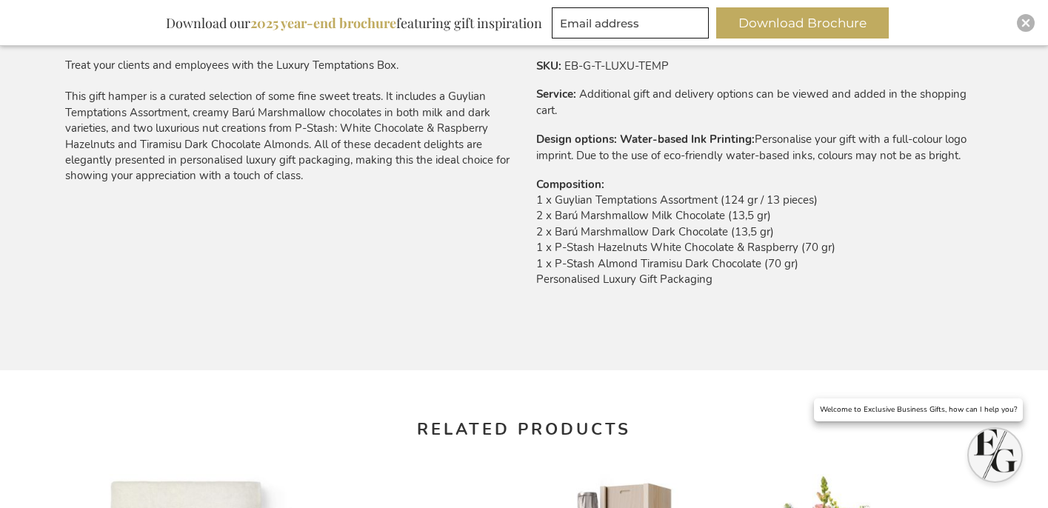
scroll to position [902, 0]
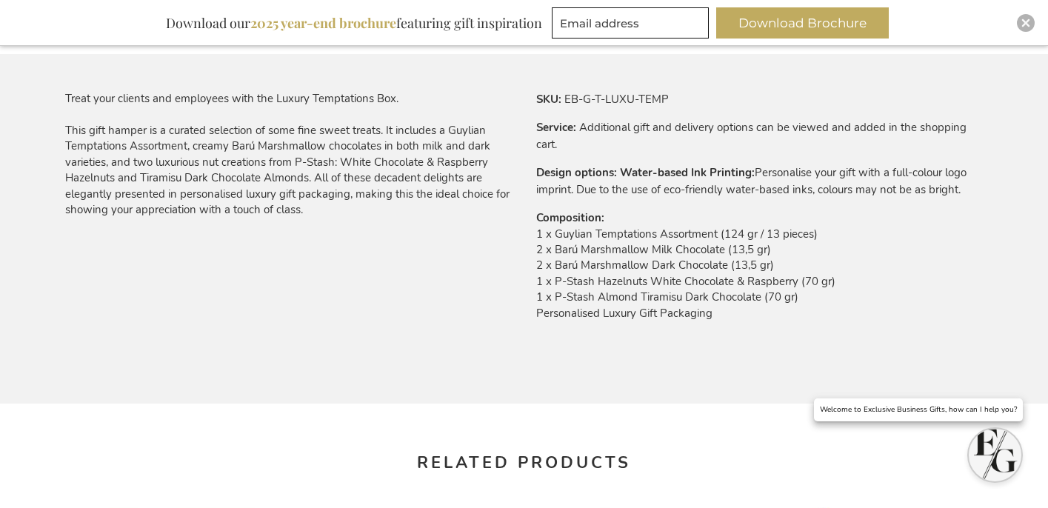
click at [628, 282] on td "1 x Guylian Temptations Assortment (124 gr / 13 pieces) 2 x Barú Marshmallow Mi…" at bounding box center [760, 278] width 448 height 103
click at [628, 279] on td "1 x Guylian Temptations Assortment (124 gr / 13 pieces) 2 x Barú Marshmallow Mi…" at bounding box center [760, 278] width 448 height 103
click at [627, 280] on td "1 x Guylian Temptations Assortment (124 gr / 13 pieces) 2 x Barú Marshmallow Mi…" at bounding box center [760, 278] width 448 height 103
click at [628, 297] on td "1 x Guylian Temptations Assortment (124 gr / 13 pieces) 2 x Barú Marshmallow Mi…" at bounding box center [760, 278] width 448 height 103
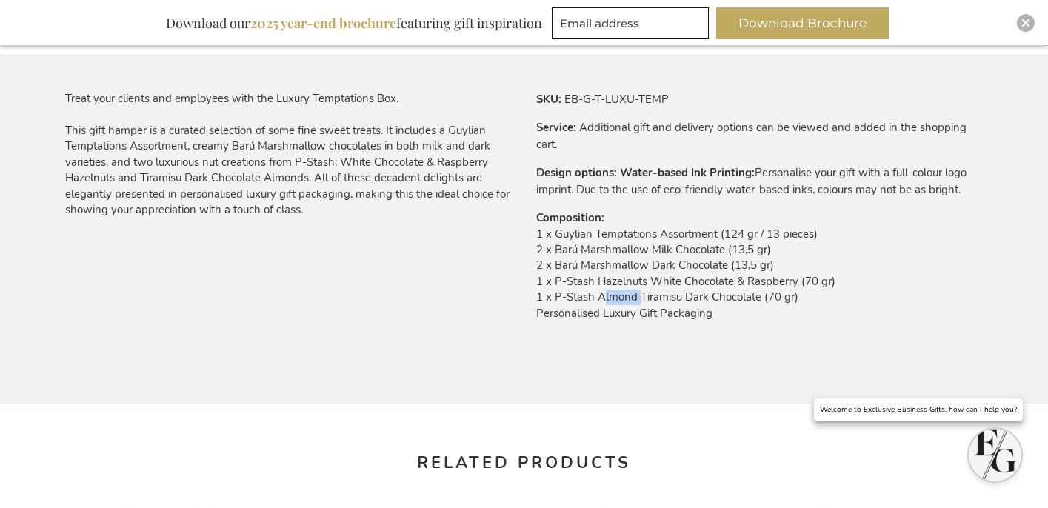
click at [628, 299] on td "1 x Guylian Temptations Assortment (124 gr / 13 pieces) 2 x Barú Marshmallow Mi…" at bounding box center [760, 278] width 448 height 103
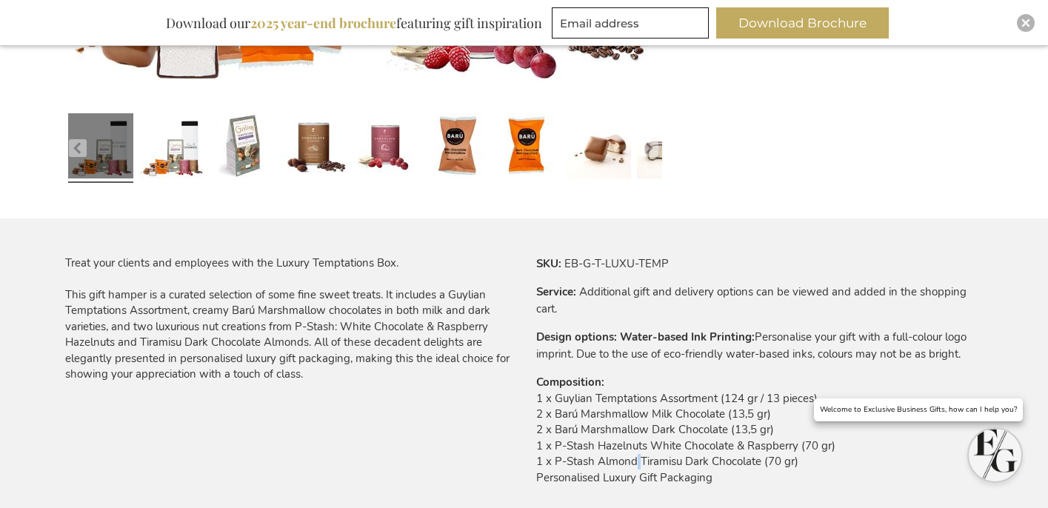
scroll to position [980, 0]
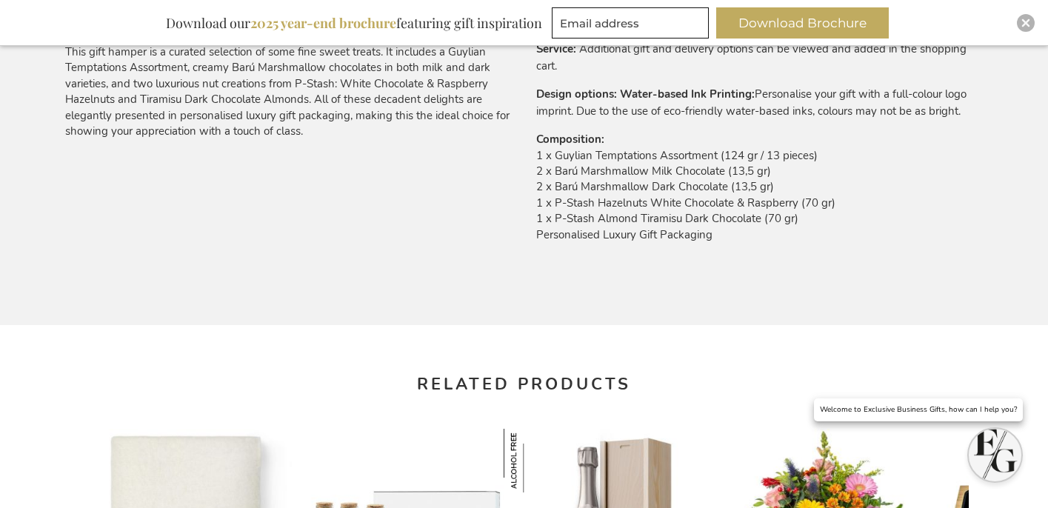
click at [658, 210] on td "1 x Guylian Temptations Assortment (124 gr / 13 pieces) 2 x Barú Marshmallow Mi…" at bounding box center [760, 199] width 448 height 103
click at [658, 214] on td "1 x Guylian Temptations Assortment (124 gr / 13 pieces) 2 x Barú Marshmallow Mi…" at bounding box center [760, 199] width 448 height 103
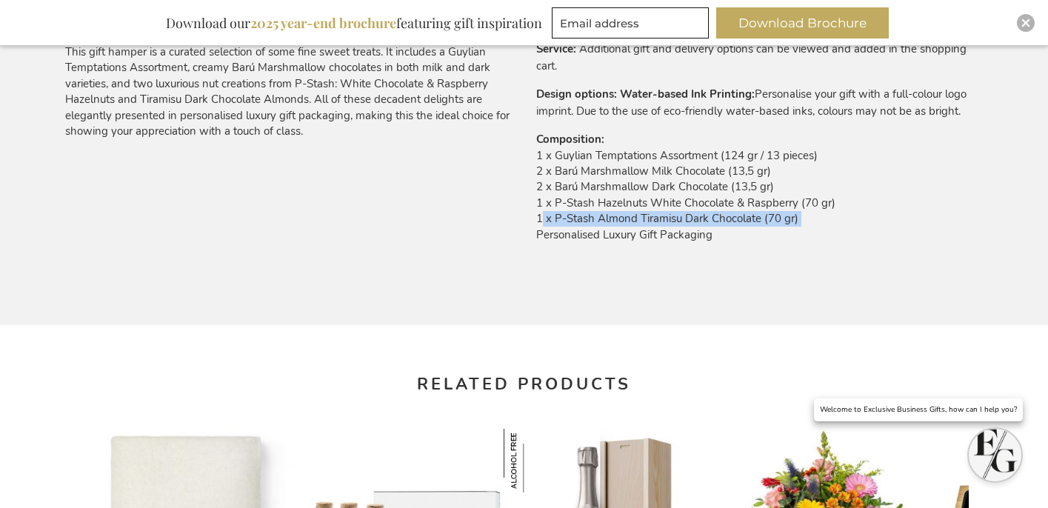
click at [657, 214] on td "1 x Guylian Temptations Assortment (124 gr / 13 pieces) 2 x Barú Marshmallow Mi…" at bounding box center [760, 199] width 448 height 103
copy td "1 x P-Stash Almond Tiramisu Dark Chocolate (70 gr)"
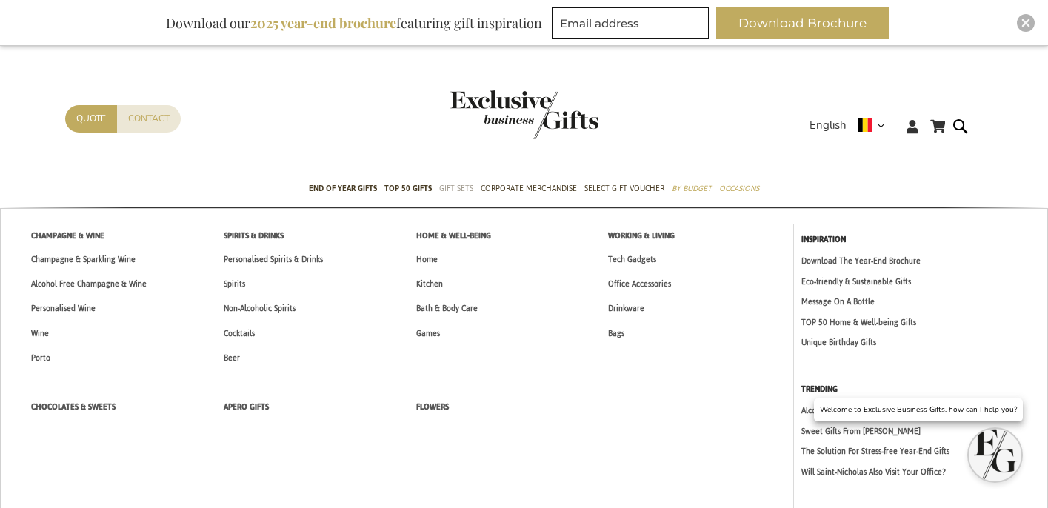
click at [459, 192] on span "Gift Sets" at bounding box center [456, 189] width 34 height 16
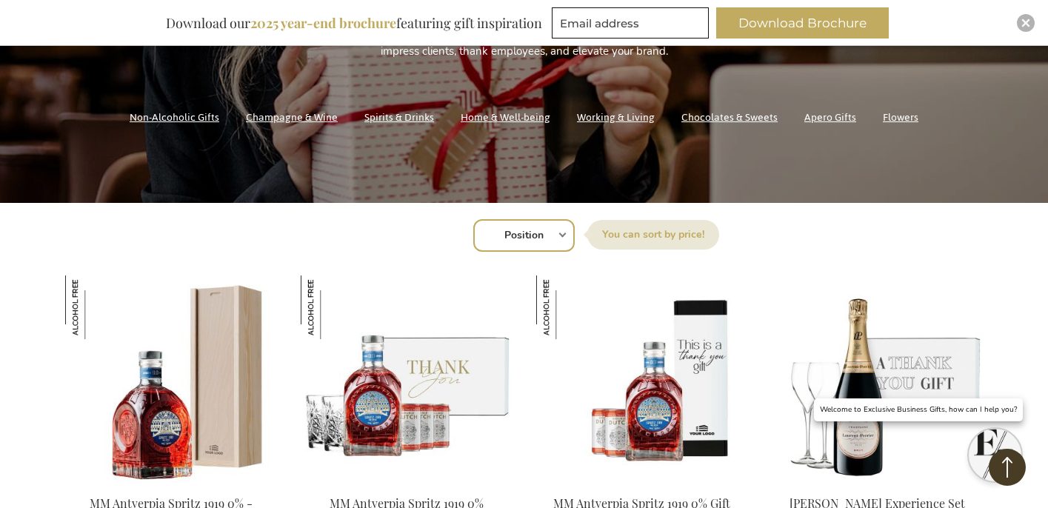
click at [497, 227] on select "Position Best Sellers Most Viewed New Biggest Saving Price: low to high Price: …" at bounding box center [524, 235] width 102 height 33
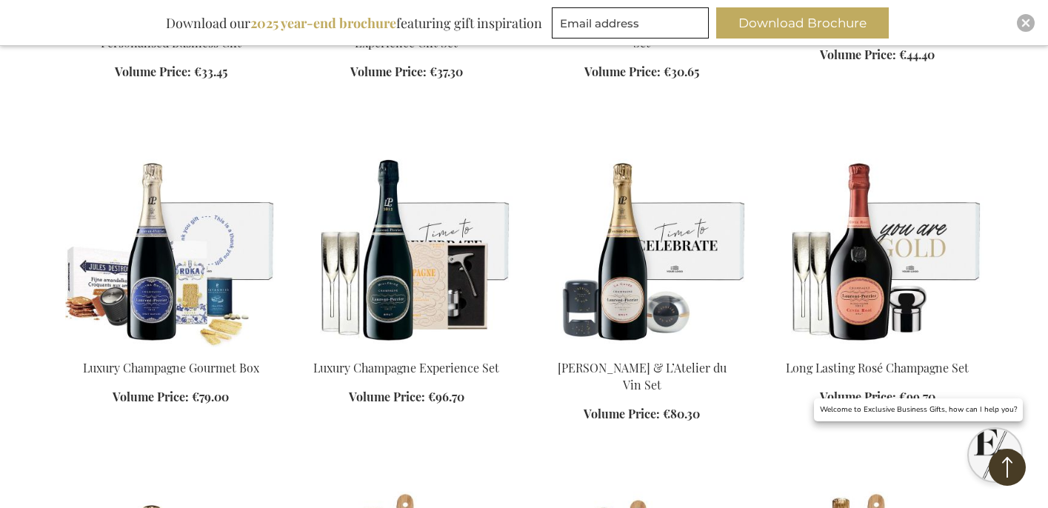
scroll to position [888, 0]
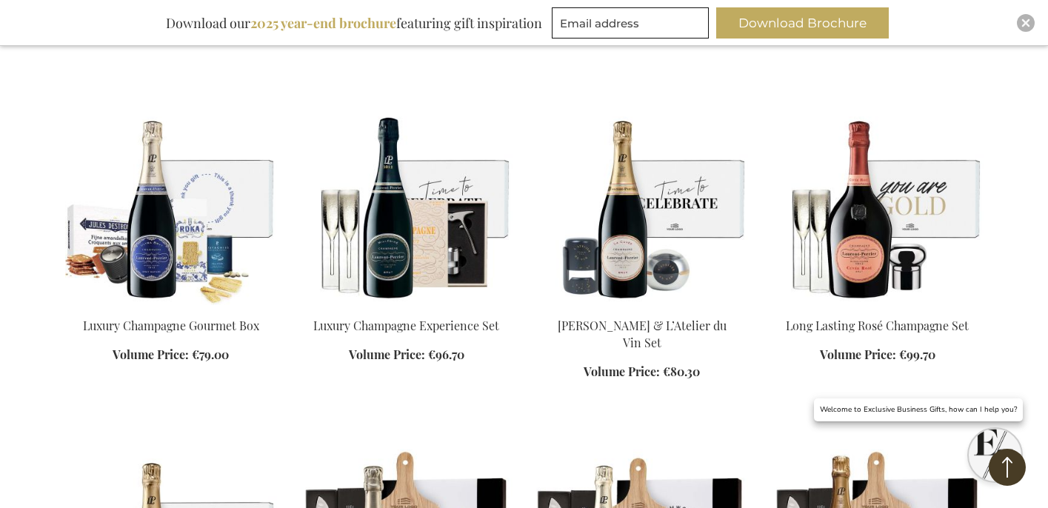
click at [395, 250] on img at bounding box center [407, 201] width 212 height 207
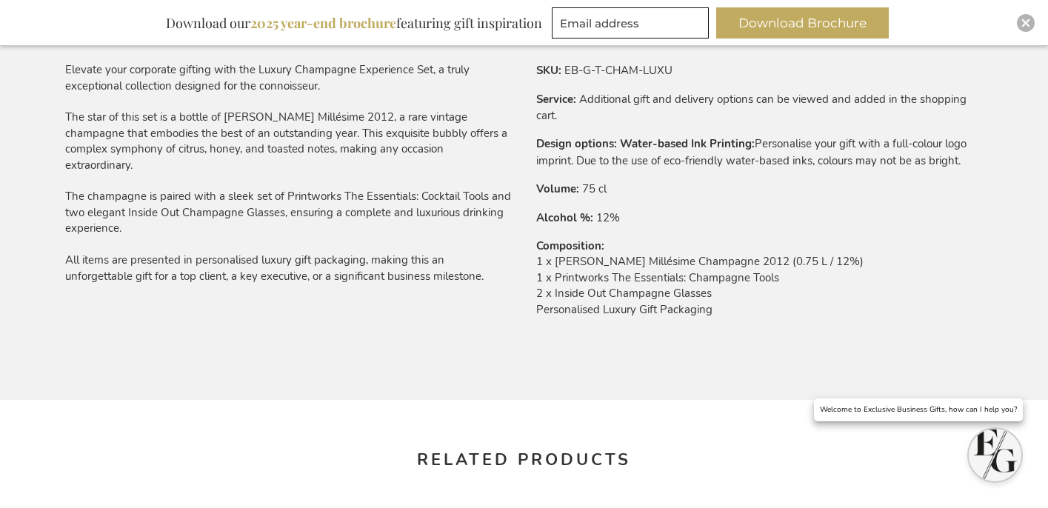
scroll to position [925, 0]
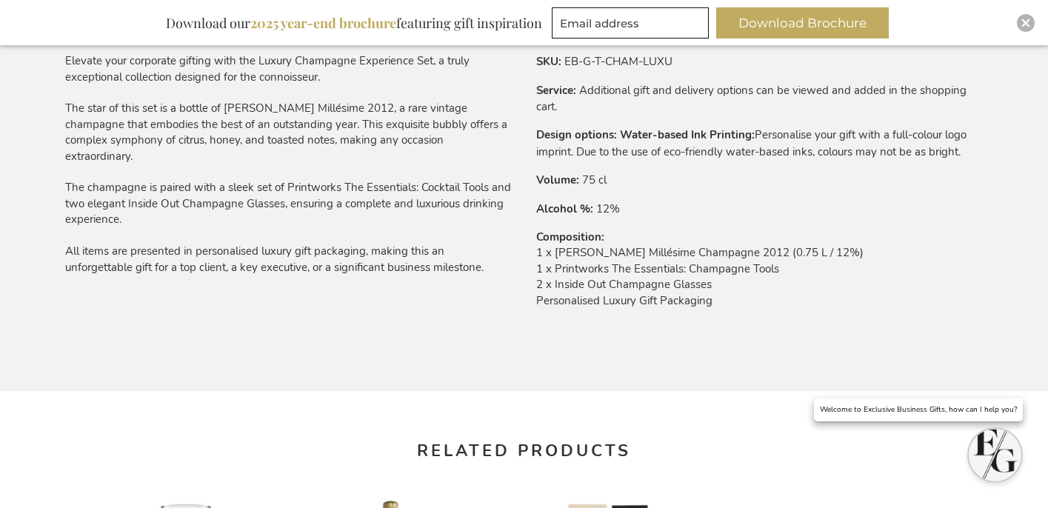
click at [604, 293] on td "1 x Laurent-Perrier Millésime Champagne 2012 (0.75 L / 12%) 1 x Printworks The …" at bounding box center [760, 280] width 448 height 71
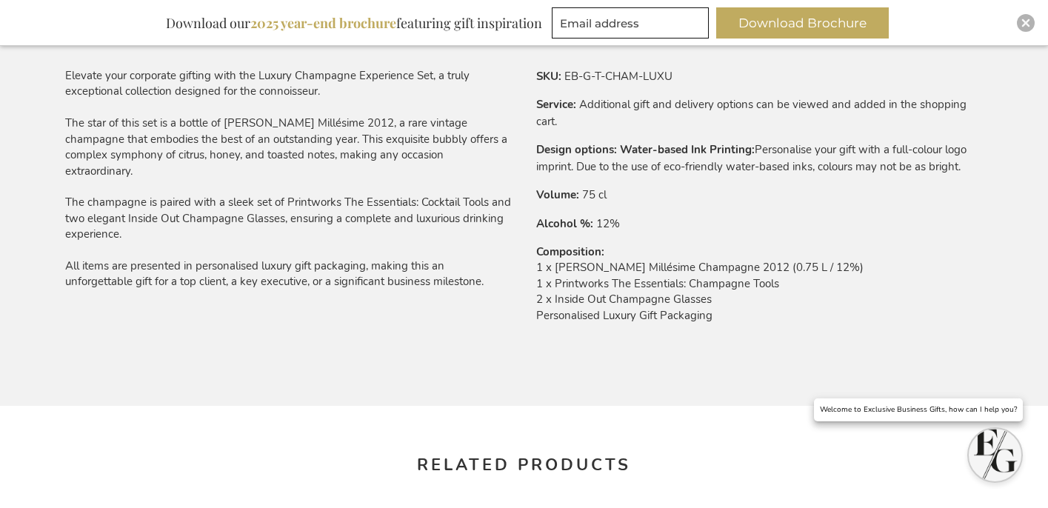
click at [602, 299] on td "1 x Laurent-Perrier Millésime Champagne 2012 (0.75 L / 12%) 1 x Printworks The …" at bounding box center [760, 295] width 448 height 71
copy td "2 x Inside Out Champagne Glasses"
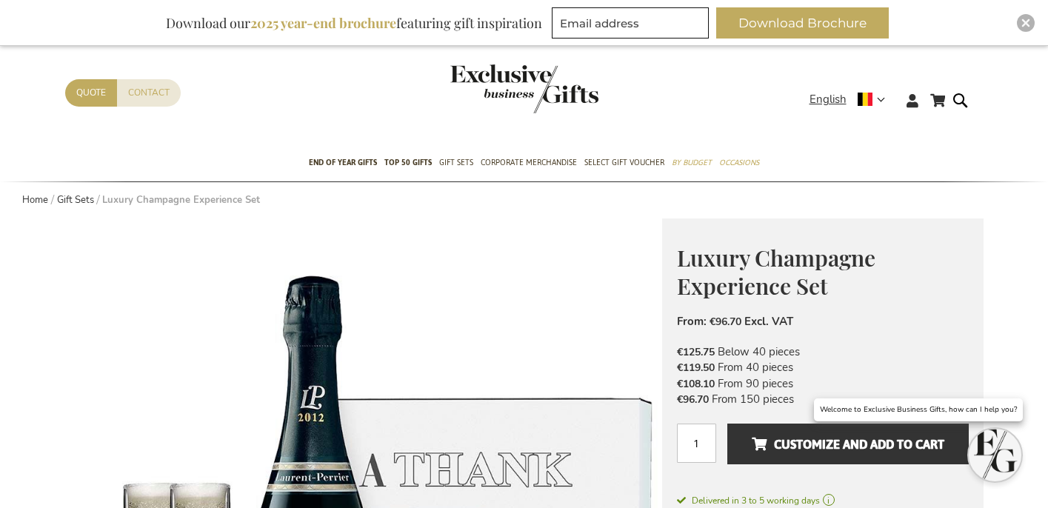
scroll to position [0, 0]
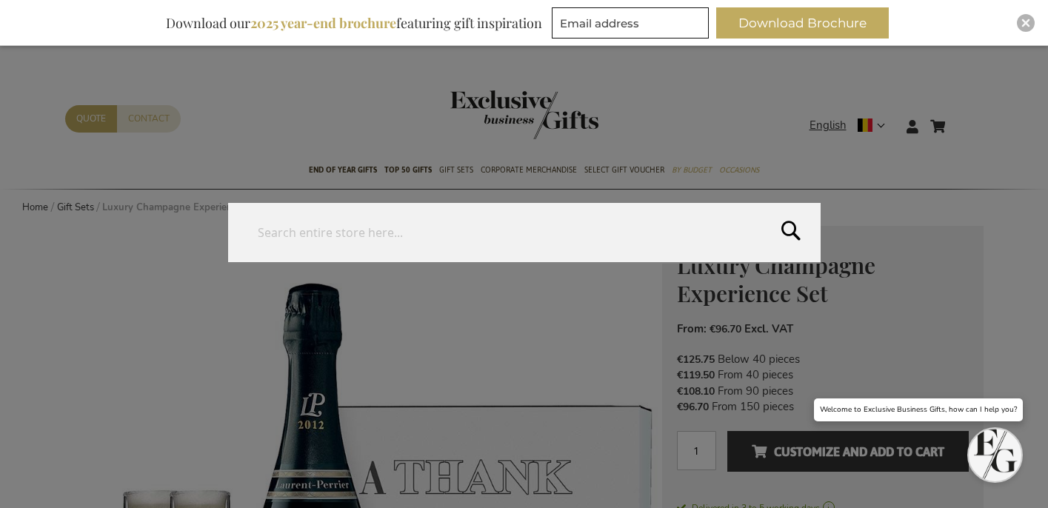
click at [969, 117] on form "Search Search" at bounding box center [964, 117] width 15 height 0
paste input "Feudi Bordonaro Branciforti Wine Gourmet Box"
drag, startPoint x: 431, startPoint y: 222, endPoint x: 588, endPoint y: 239, distance: 158.1
click at [588, 239] on input "Feudi Bordonaro Branciforti Wine Gourmet Box" at bounding box center [524, 232] width 593 height 59
click at [565, 235] on input "Feudi Bordonaro Branciforti Wine Gourmet Box" at bounding box center [524, 232] width 593 height 59
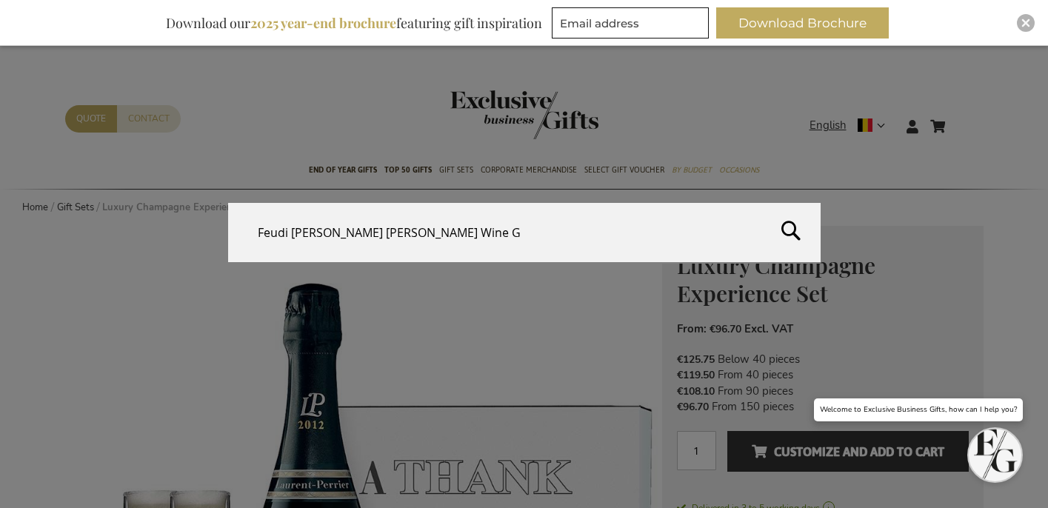
drag, startPoint x: 547, startPoint y: 235, endPoint x: 452, endPoint y: 236, distance: 94.9
click at [452, 238] on input "Feudi Bordonaro Branciforti Wine G" at bounding box center [524, 232] width 593 height 59
type input "Feudi Bordonaro Branciforti Wine"
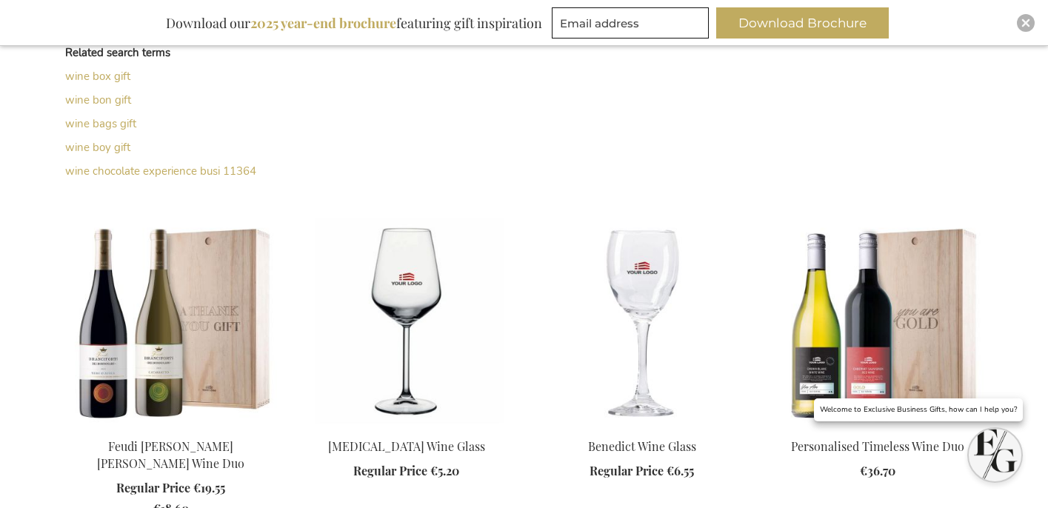
scroll to position [519, 0]
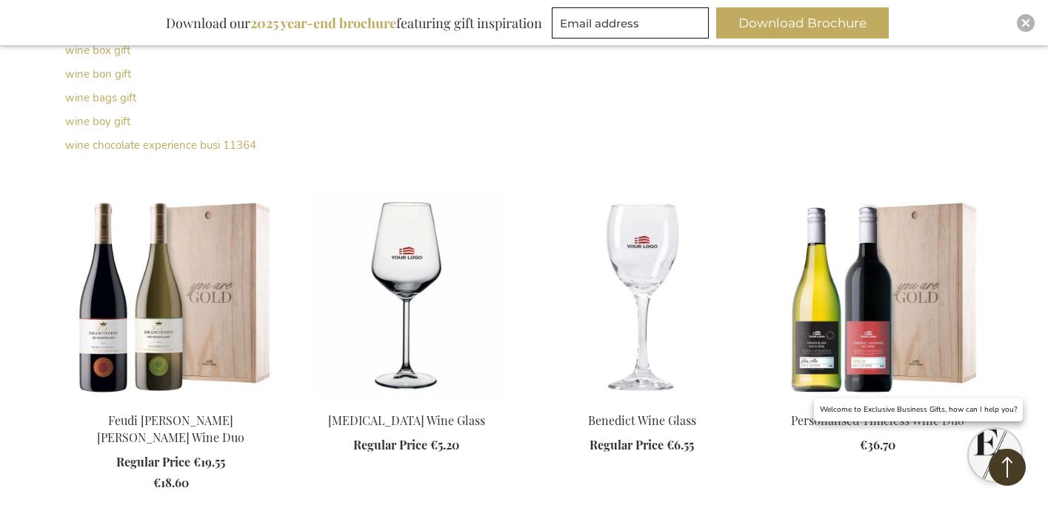
drag, startPoint x: 203, startPoint y: 236, endPoint x: 253, endPoint y: 241, distance: 50.6
click at [203, 236] on img at bounding box center [171, 296] width 212 height 207
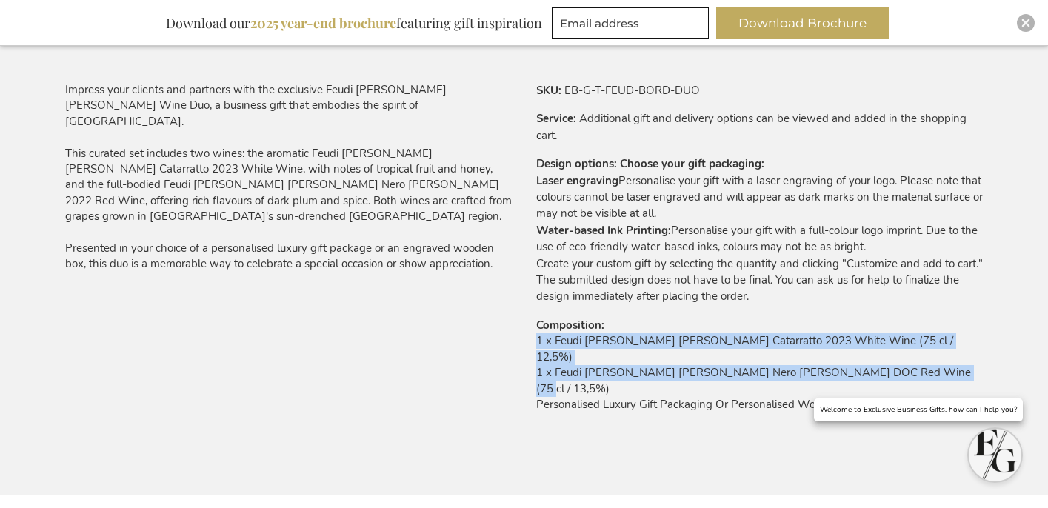
drag, startPoint x: 536, startPoint y: 345, endPoint x: 937, endPoint y: 367, distance: 400.7
click at [939, 368] on td "1 x Feudi [PERSON_NAME] [PERSON_NAME] Catarratto 2023 White Wine (75 cl / 12,5%…" at bounding box center [760, 376] width 448 height 87
copy td "1 x Feudi [PERSON_NAME] [PERSON_NAME] Catarratto 2023 White Wine (75 cl / 12,5%…"
